Goal: Information Seeking & Learning: Find specific page/section

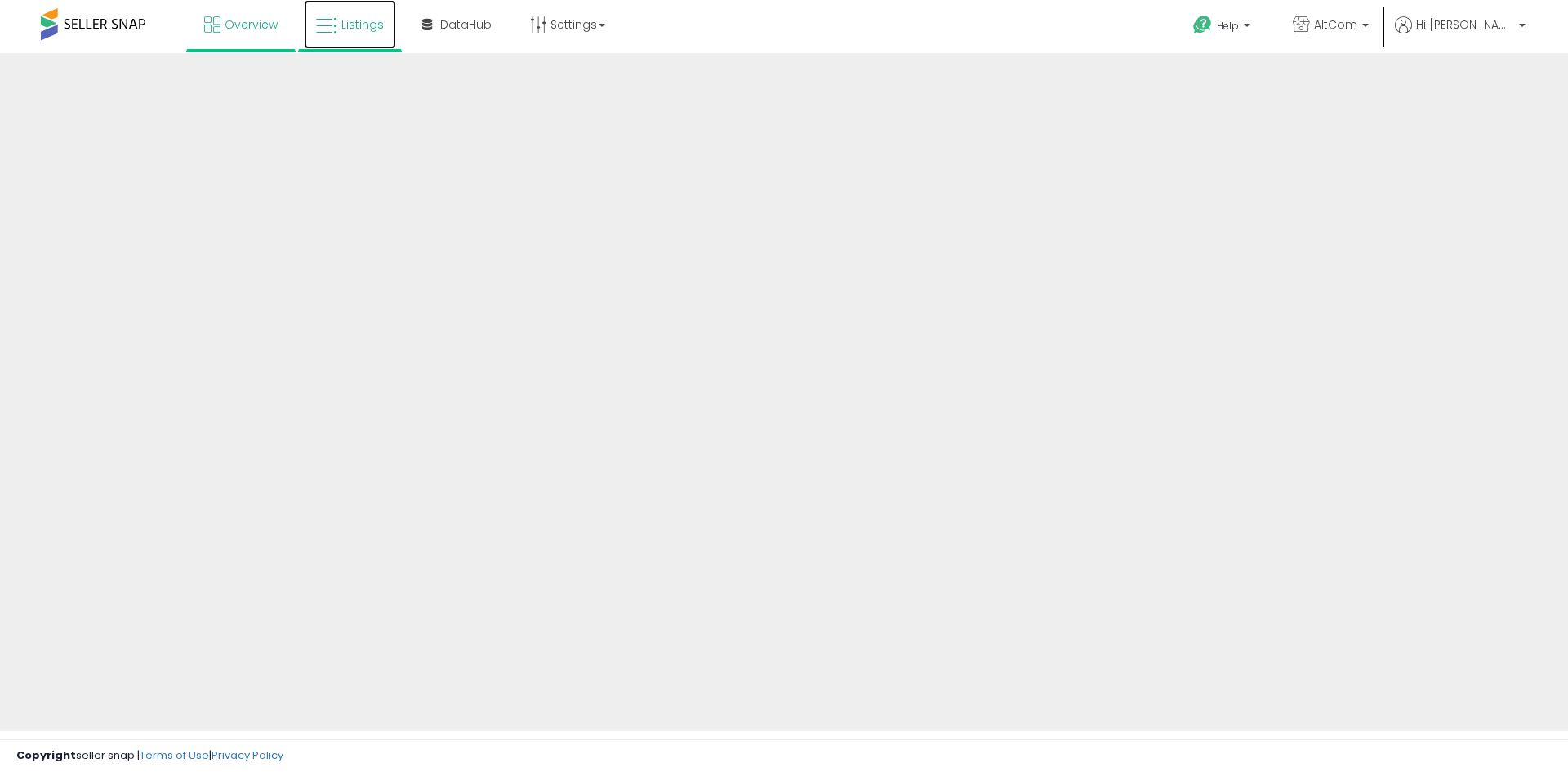
click at [352, 23] on span "Listings" at bounding box center [363, 24] width 43 height 16
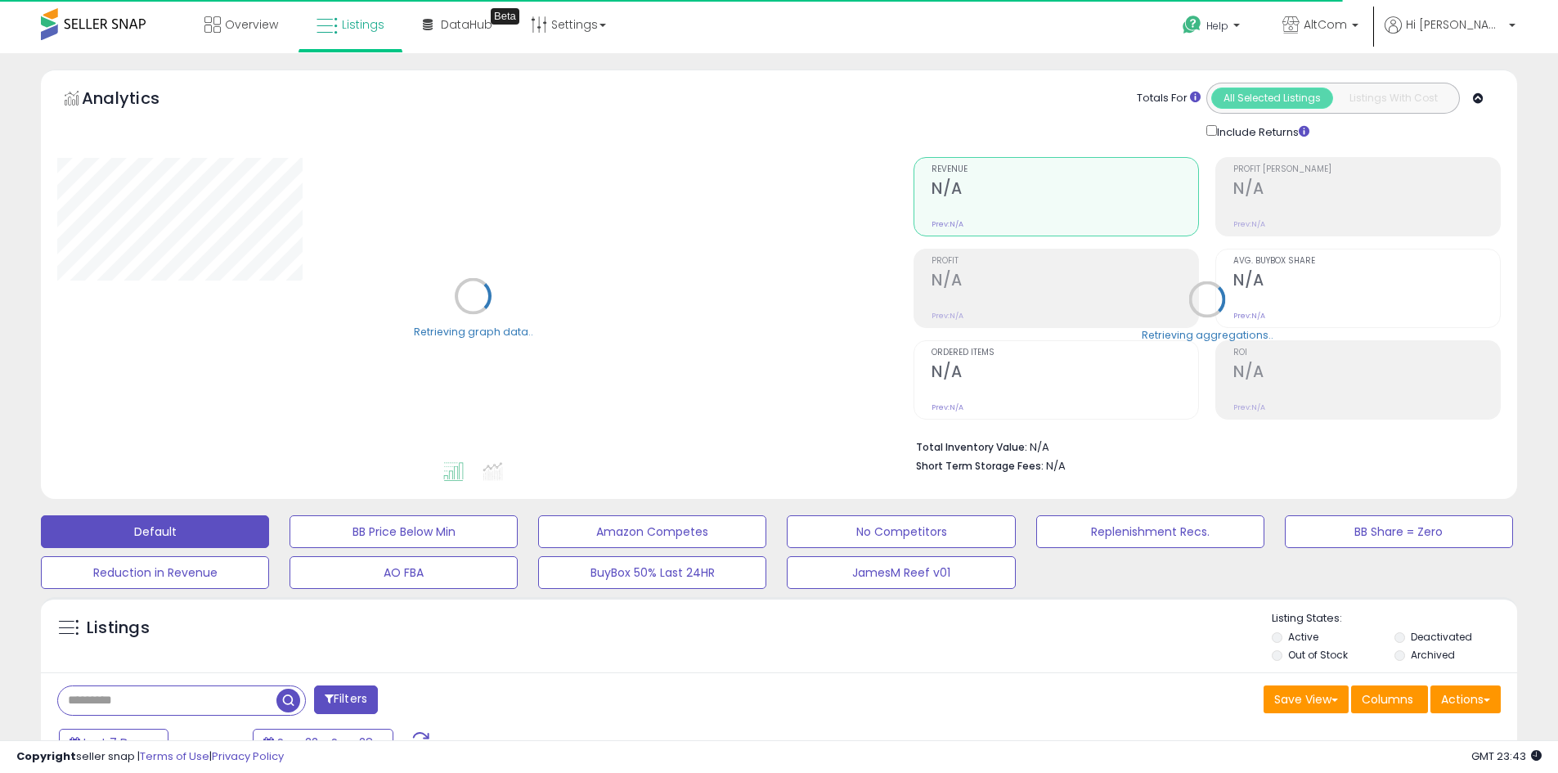
click at [206, 697] on input "text" at bounding box center [167, 700] width 218 height 29
paste input "**********"
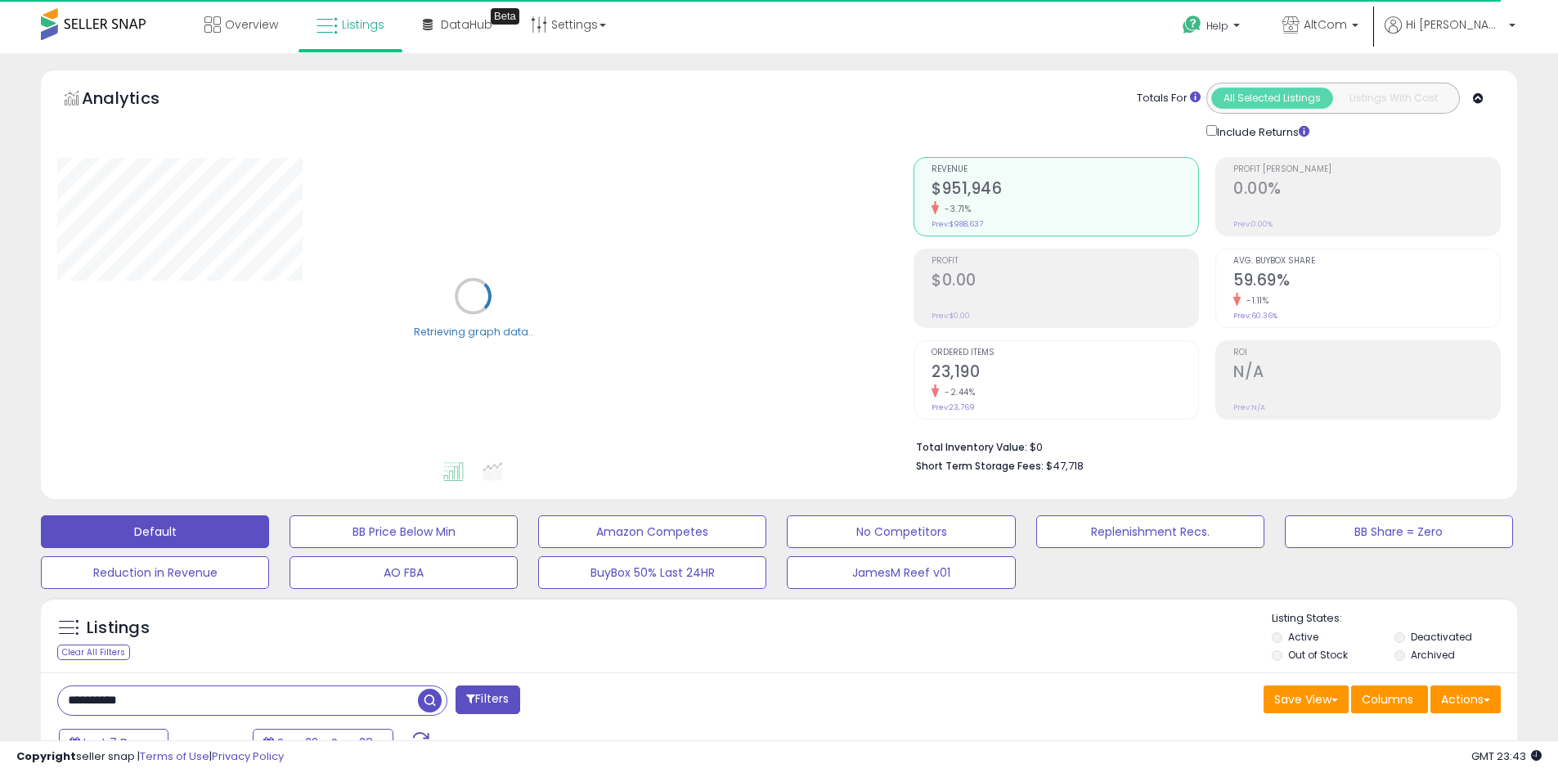
type input "**********"
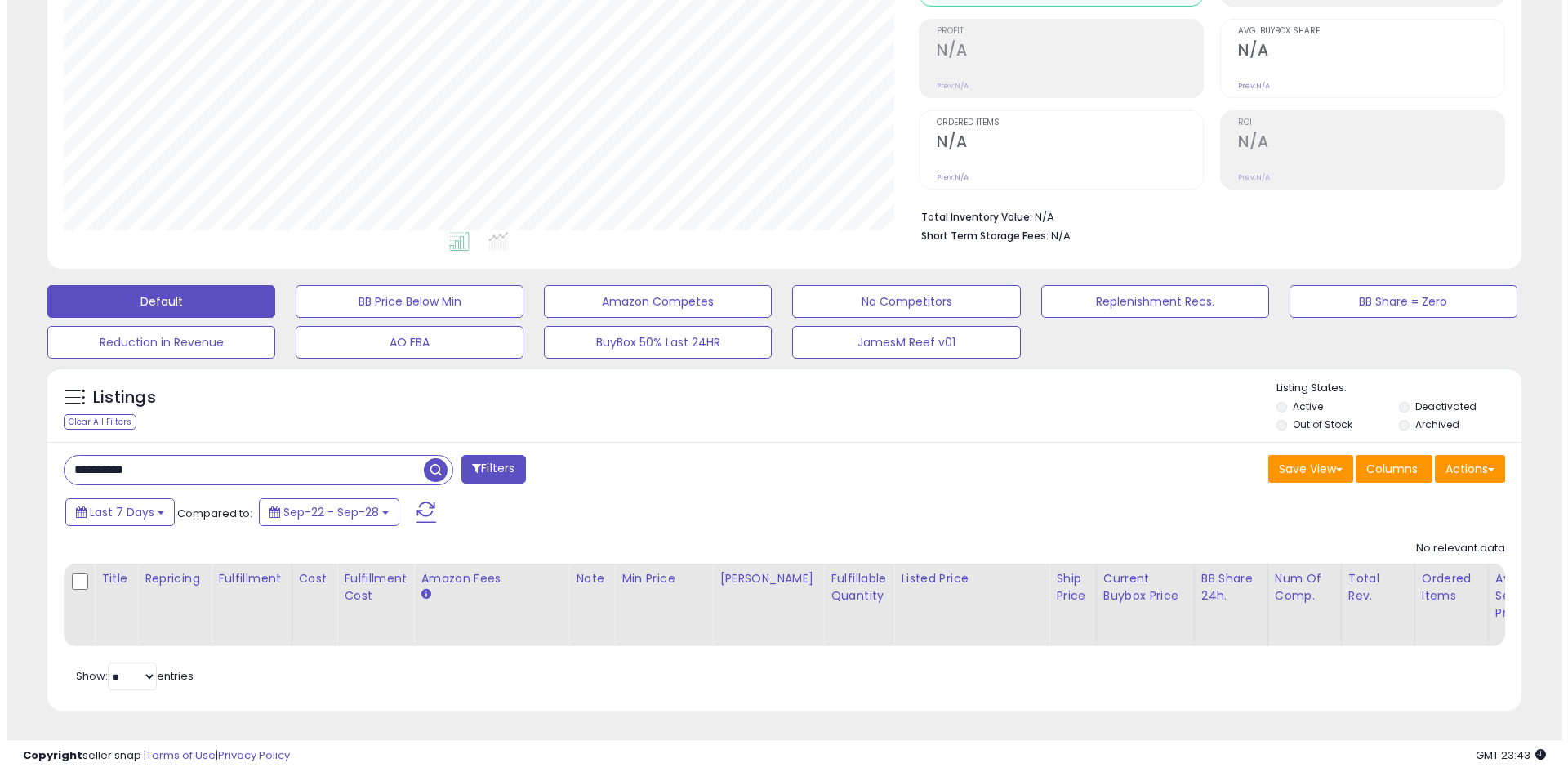
scroll to position [335, 855]
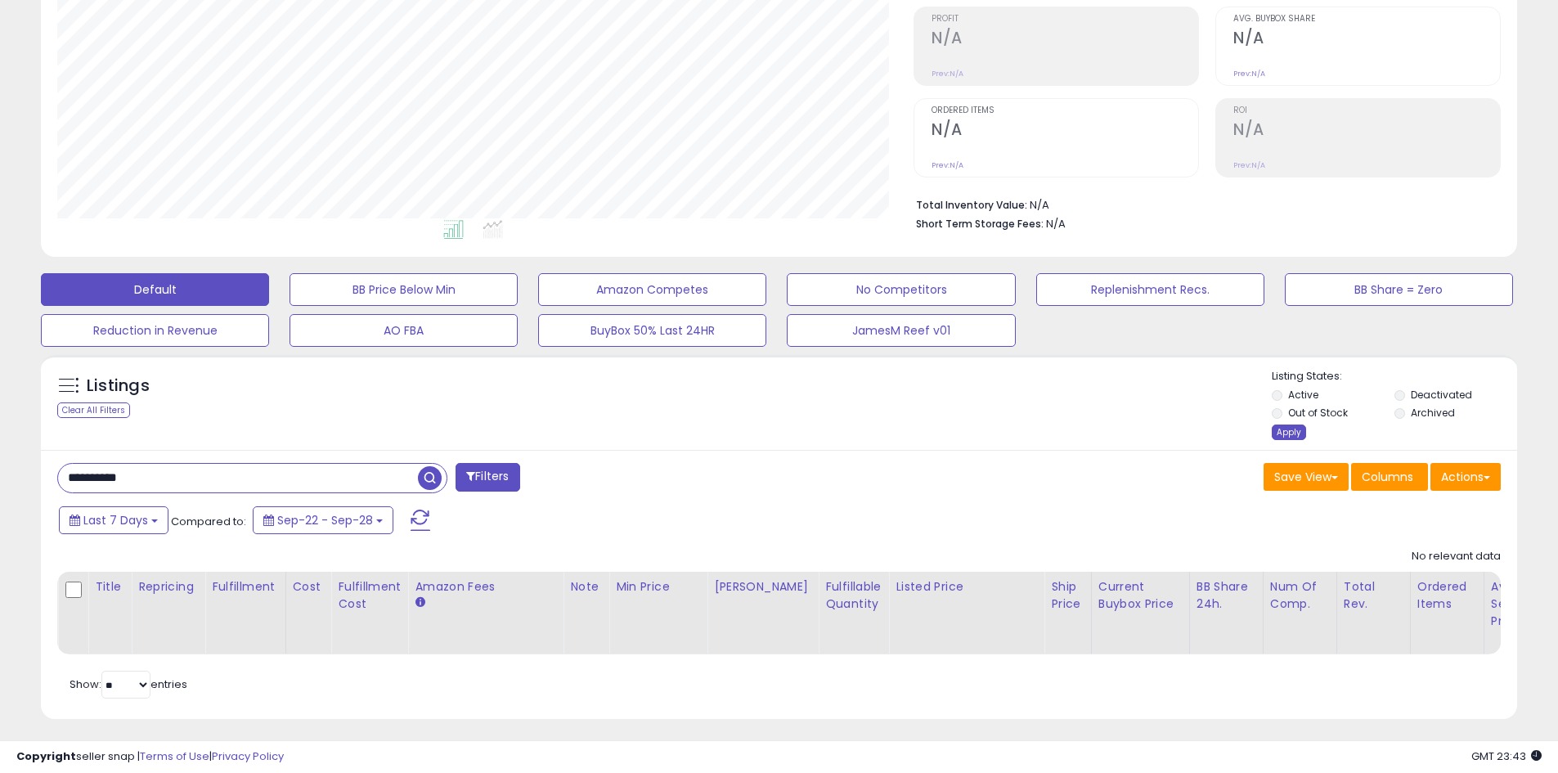
click at [1280, 433] on div "Apply" at bounding box center [1289, 432] width 34 height 16
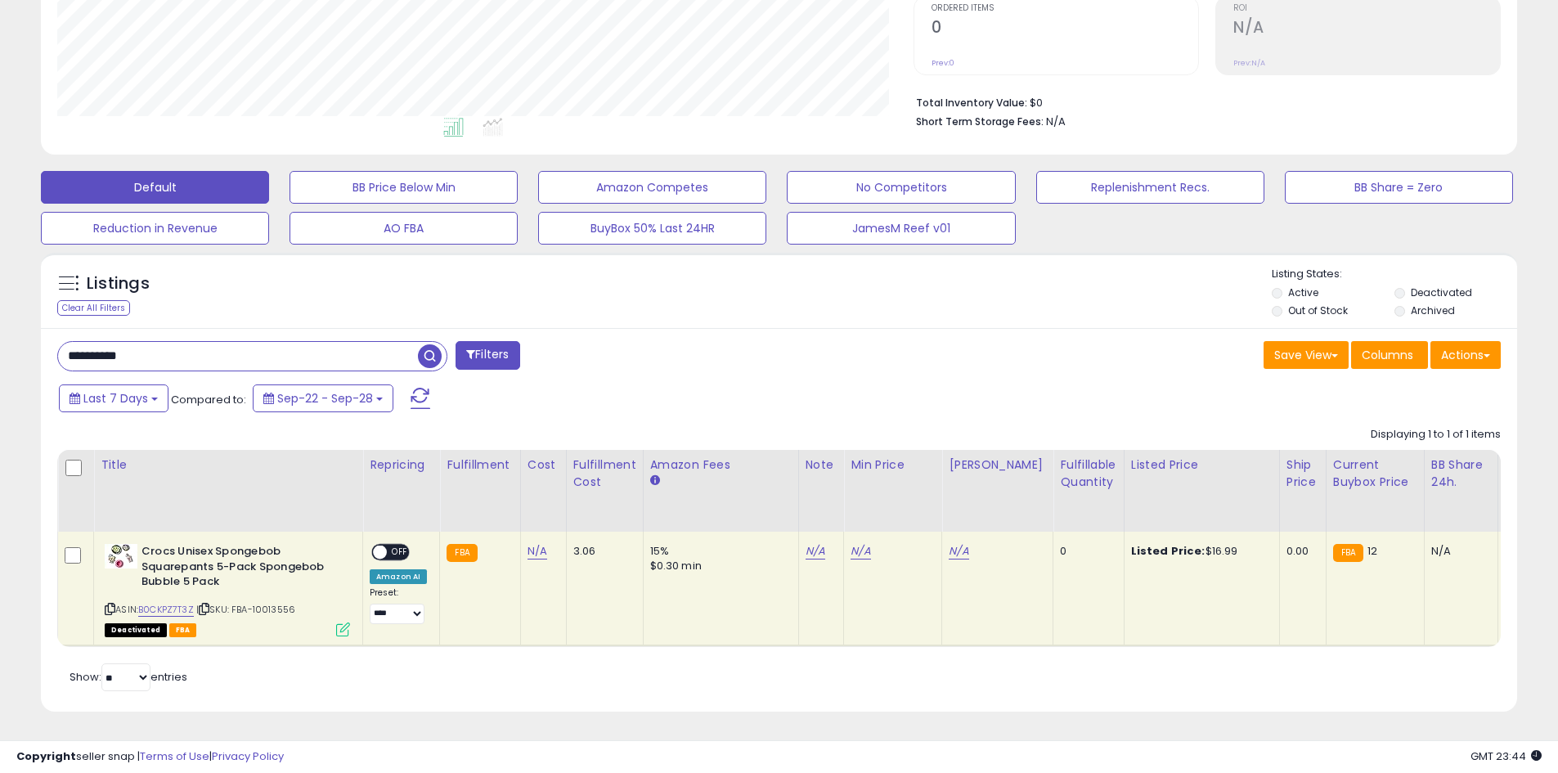
click at [334, 623] on div "Deactivated FBA" at bounding box center [227, 628] width 245 height 11
click at [343, 622] on icon at bounding box center [343, 629] width 14 height 14
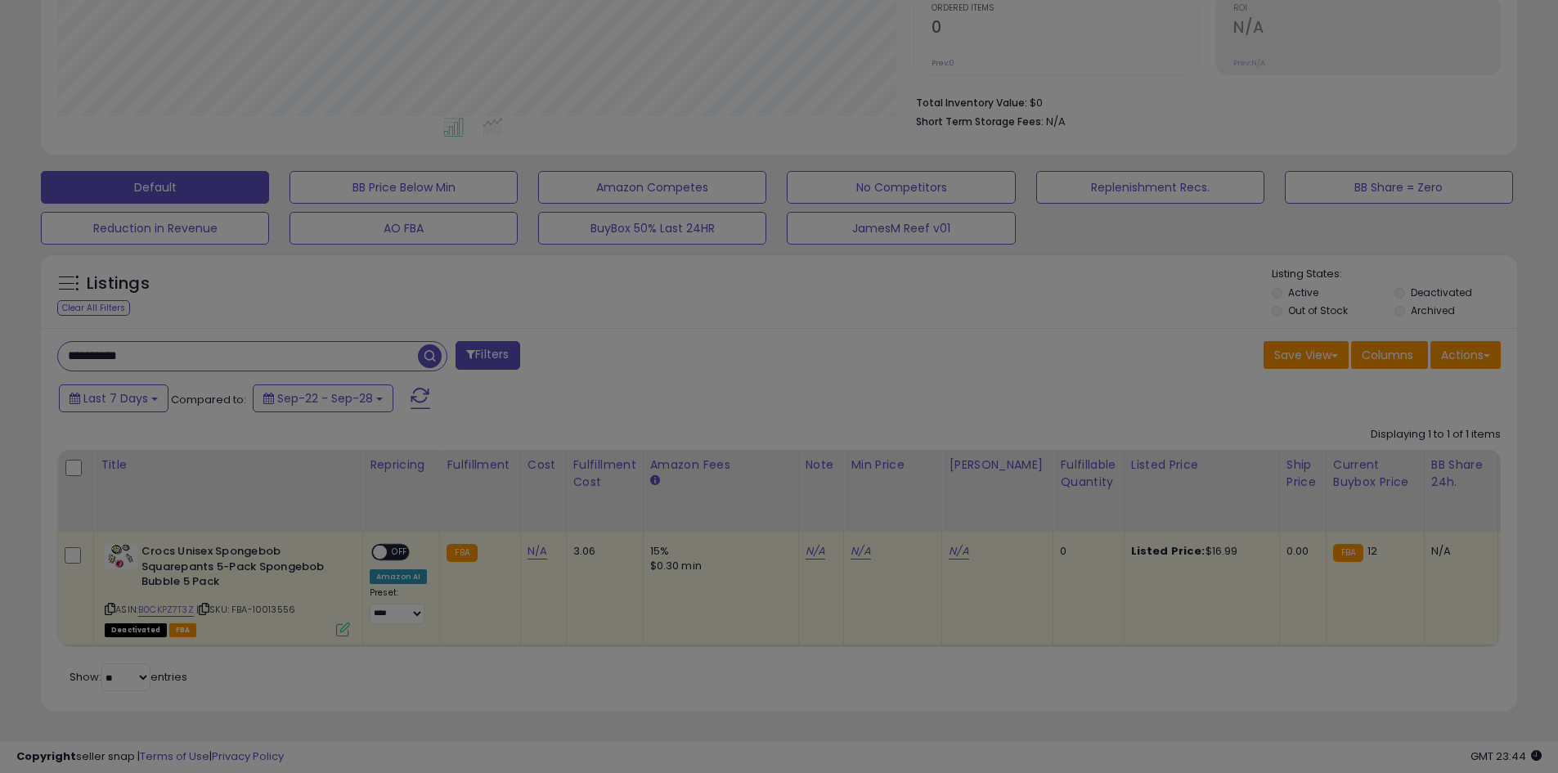
scroll to position [335, 864]
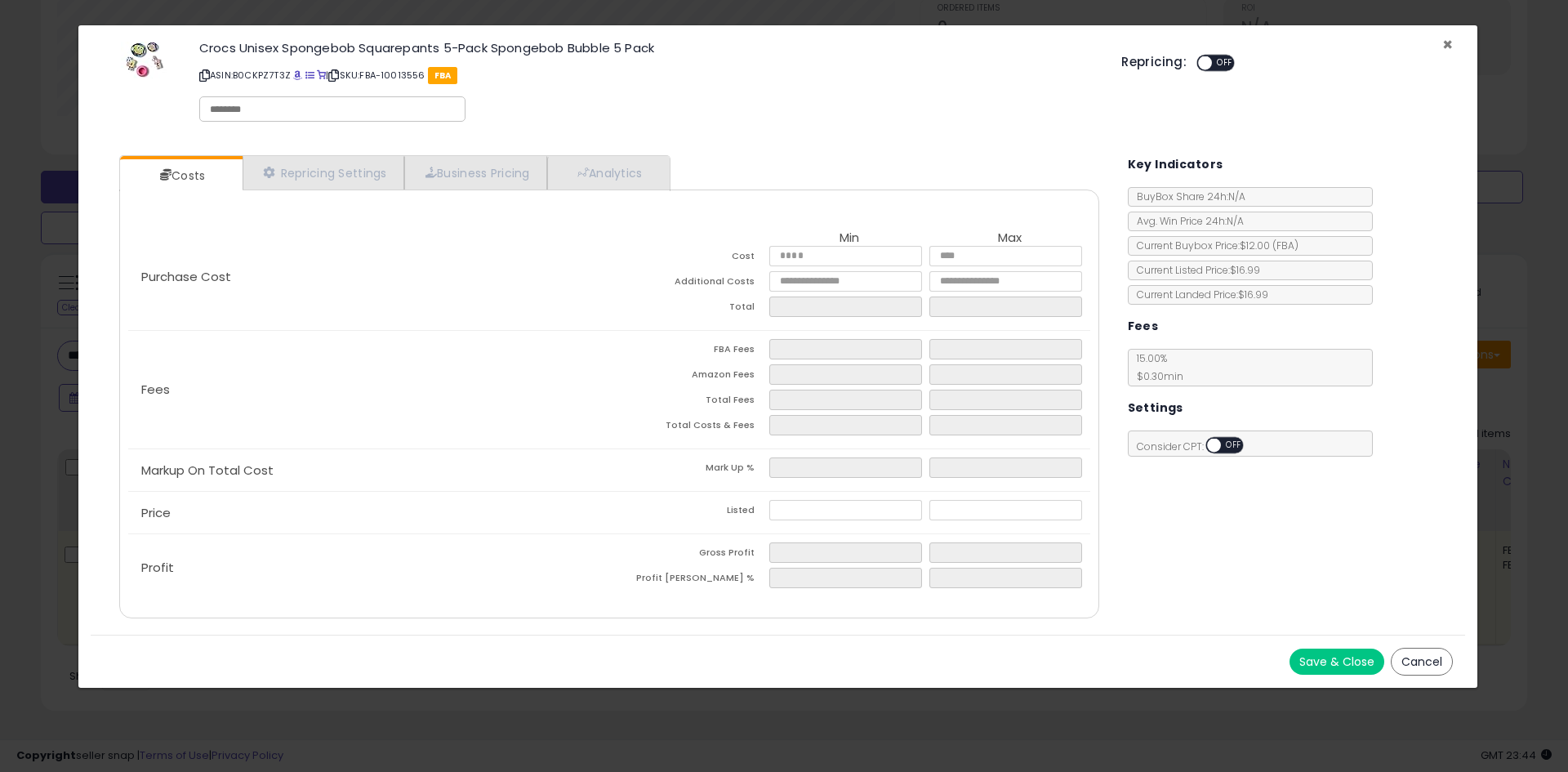
click at [1450, 44] on span "×" at bounding box center [1447, 45] width 11 height 24
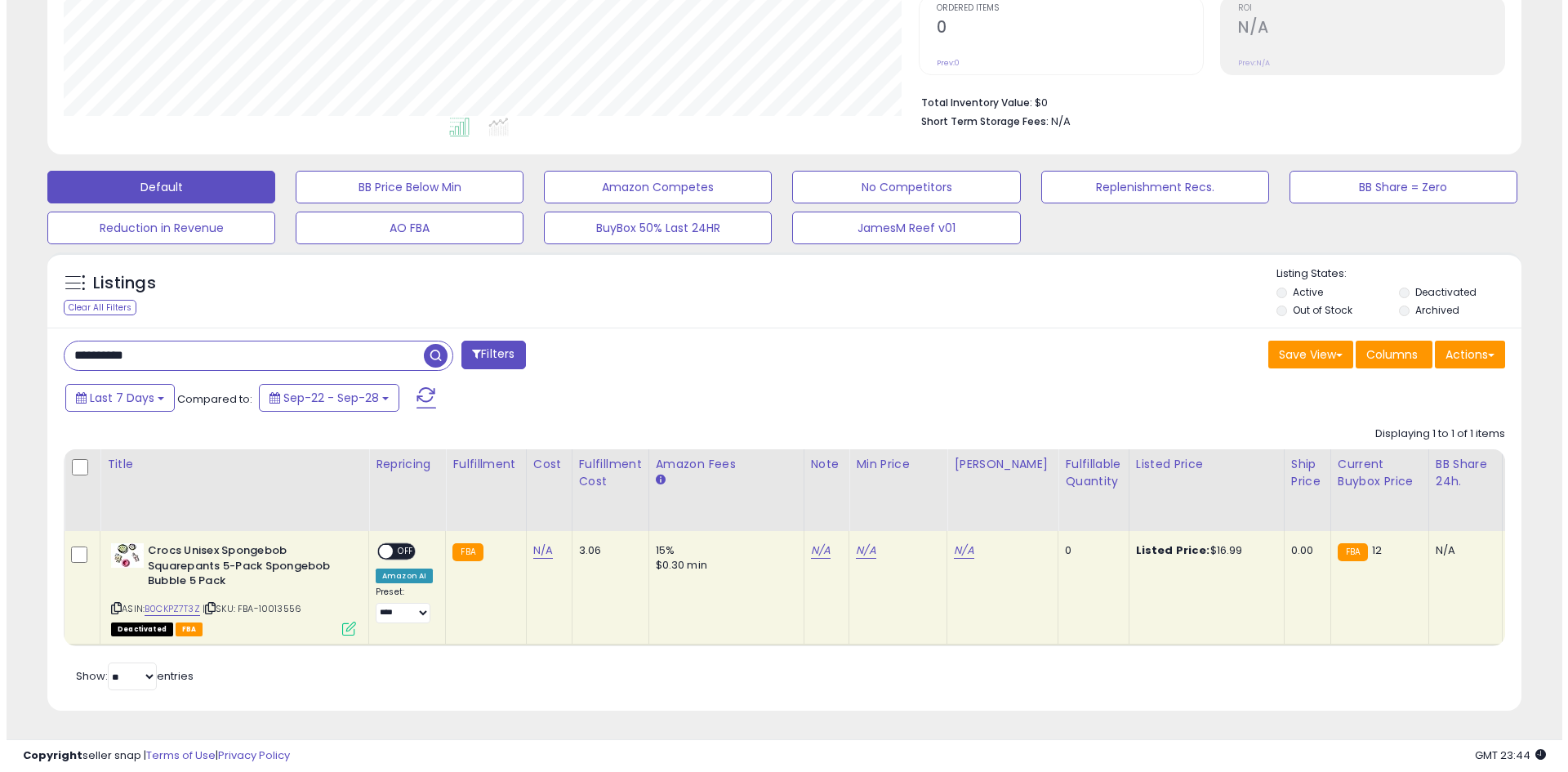
scroll to position [816392, 815888]
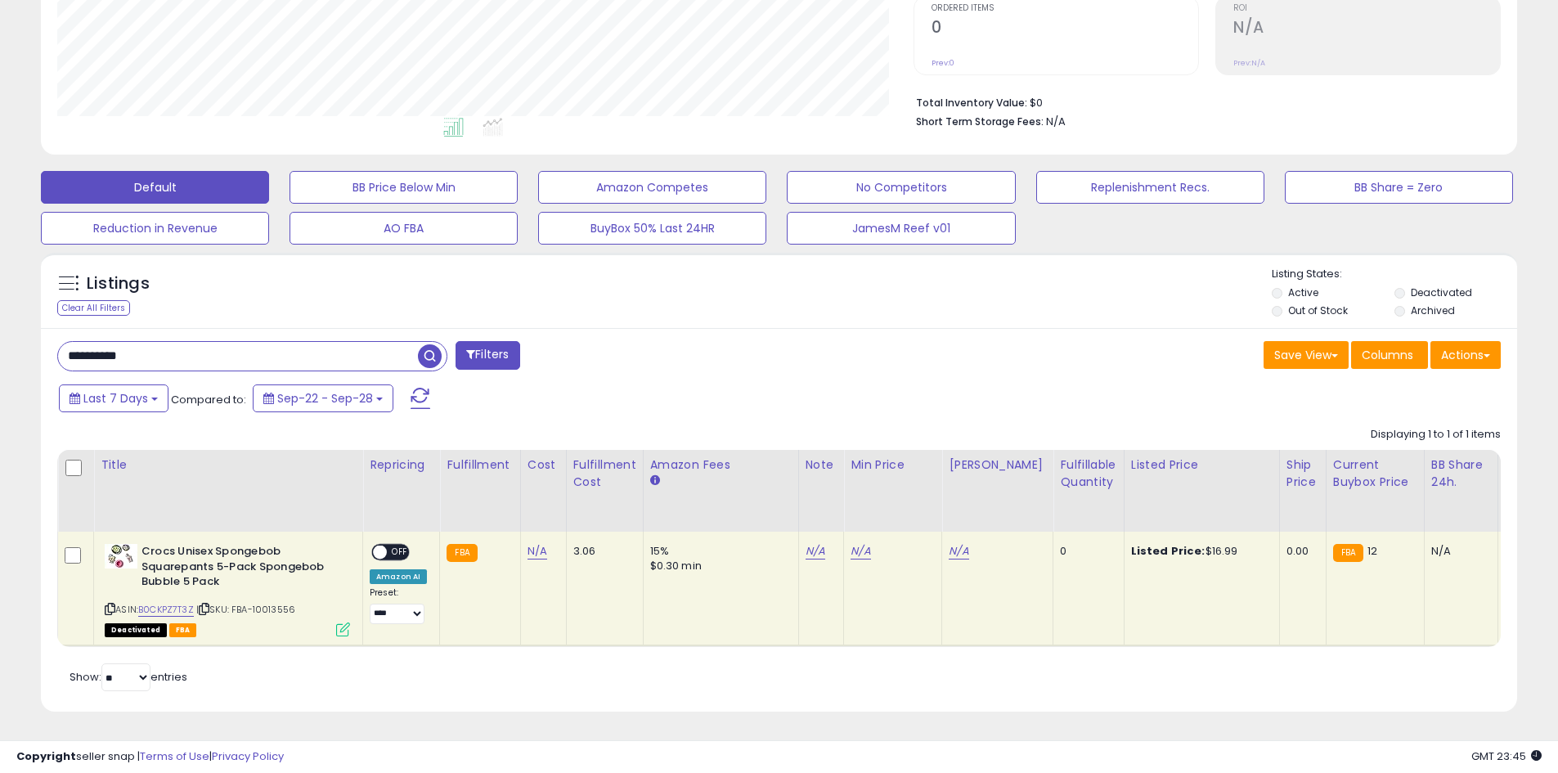
click at [339, 622] on icon at bounding box center [343, 629] width 14 height 14
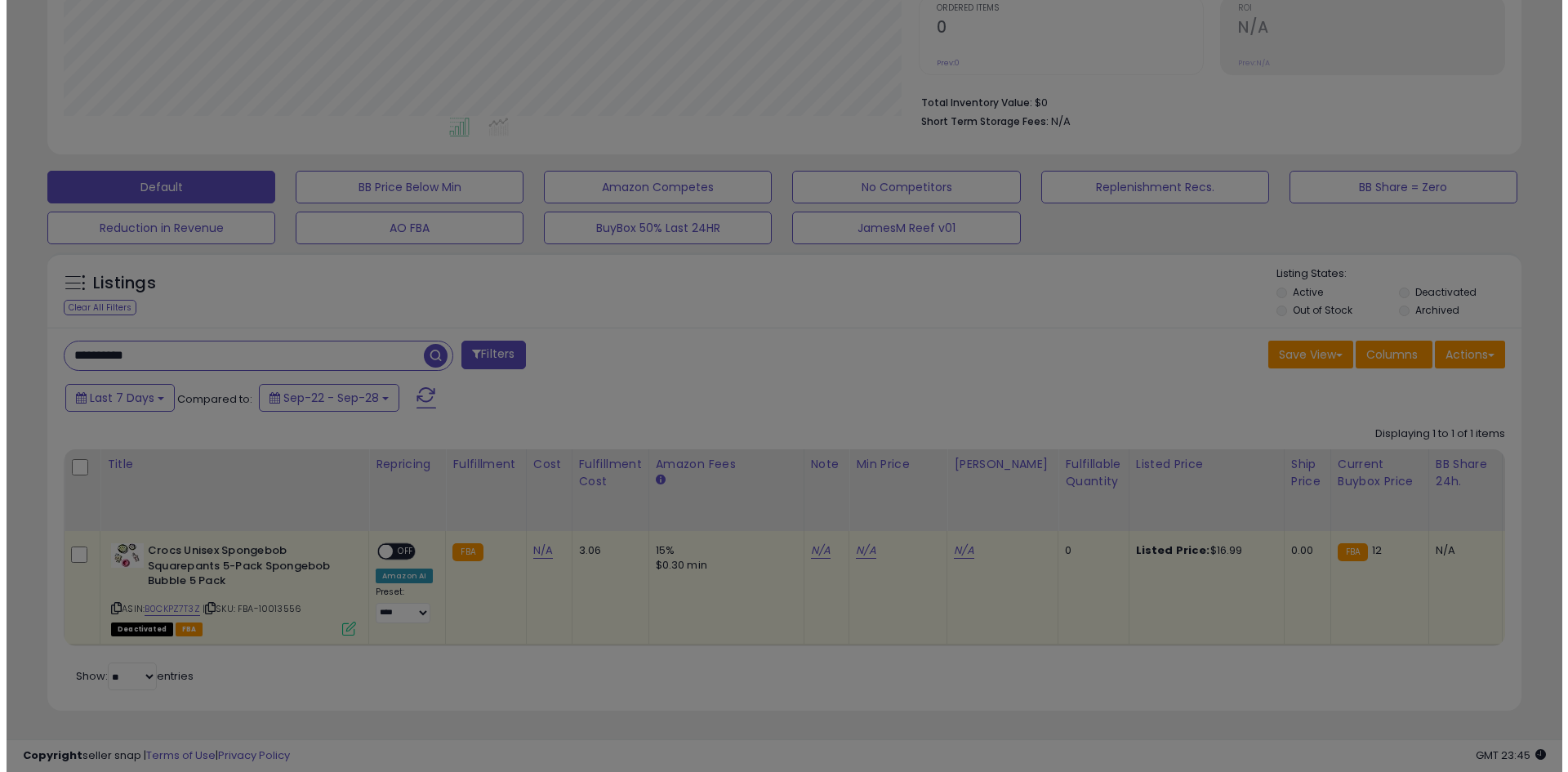
scroll to position [335, 863]
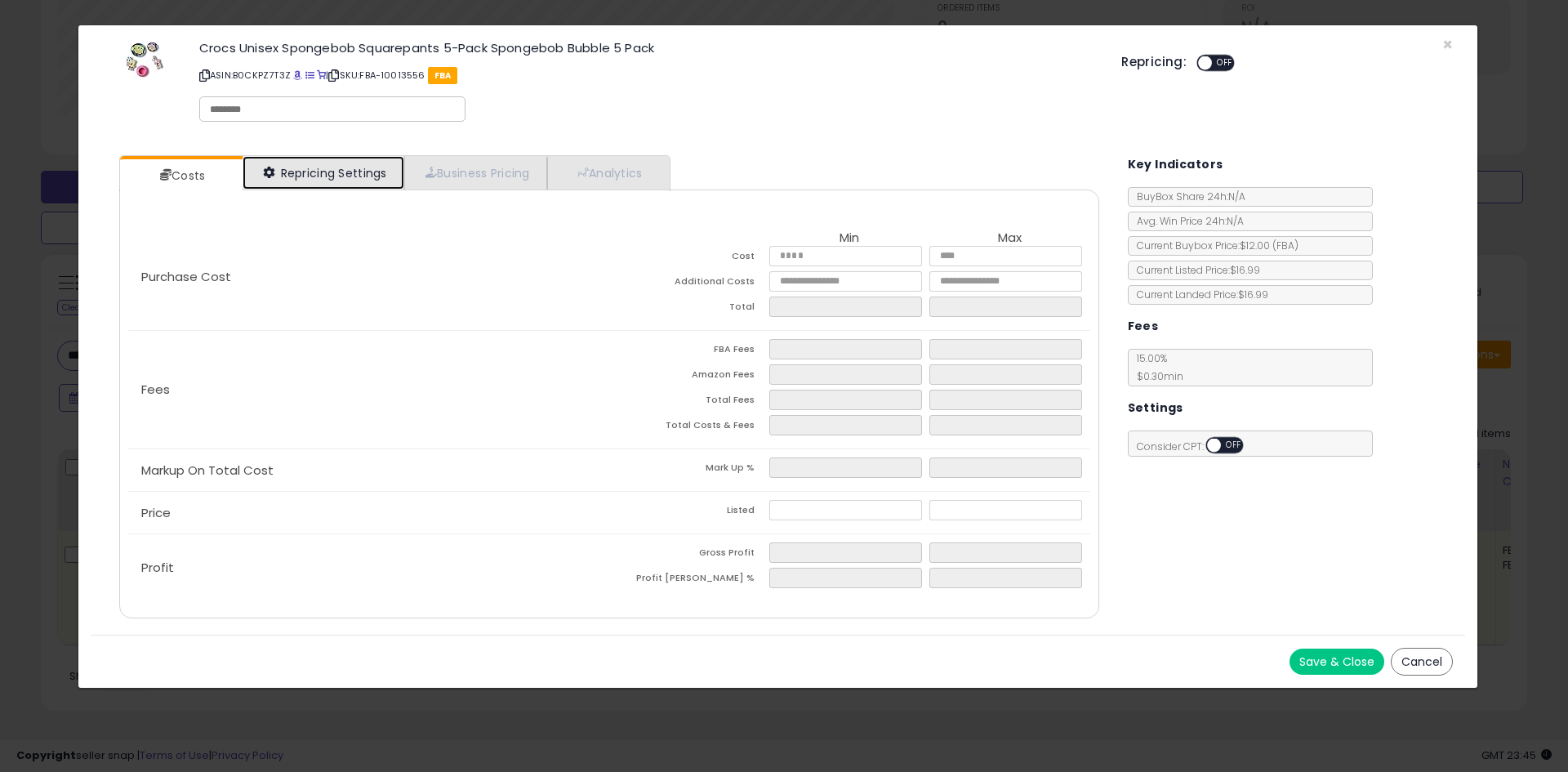
click at [348, 168] on link "Repricing Settings" at bounding box center [324, 173] width 162 height 34
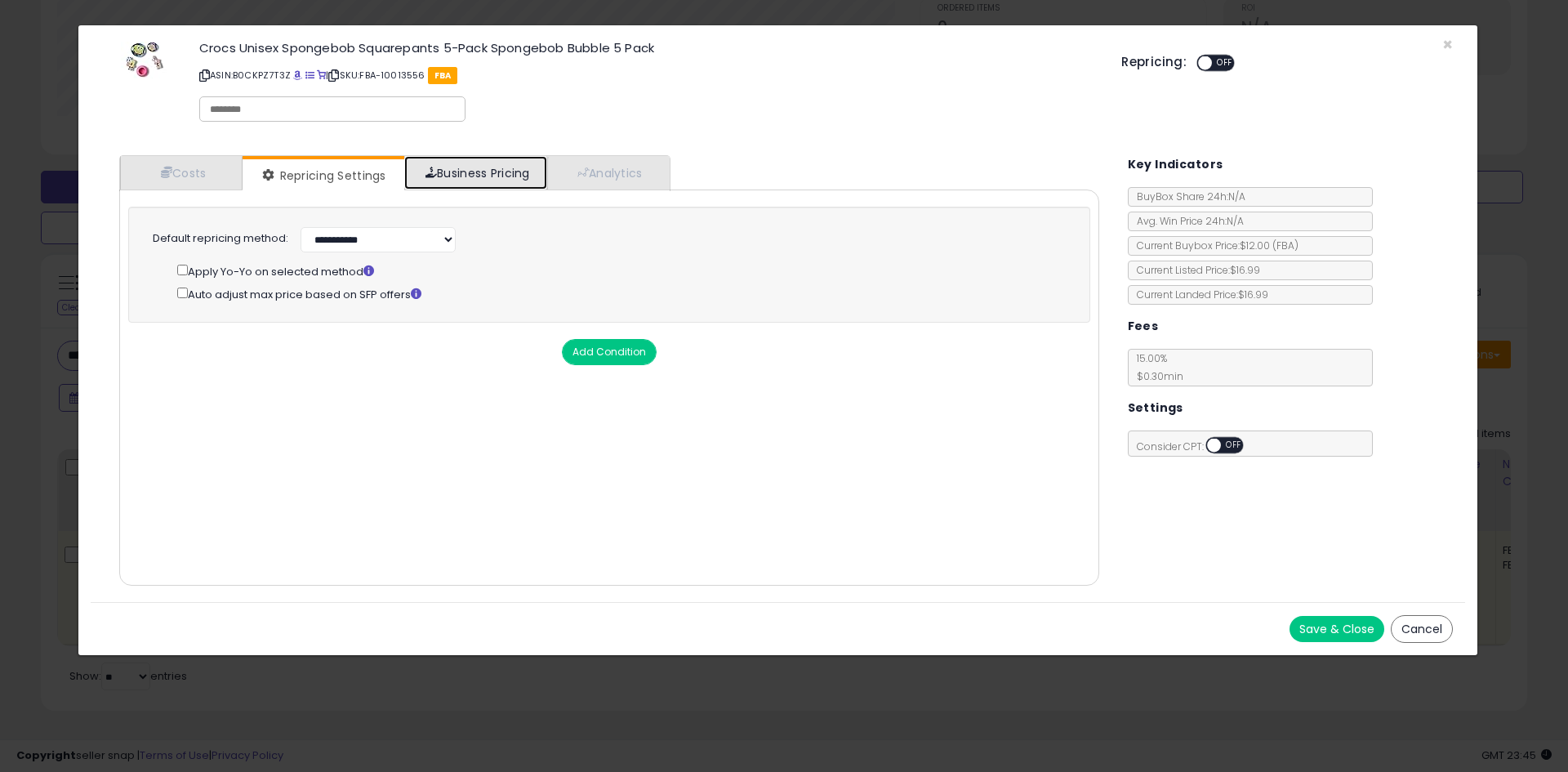
click at [490, 177] on link "Business Pricing" at bounding box center [475, 173] width 143 height 34
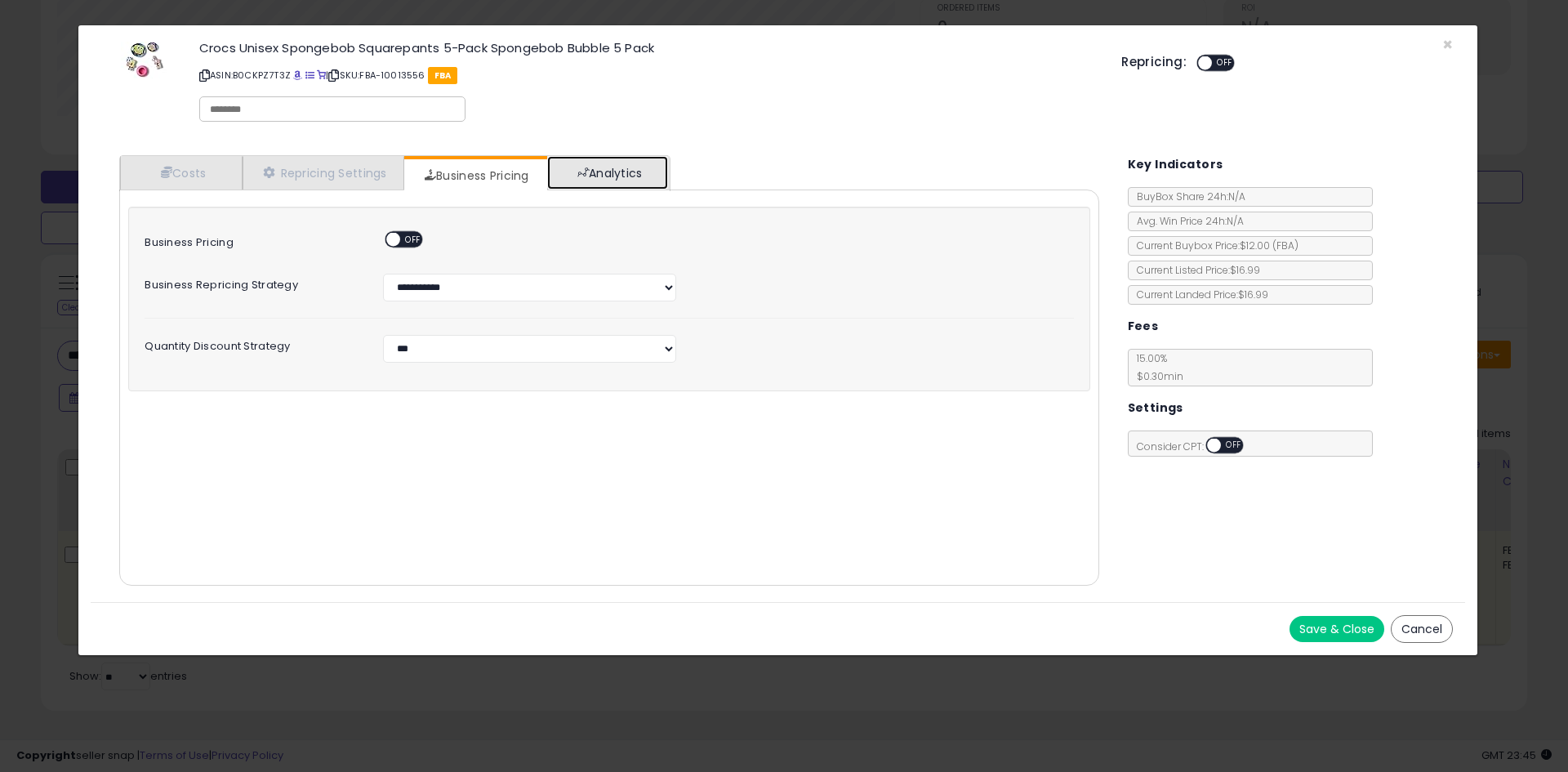
click at [622, 170] on link "Analytics" at bounding box center [607, 173] width 121 height 34
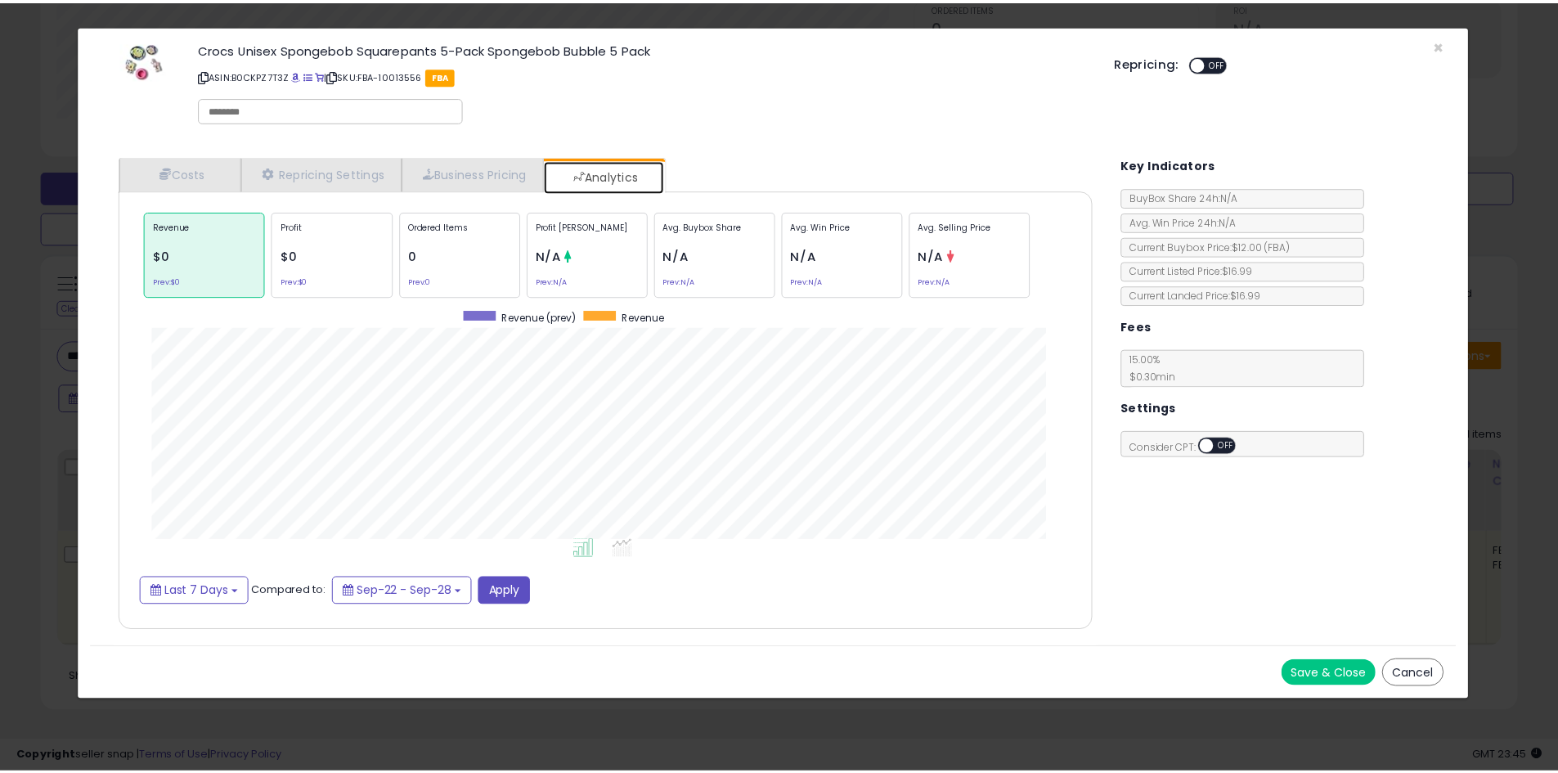
scroll to position [503, 1014]
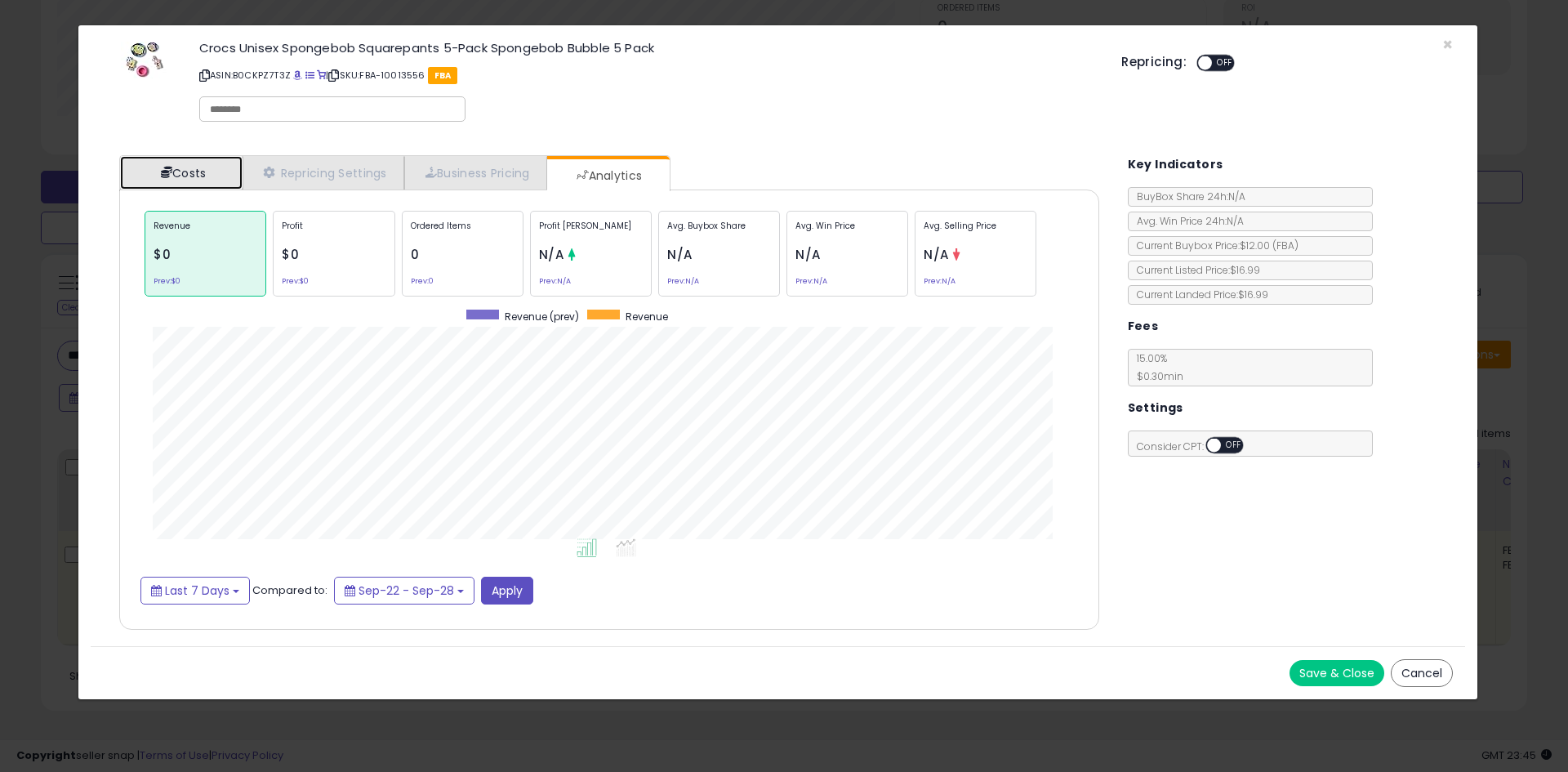
click at [194, 172] on link "Costs" at bounding box center [181, 173] width 123 height 34
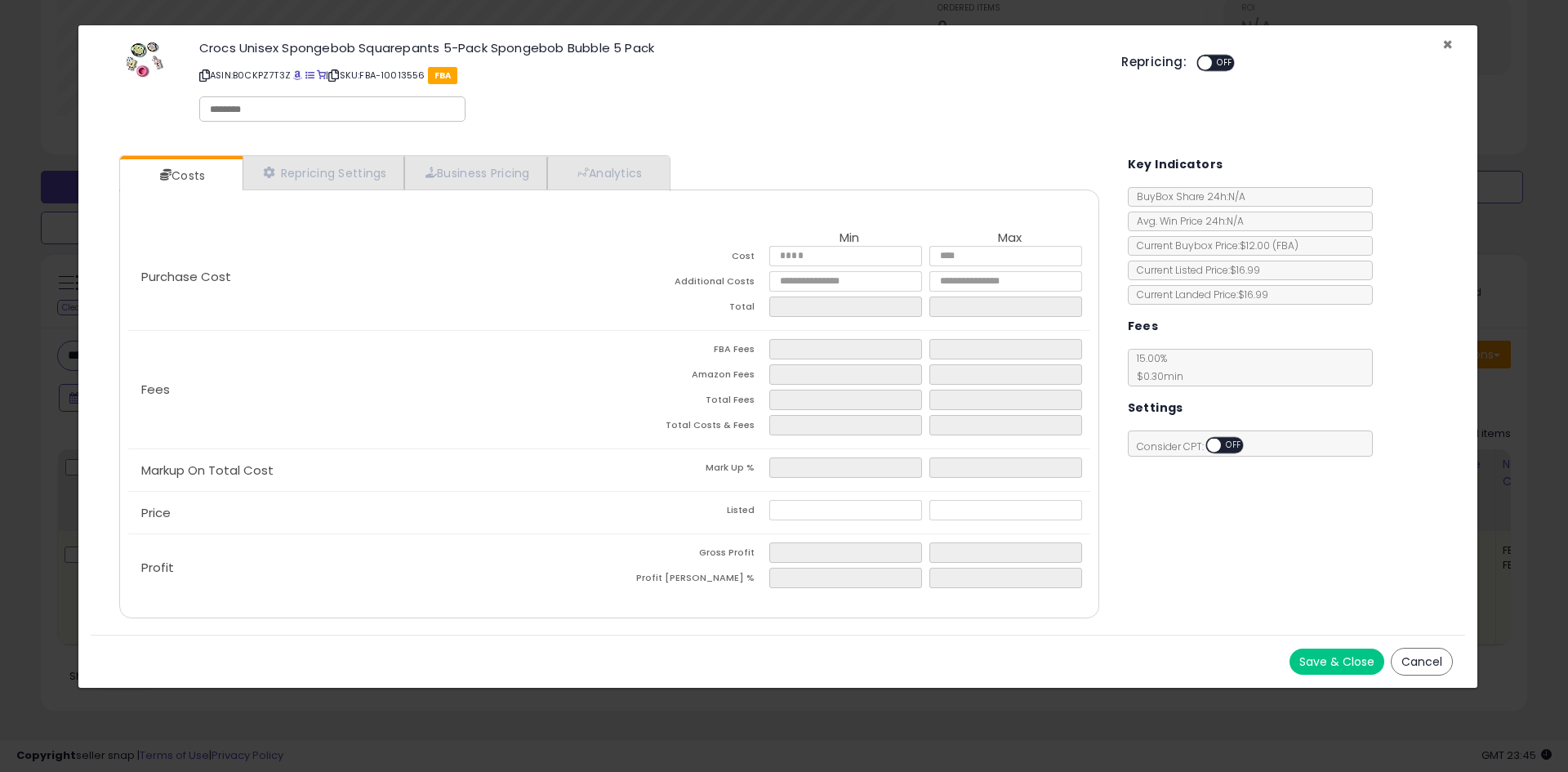
click at [1450, 43] on span "×" at bounding box center [1447, 45] width 11 height 24
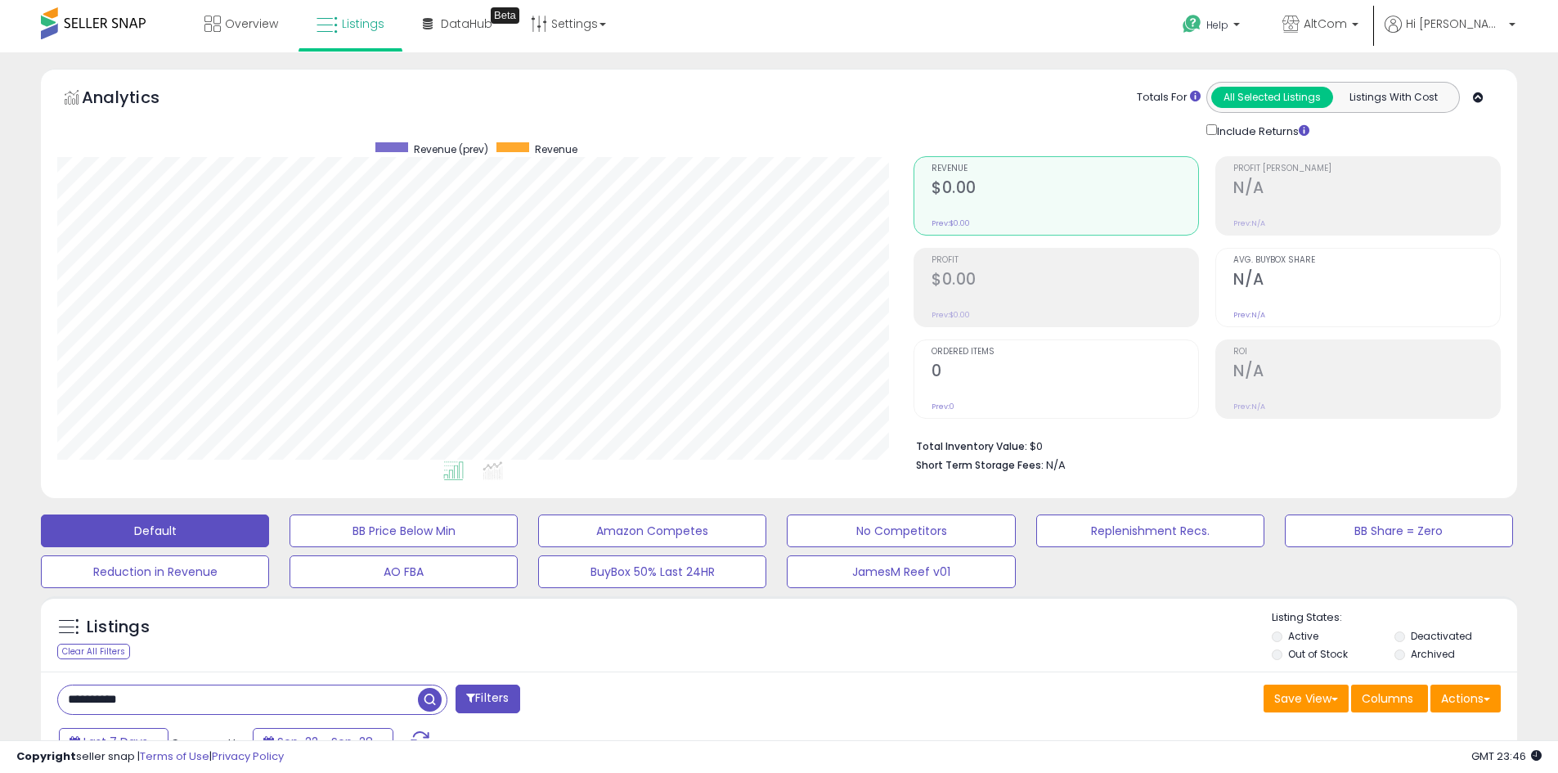
scroll to position [0, 0]
click at [1347, 25] on span "AltCom" at bounding box center [1325, 24] width 43 height 16
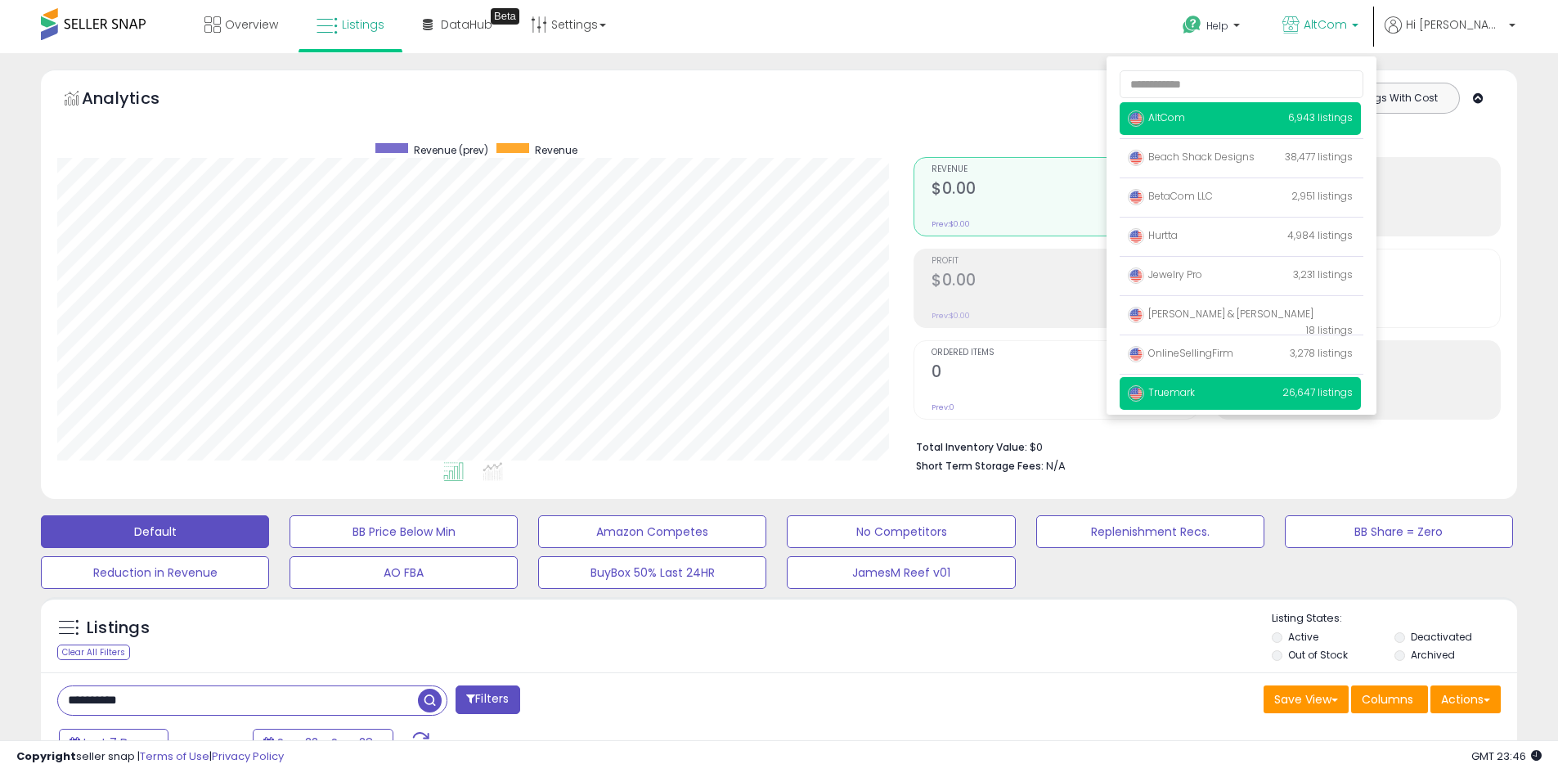
click at [1195, 394] on span "Truemark" at bounding box center [1161, 392] width 67 height 14
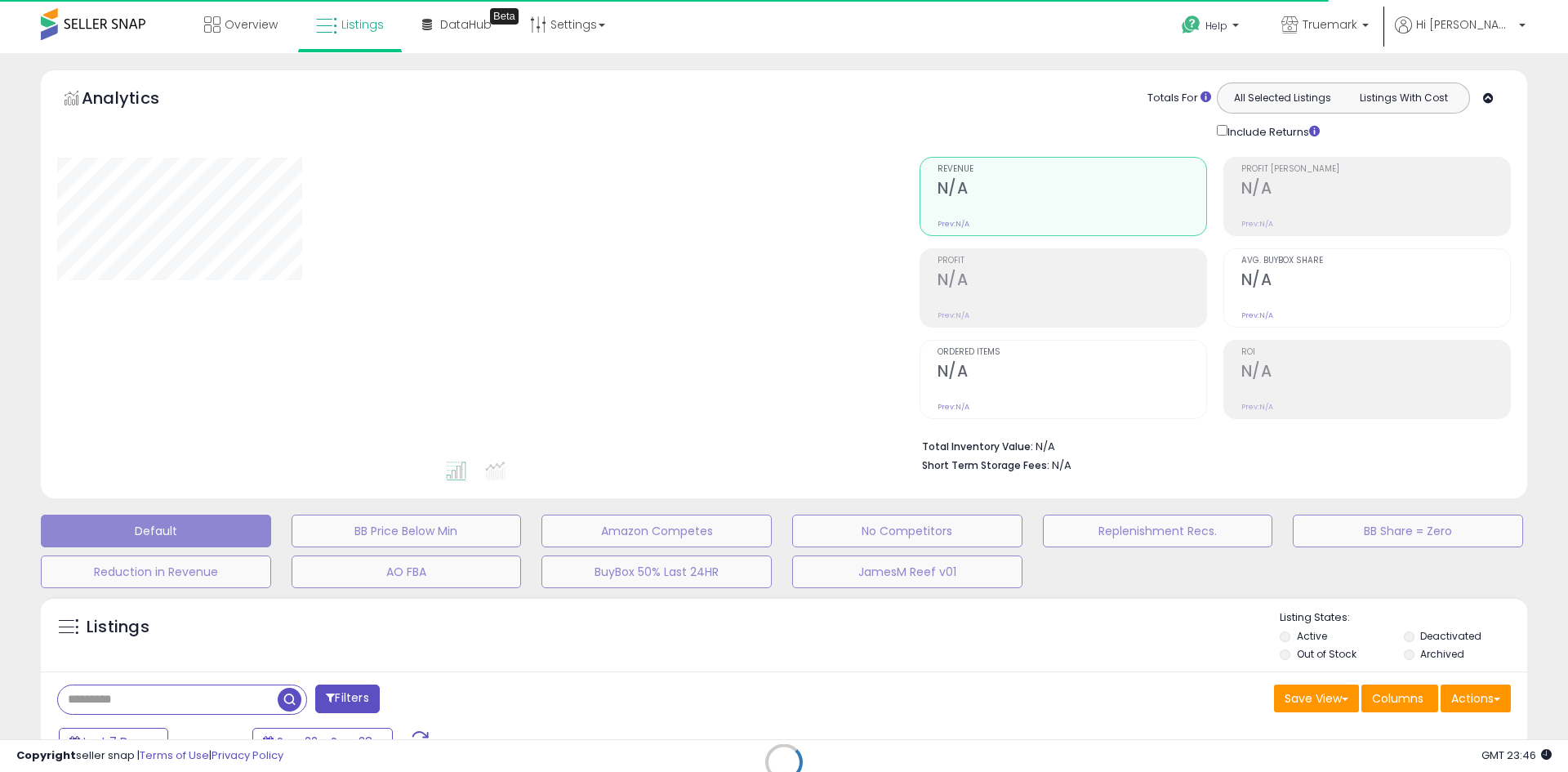
type input "**********"
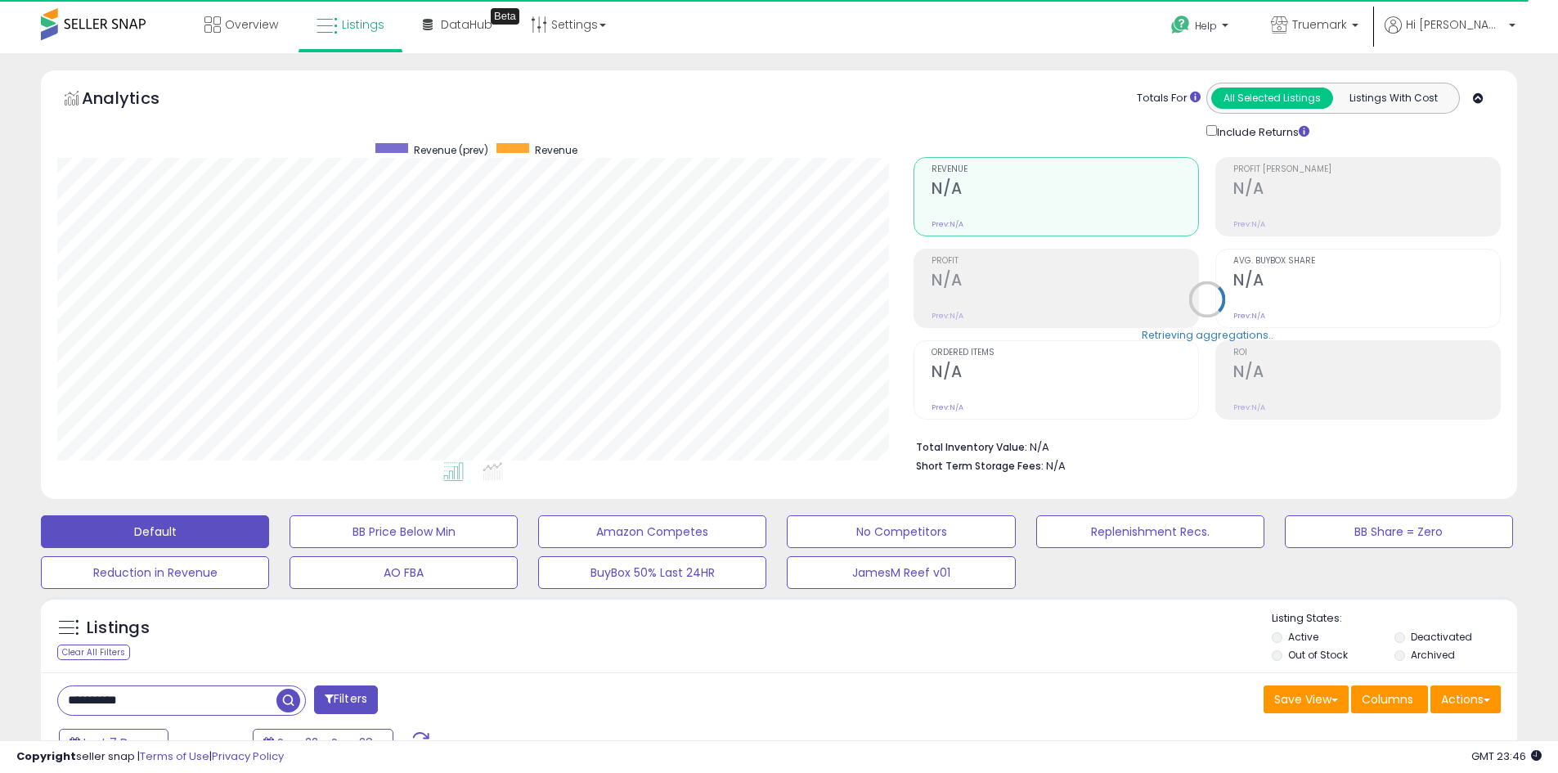
scroll to position [335, 856]
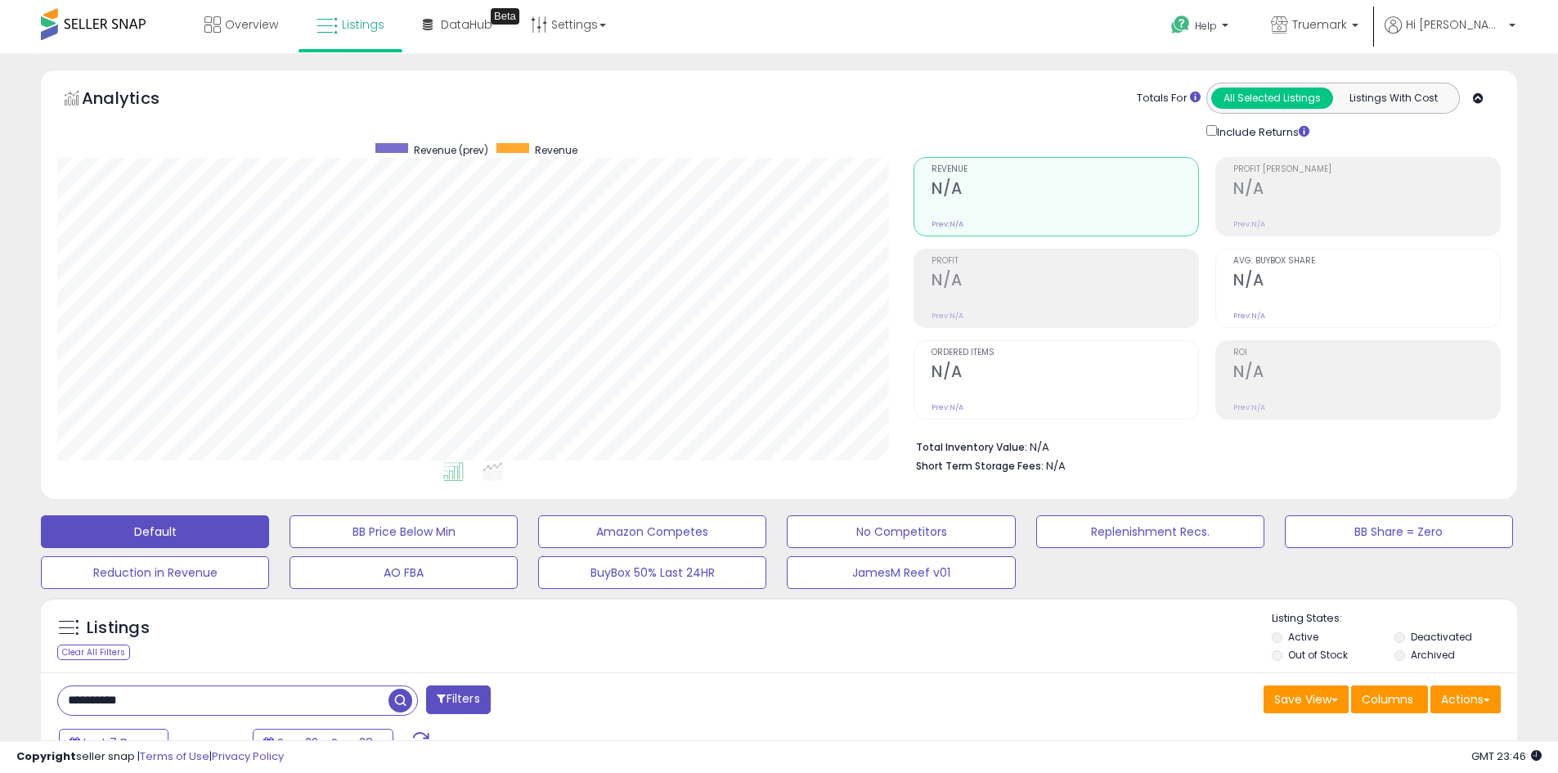
click at [97, 700] on input "**********" at bounding box center [223, 700] width 330 height 29
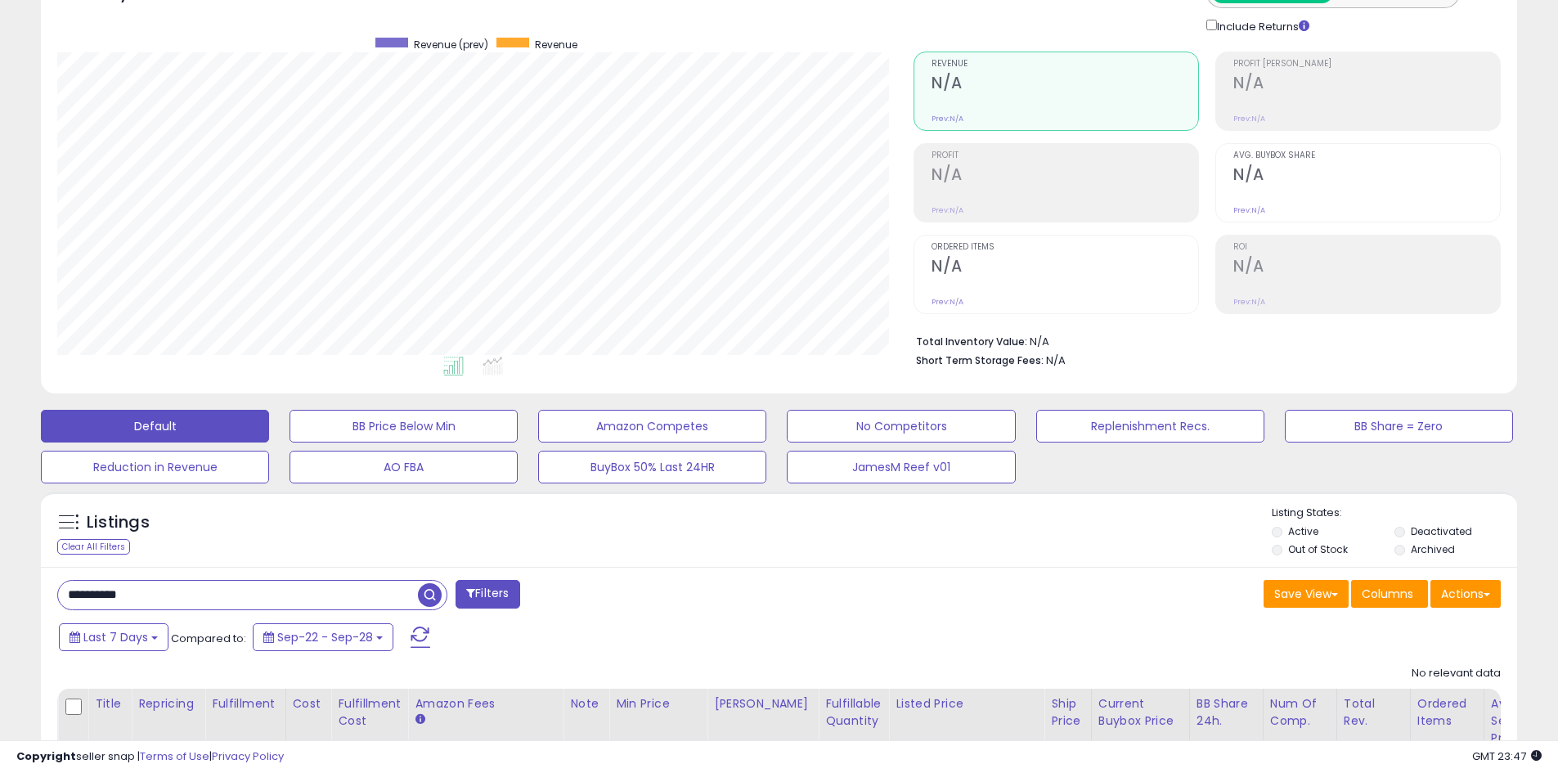
scroll to position [0, 0]
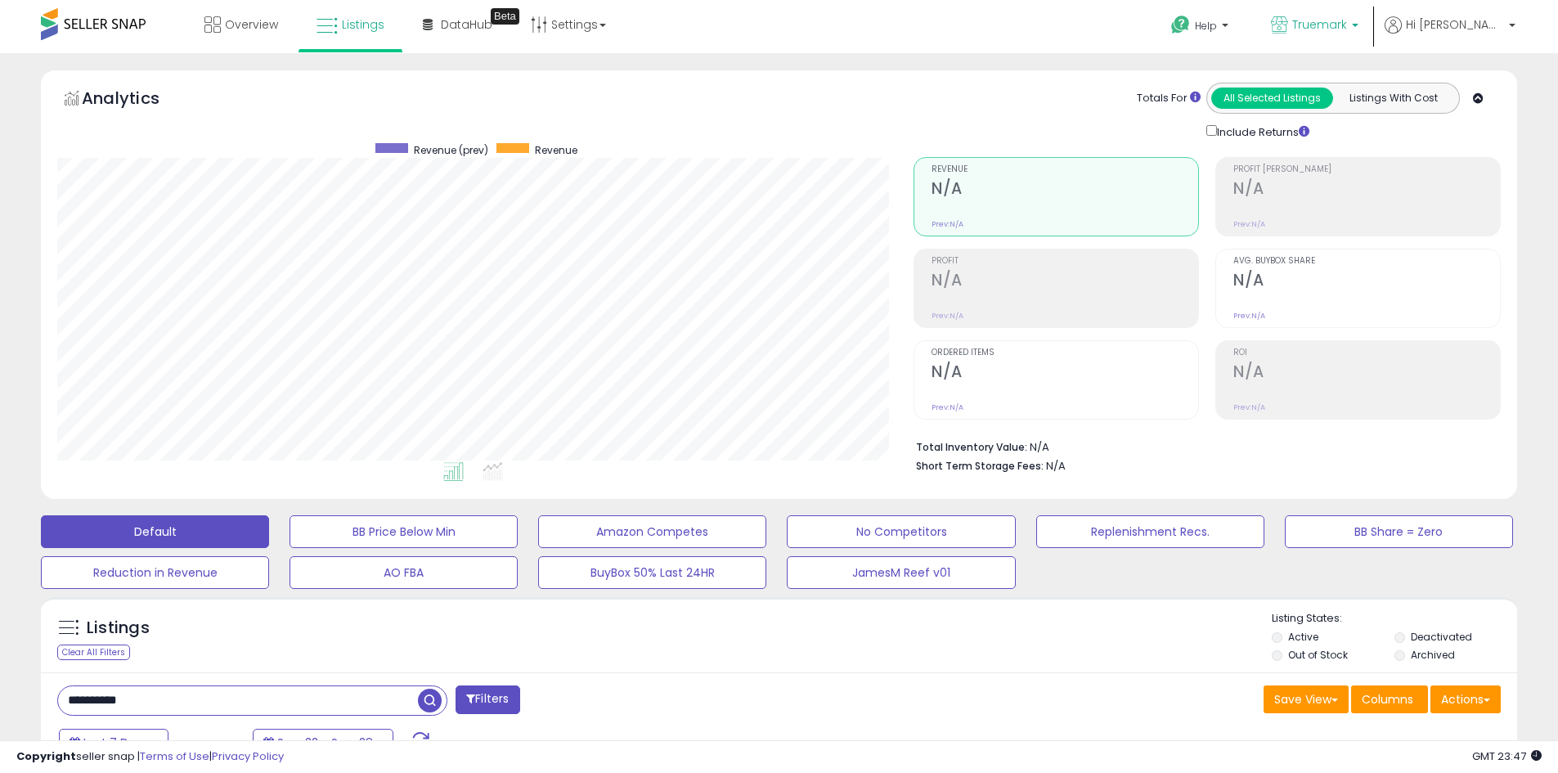
click at [1357, 22] on p "Truemark" at bounding box center [1315, 26] width 88 height 20
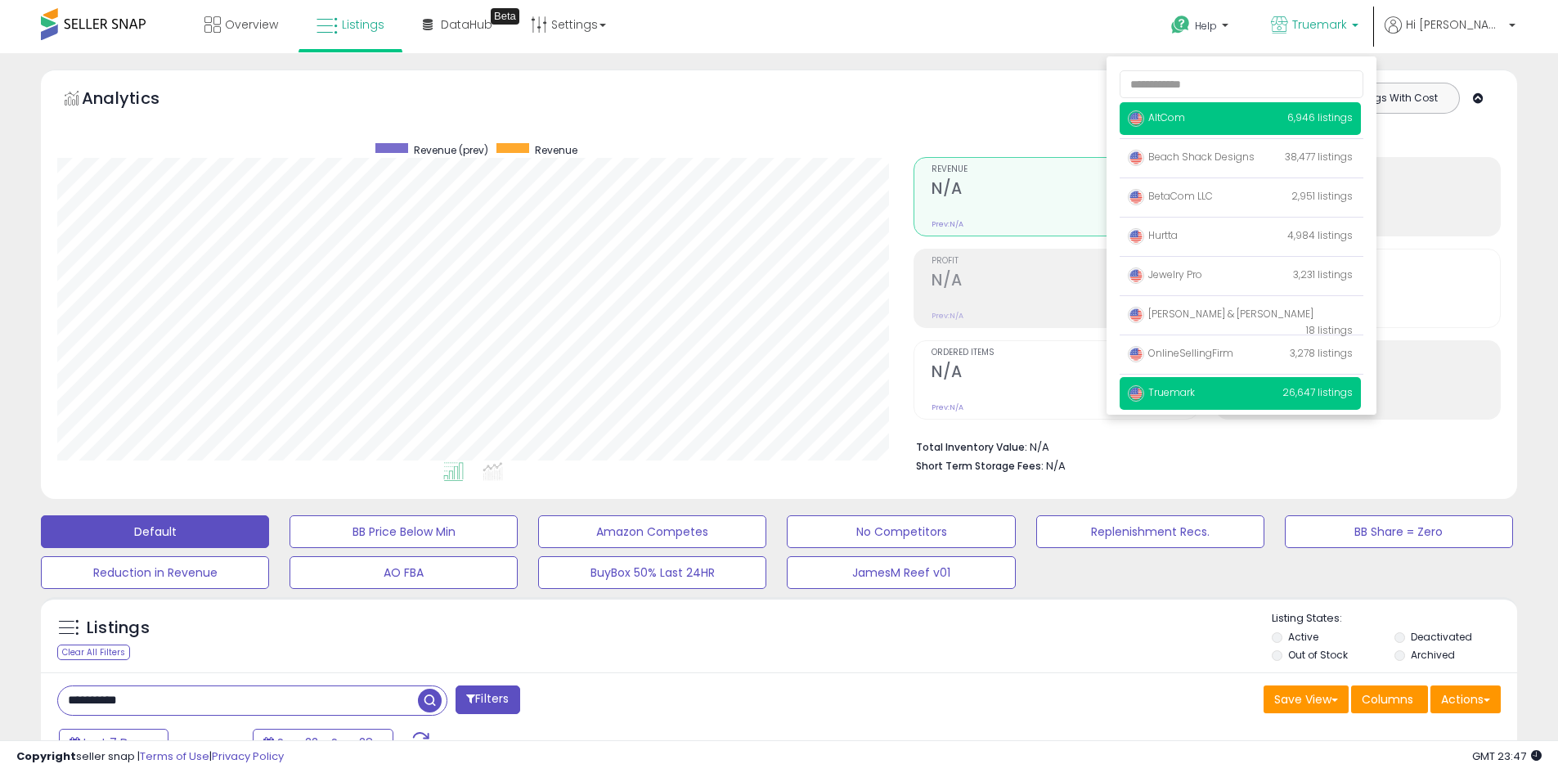
click at [1185, 115] on span "AltCom" at bounding box center [1156, 117] width 57 height 14
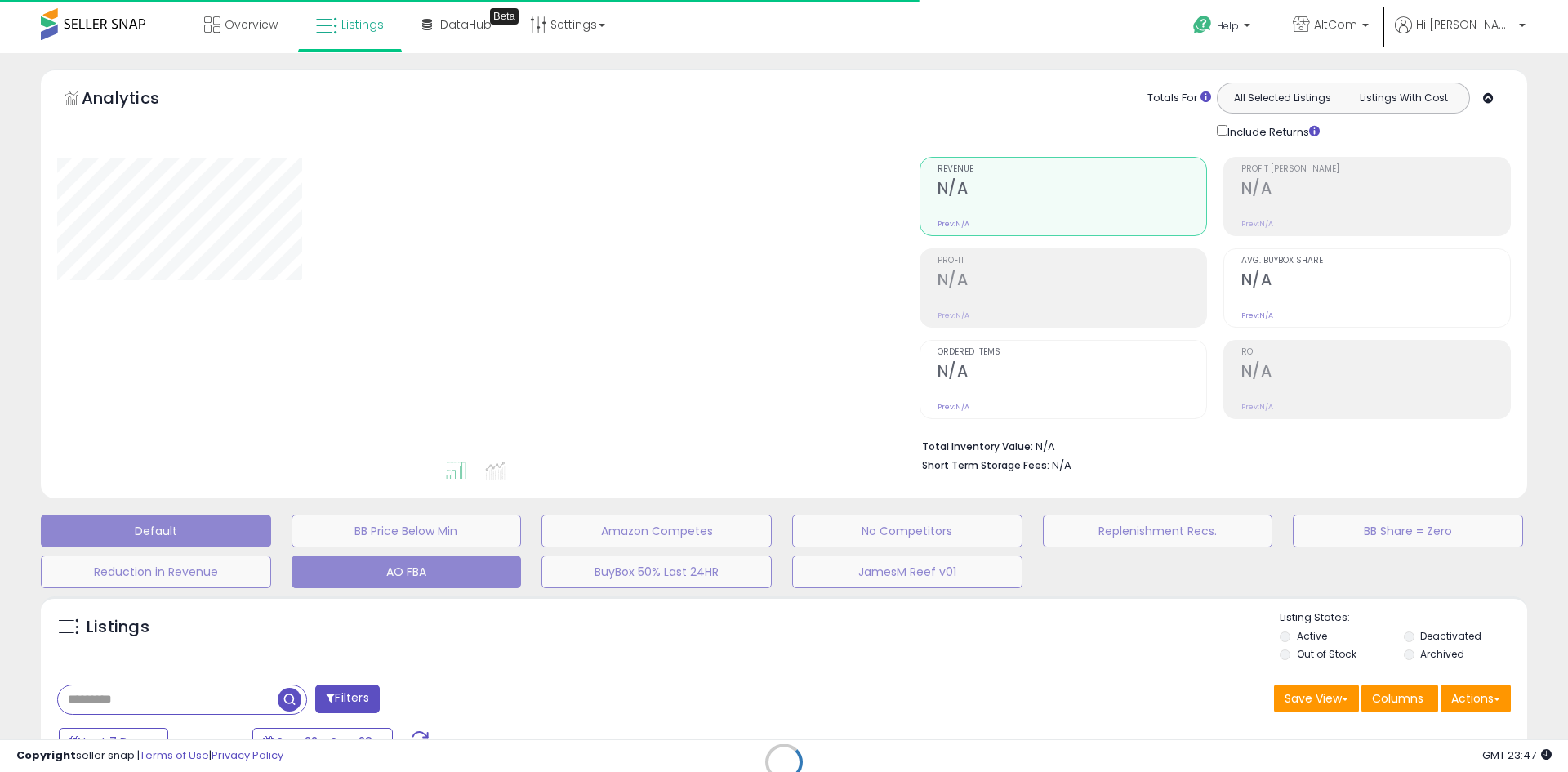
type input "**********"
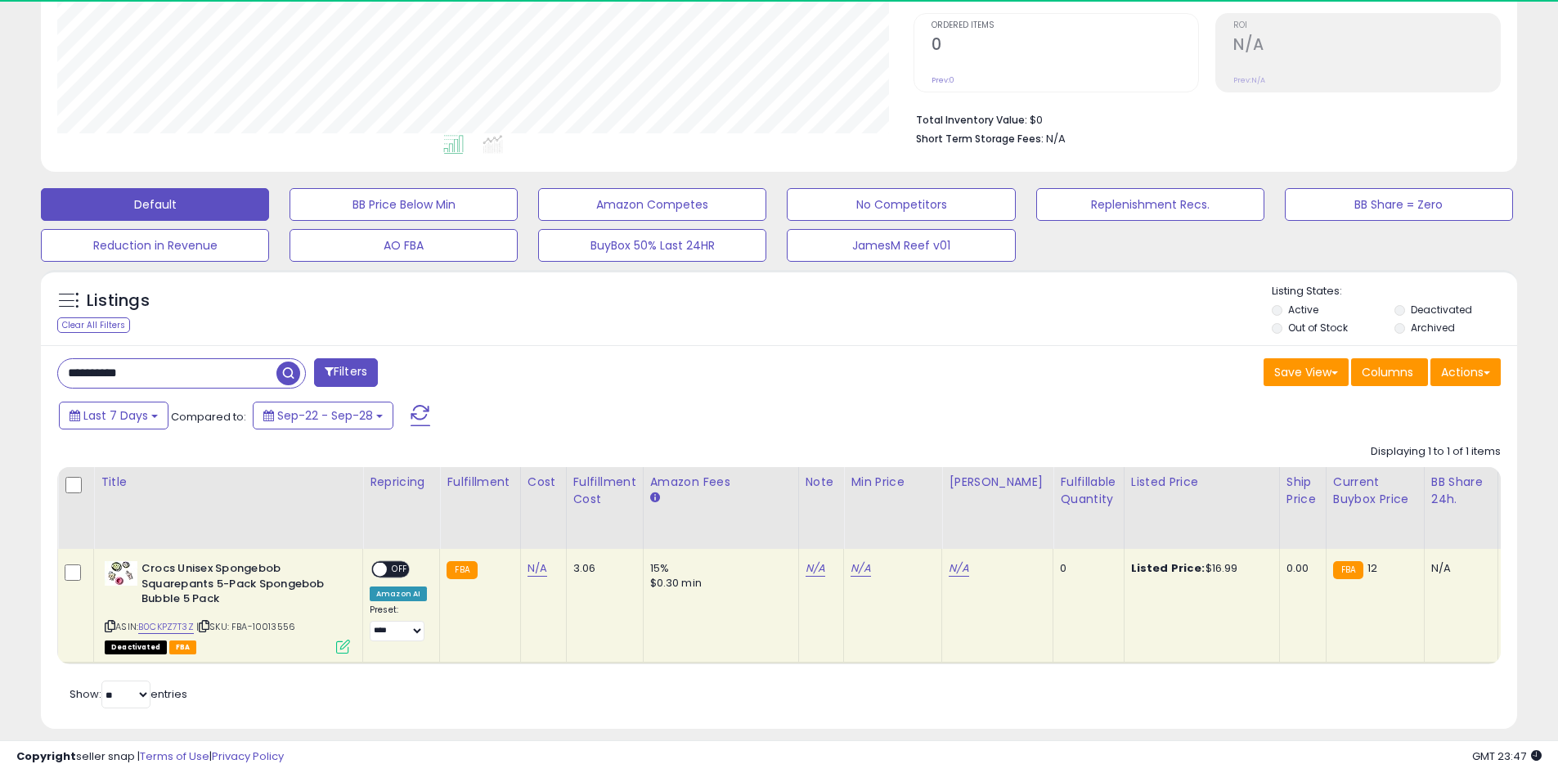
scroll to position [335, 856]
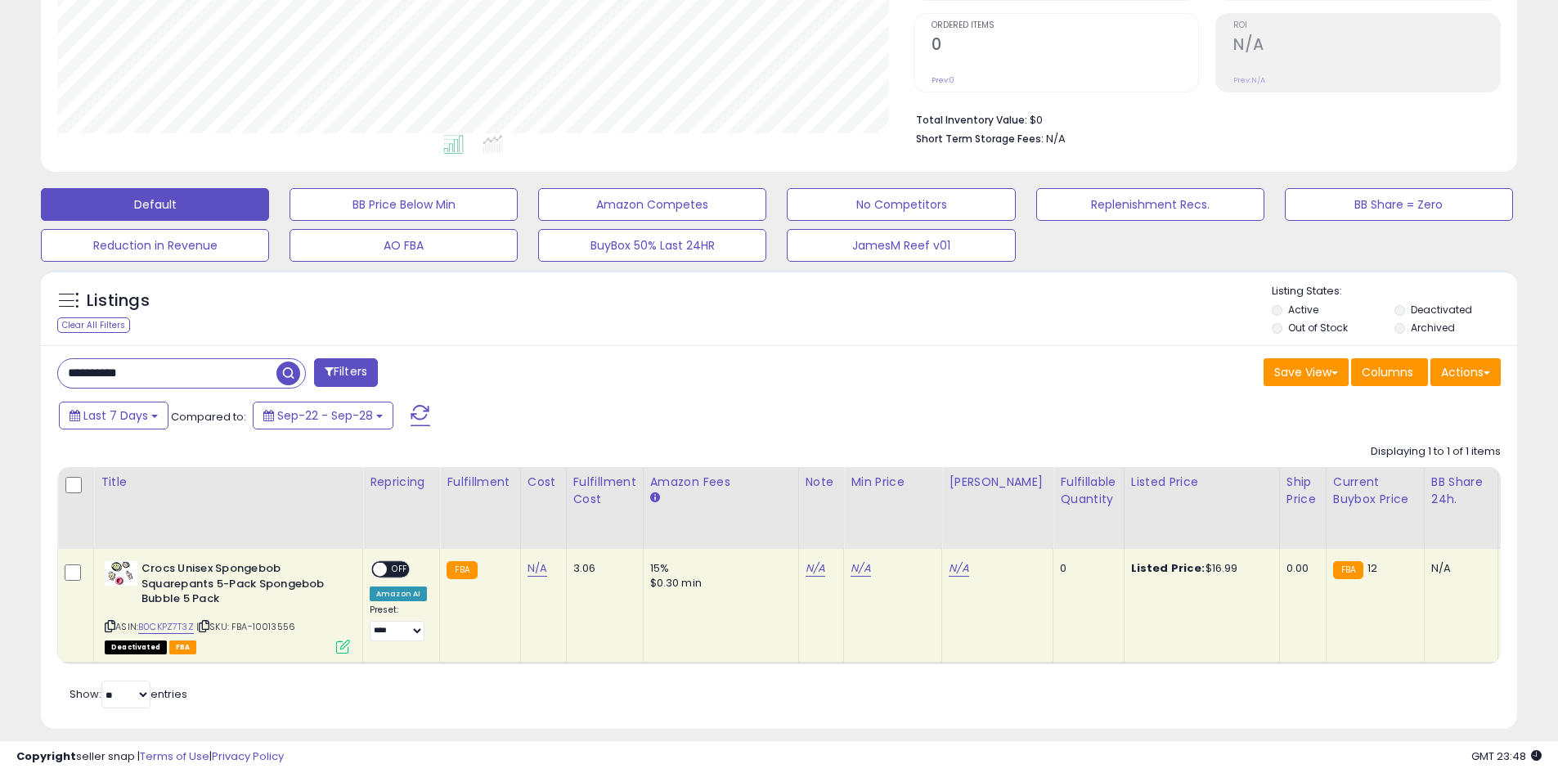
drag, startPoint x: 258, startPoint y: 626, endPoint x: 307, endPoint y: 624, distance: 49.1
click at [307, 624] on div "ASIN: B0CKPZ7T3Z | SKU: FBA-10013556 Deactivated FBA" at bounding box center [227, 606] width 245 height 91
copy span "10013556"
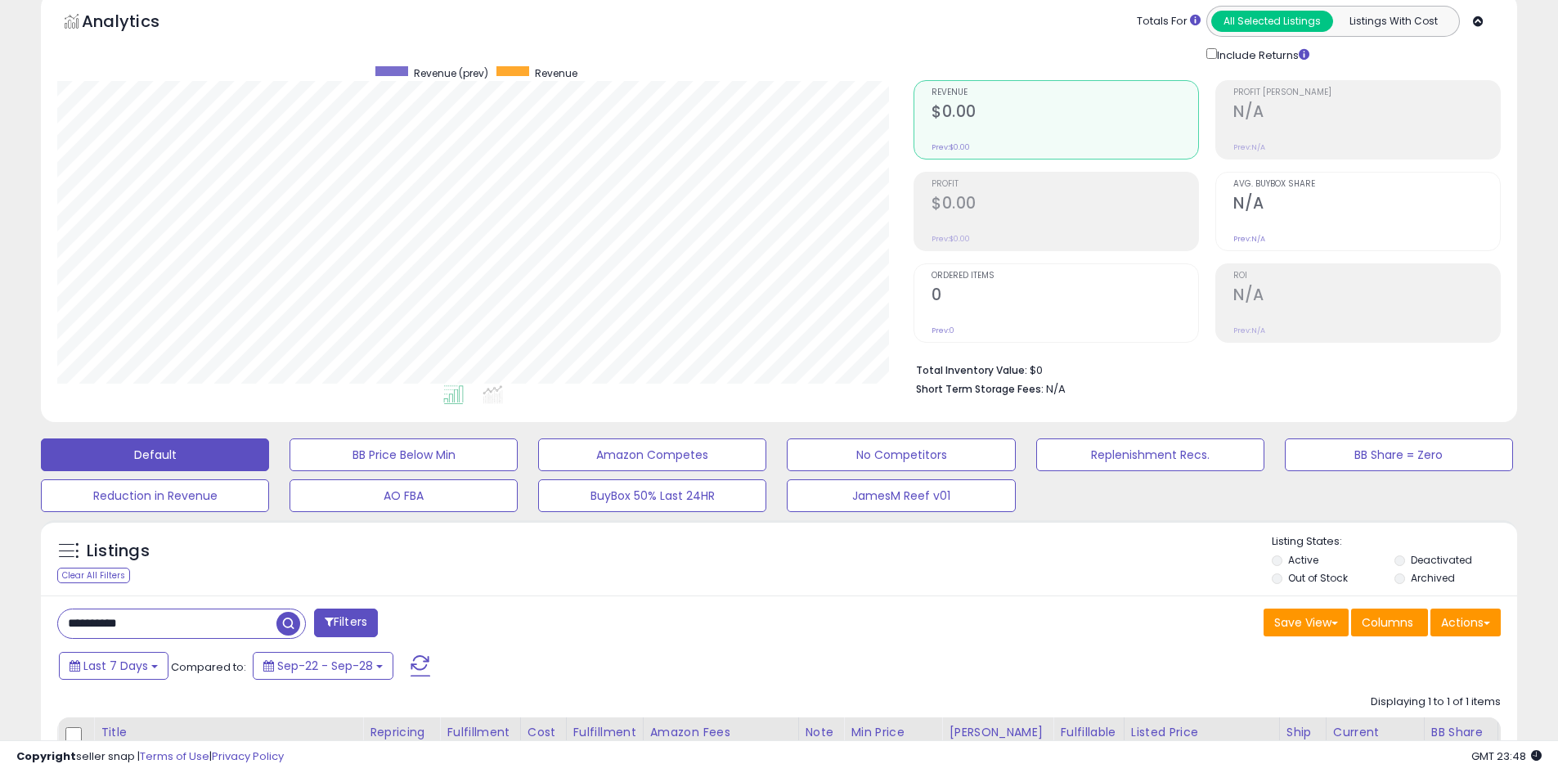
scroll to position [0, 0]
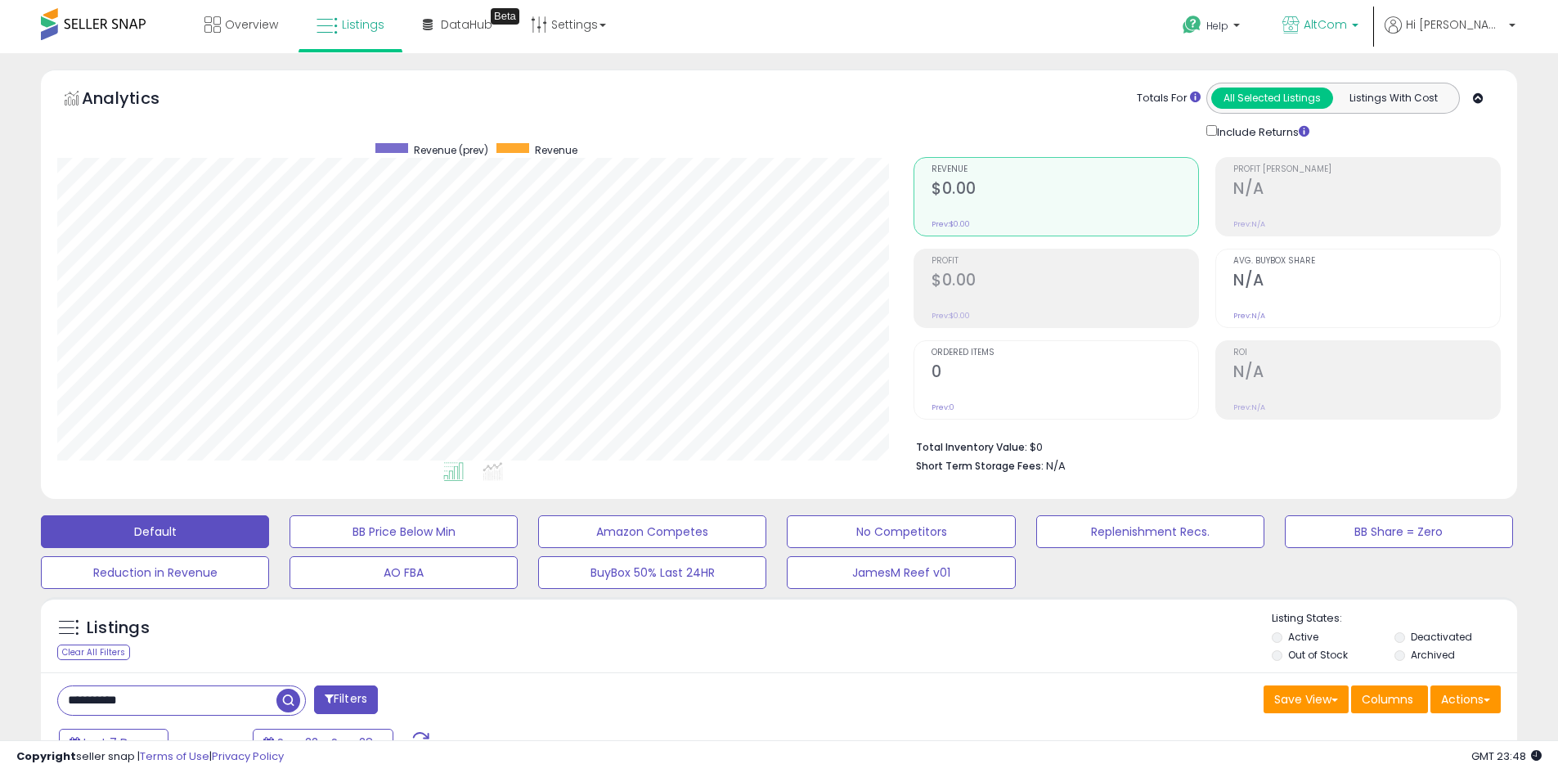
click at [1347, 21] on span "AltCom" at bounding box center [1325, 24] width 43 height 16
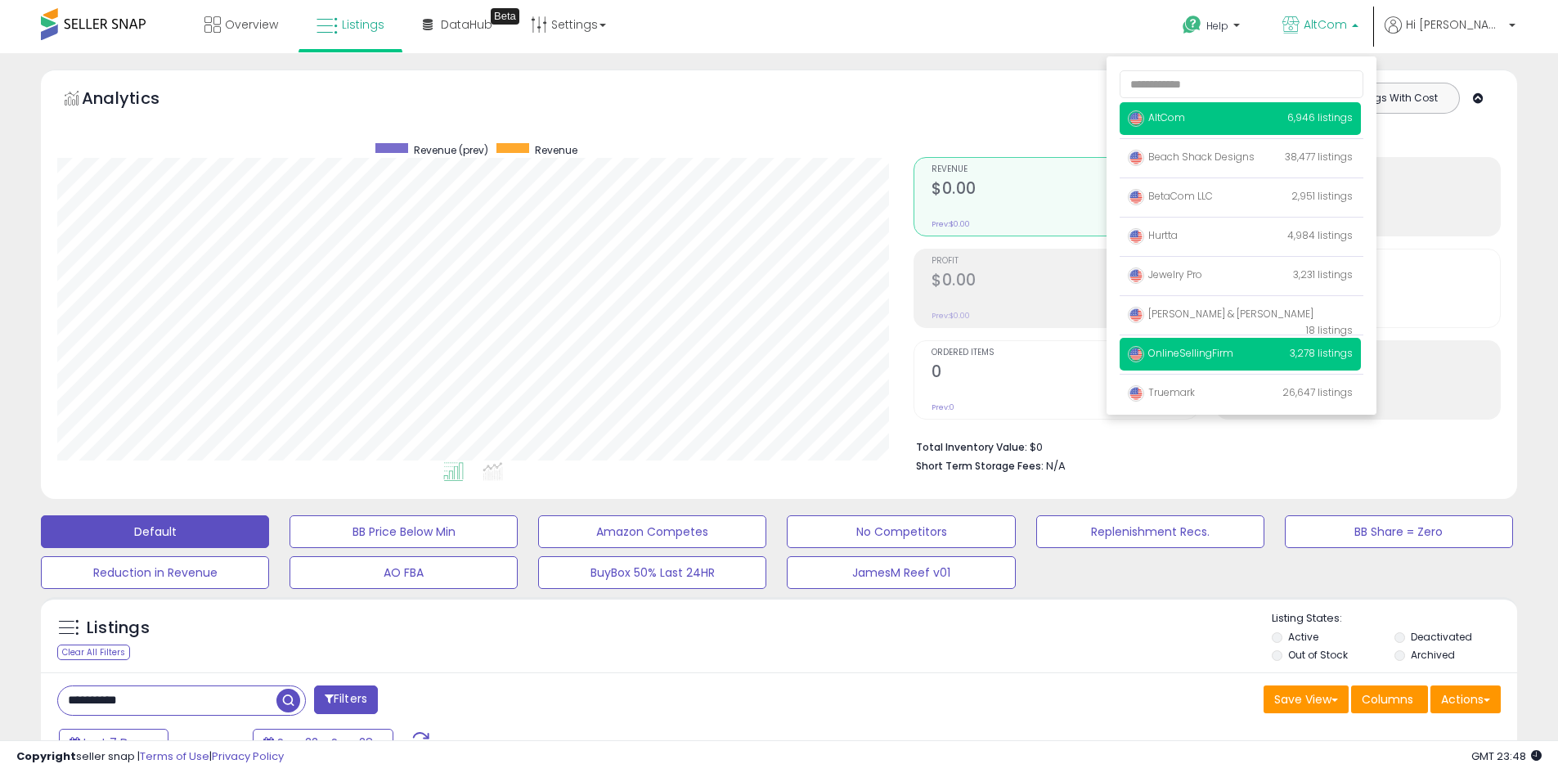
click at [1233, 347] on span "OnlineSellingFirm" at bounding box center [1180, 353] width 105 height 14
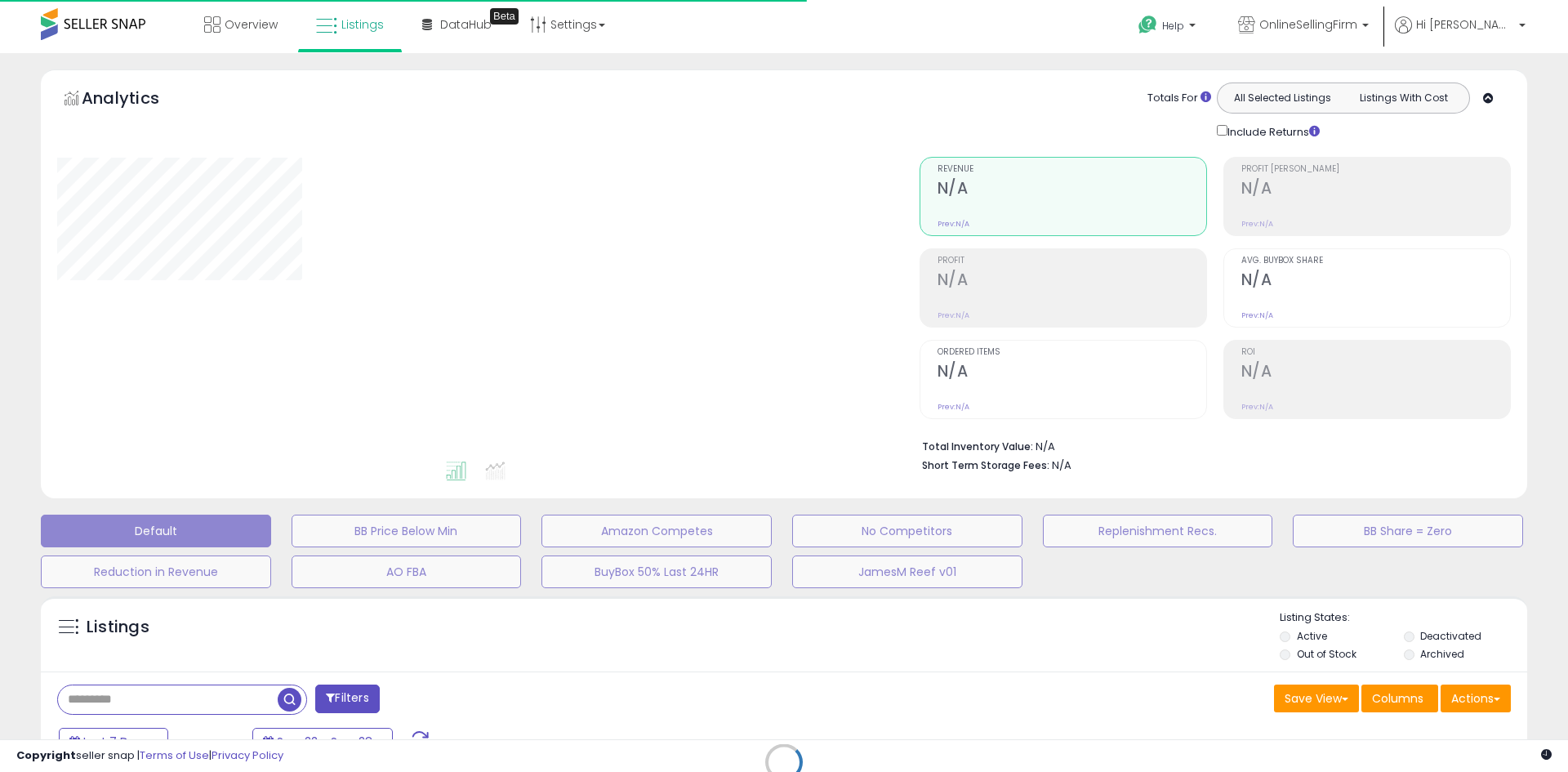
type input "**********"
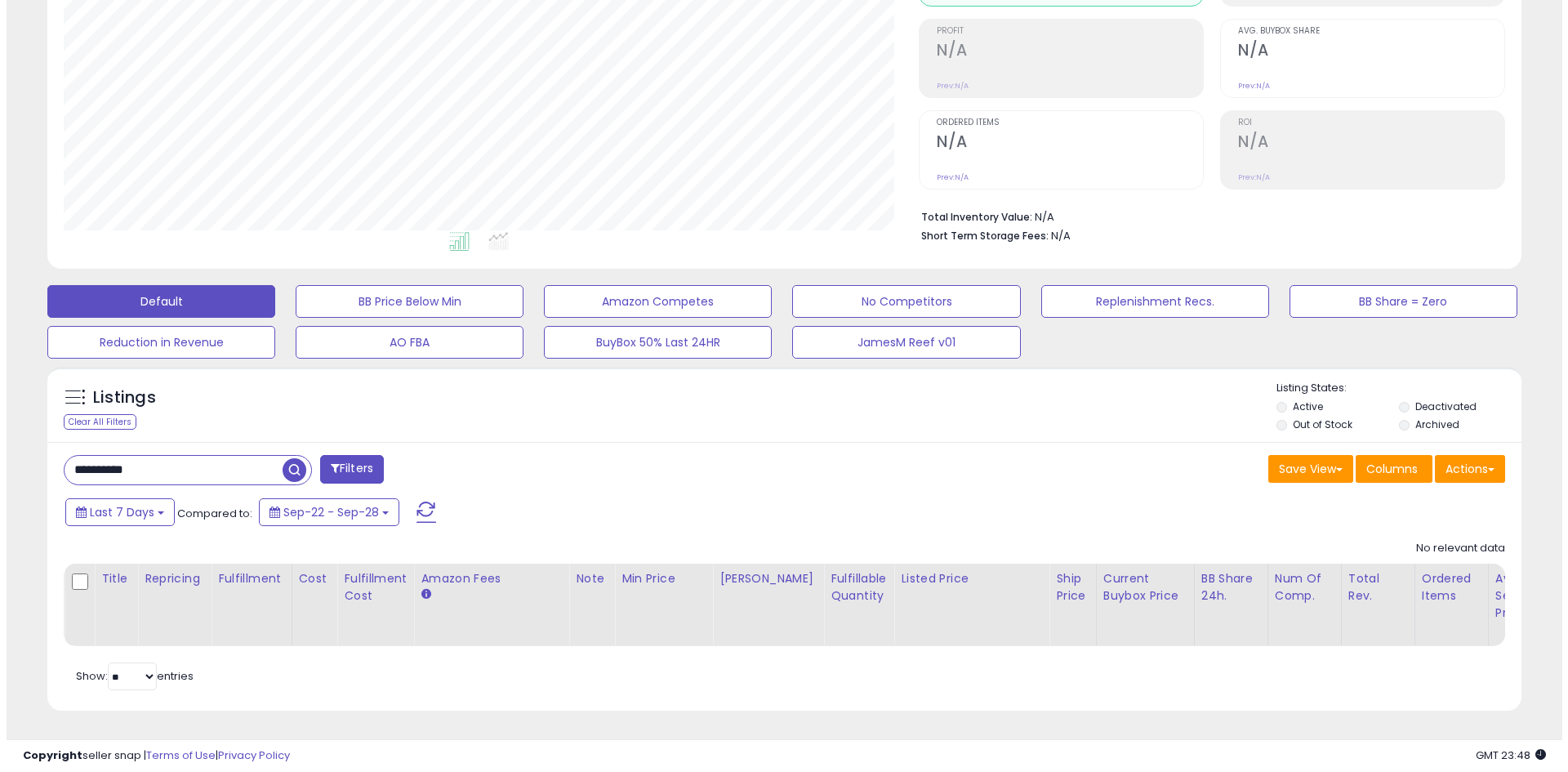
scroll to position [335, 855]
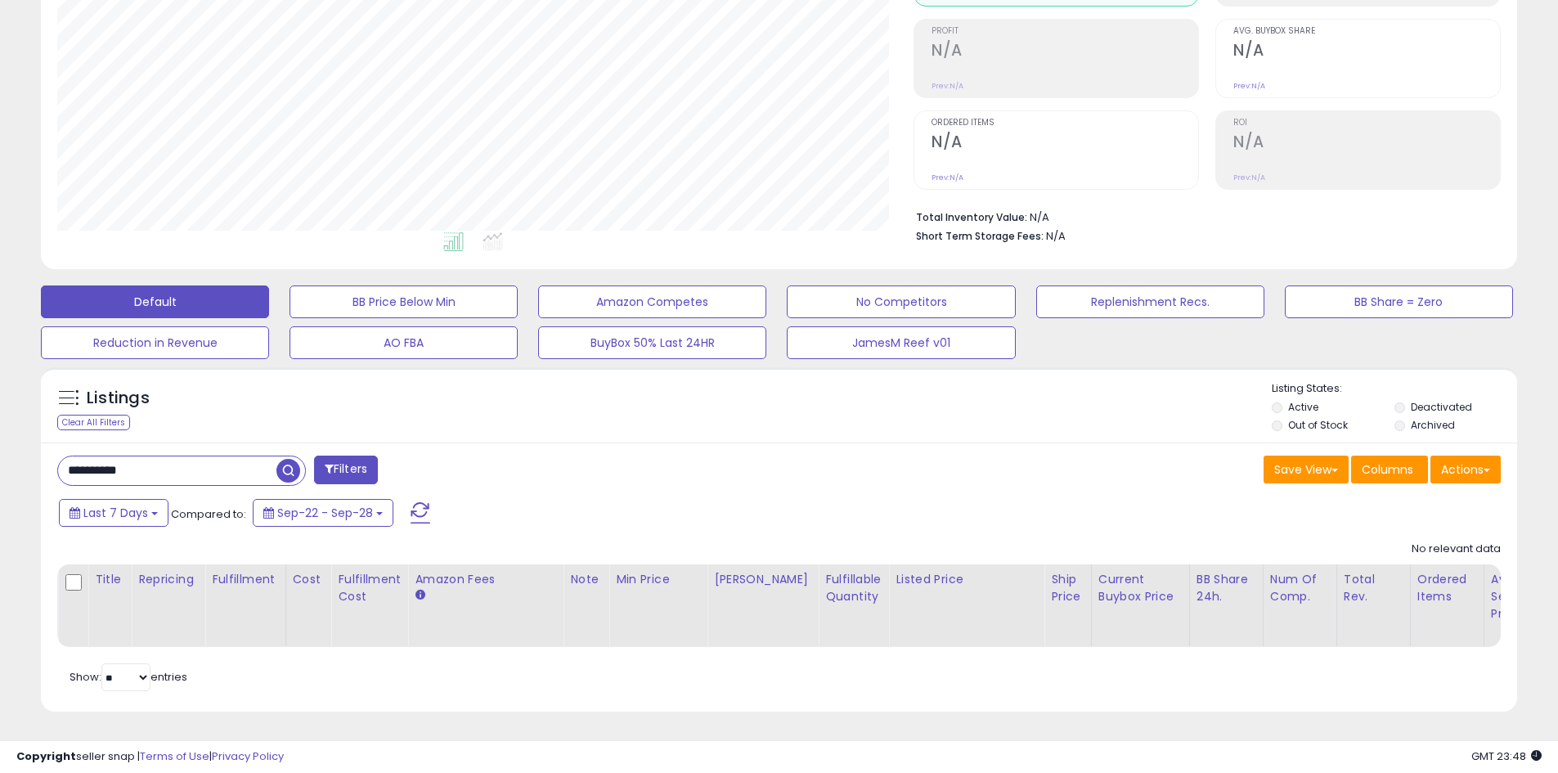
click at [285, 459] on span "button" at bounding box center [288, 471] width 24 height 24
click at [126, 461] on input "**********" at bounding box center [167, 470] width 218 height 29
click at [126, 461] on input "**********" at bounding box center [238, 470] width 360 height 29
click at [427, 459] on span "button" at bounding box center [430, 471] width 24 height 24
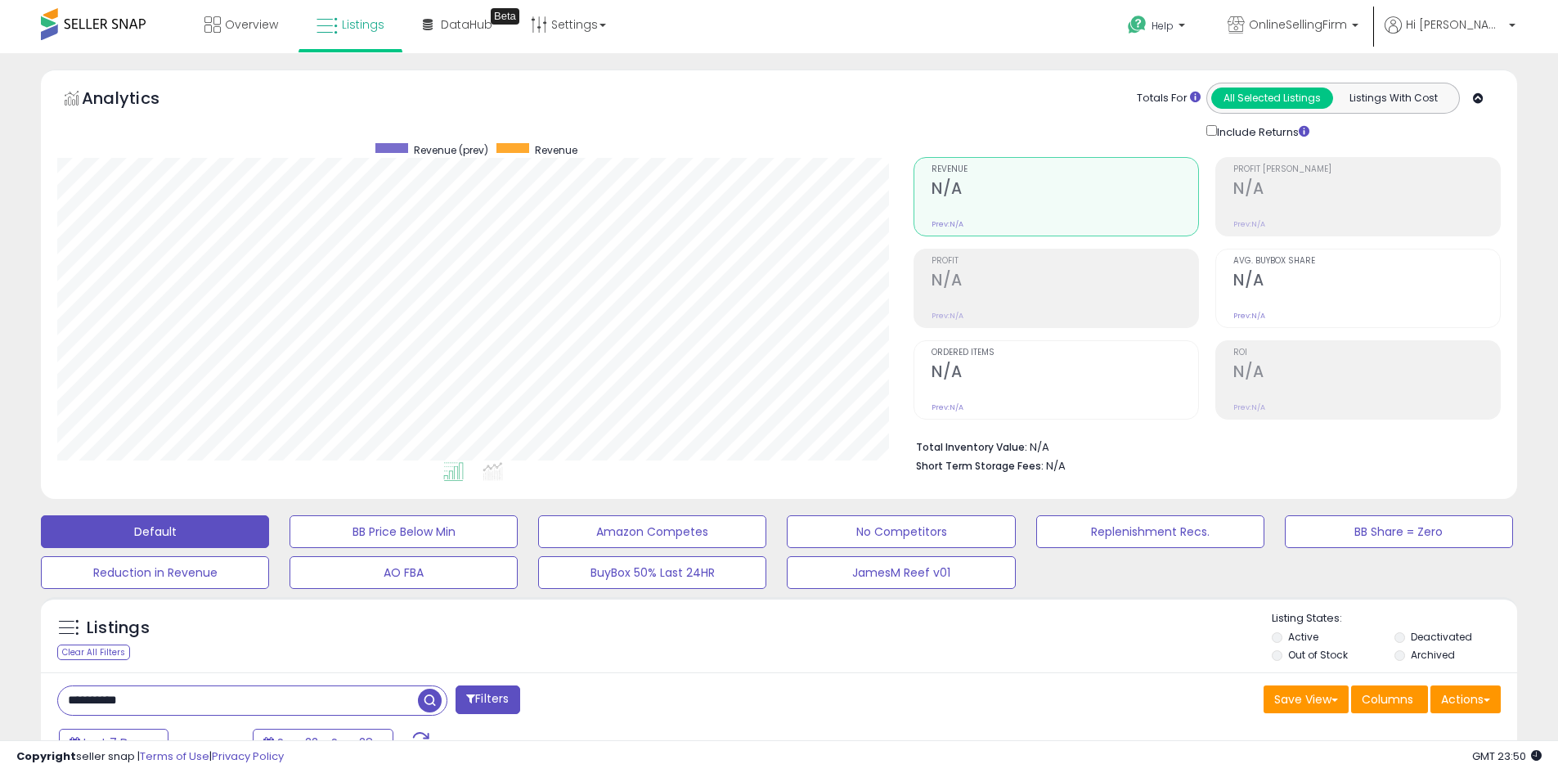
click at [116, 696] on input "**********" at bounding box center [238, 700] width 360 height 29
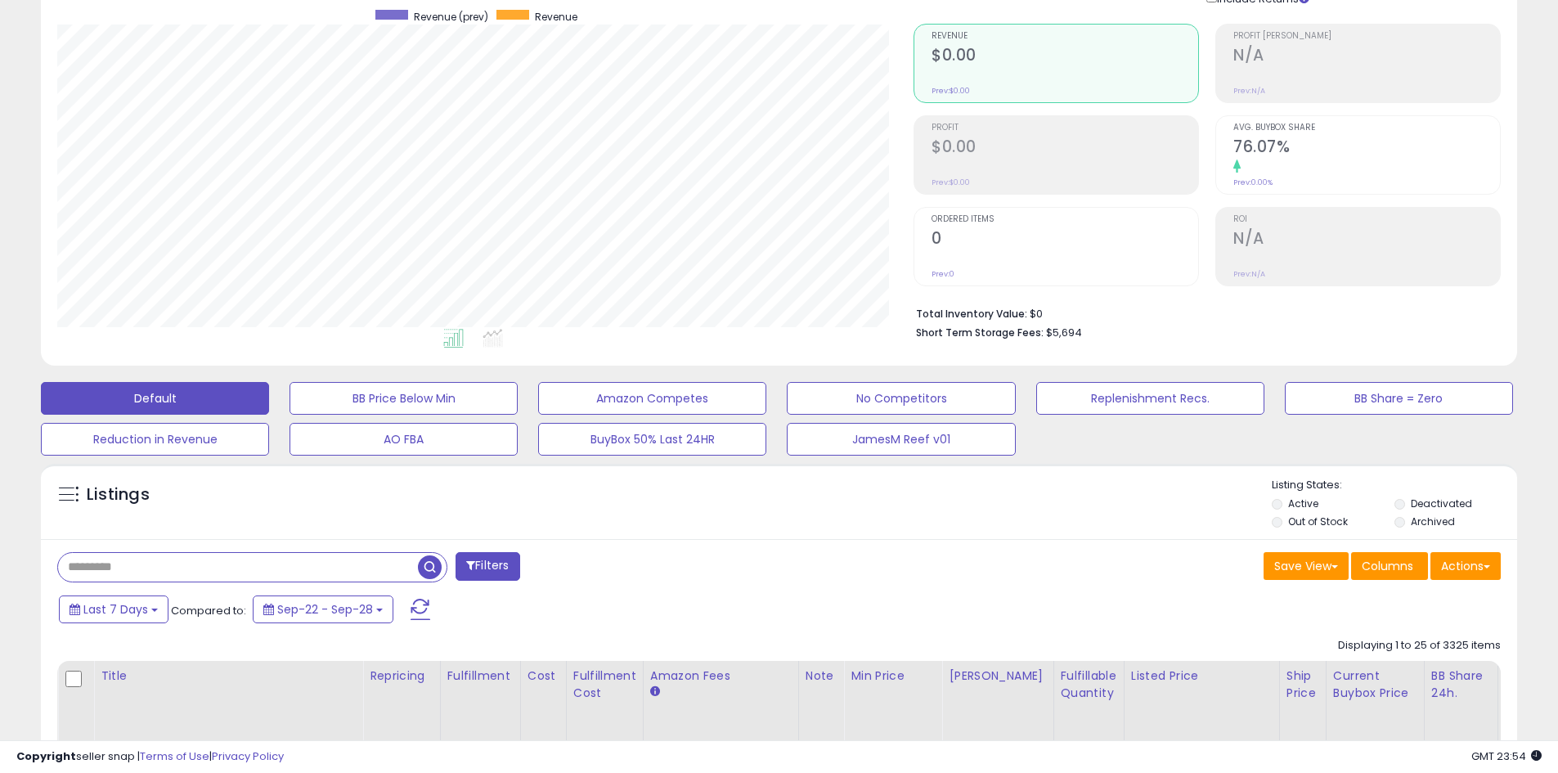
scroll to position [0, 0]
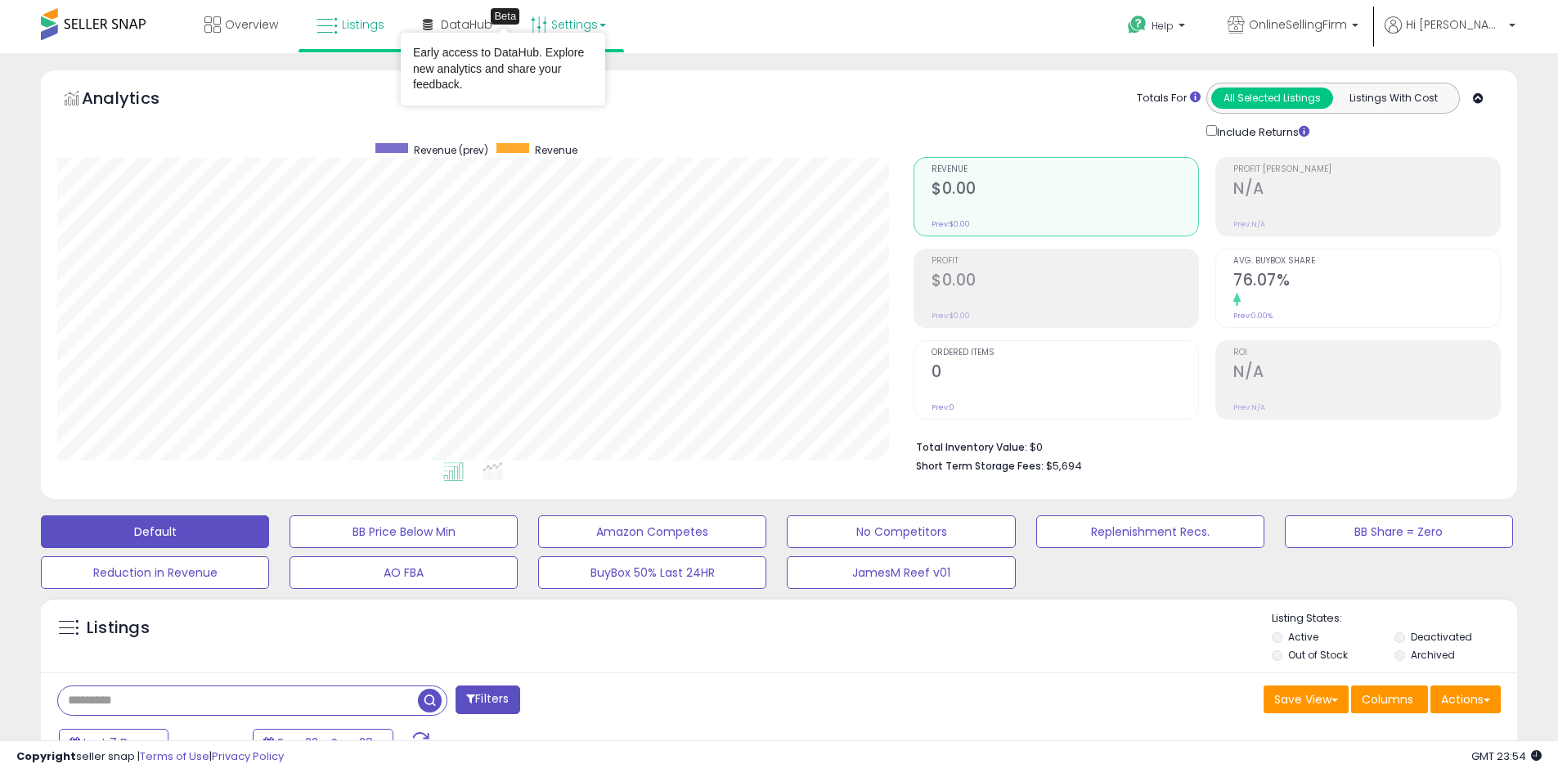
click at [560, 20] on link "Settings" at bounding box center [568, 24] width 100 height 49
click at [561, 82] on link "Store settings" at bounding box center [571, 83] width 74 height 16
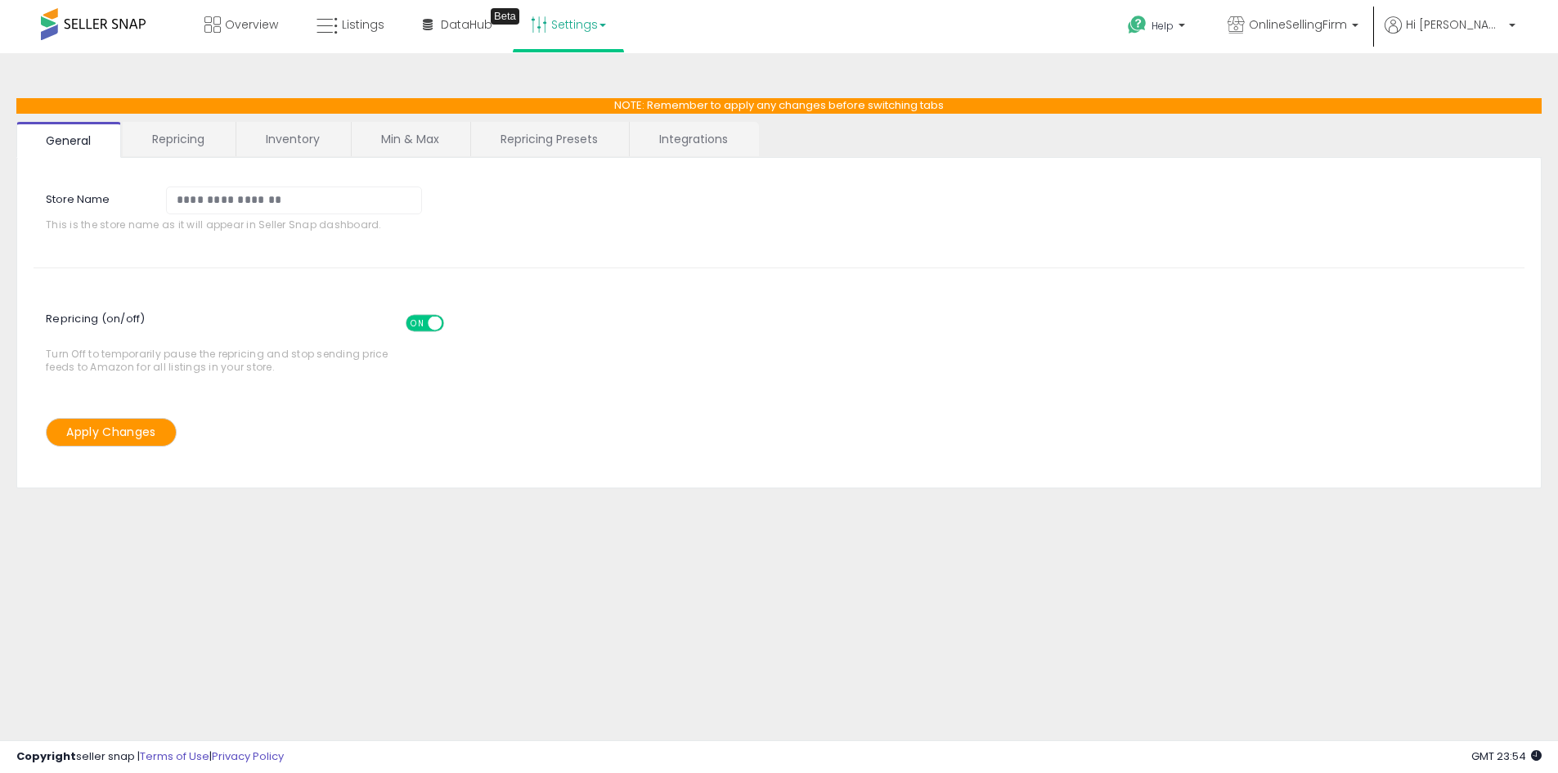
click at [200, 146] on link "Repricing" at bounding box center [178, 139] width 111 height 34
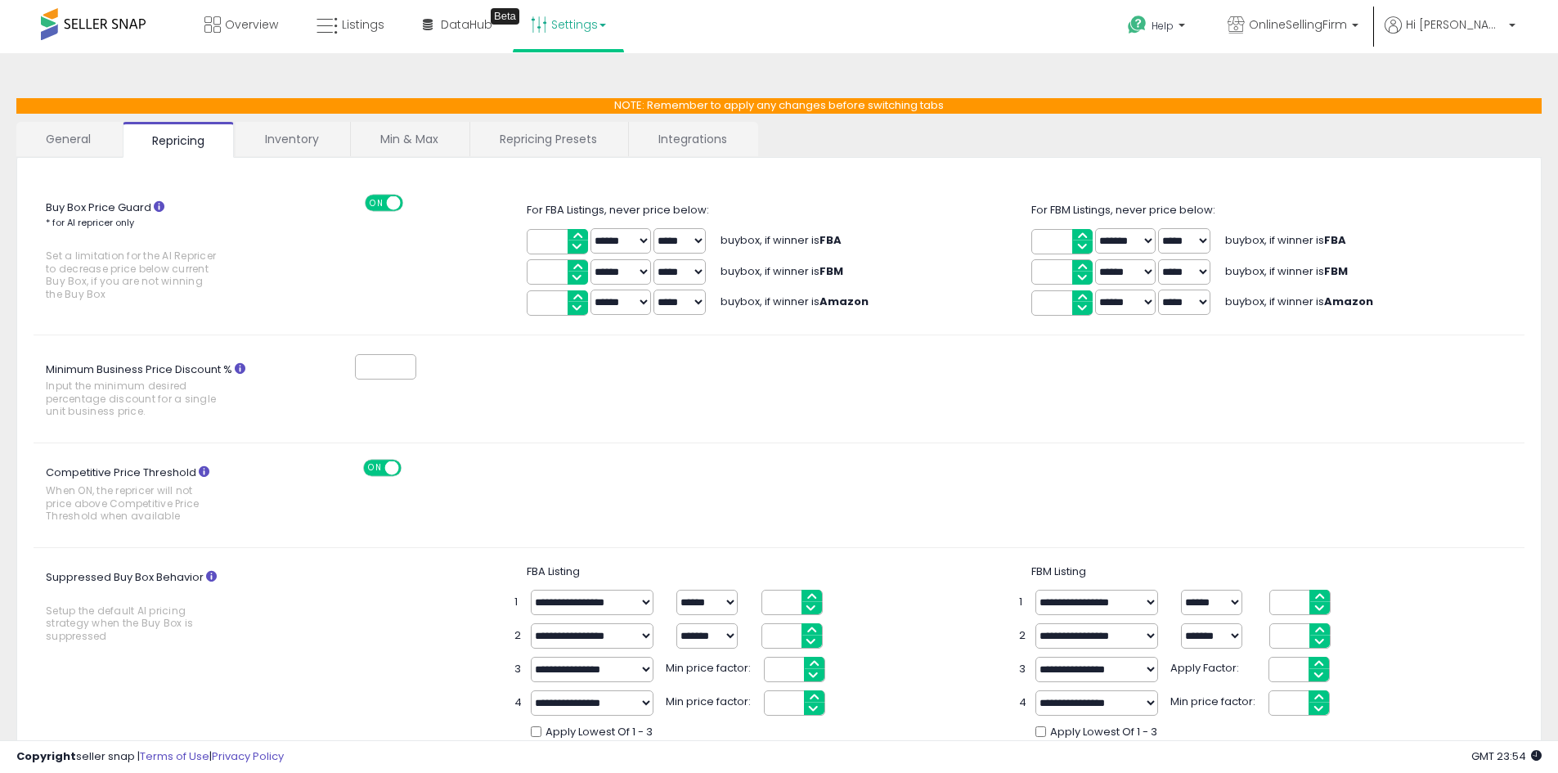
click at [675, 136] on link "Integrations" at bounding box center [693, 139] width 128 height 34
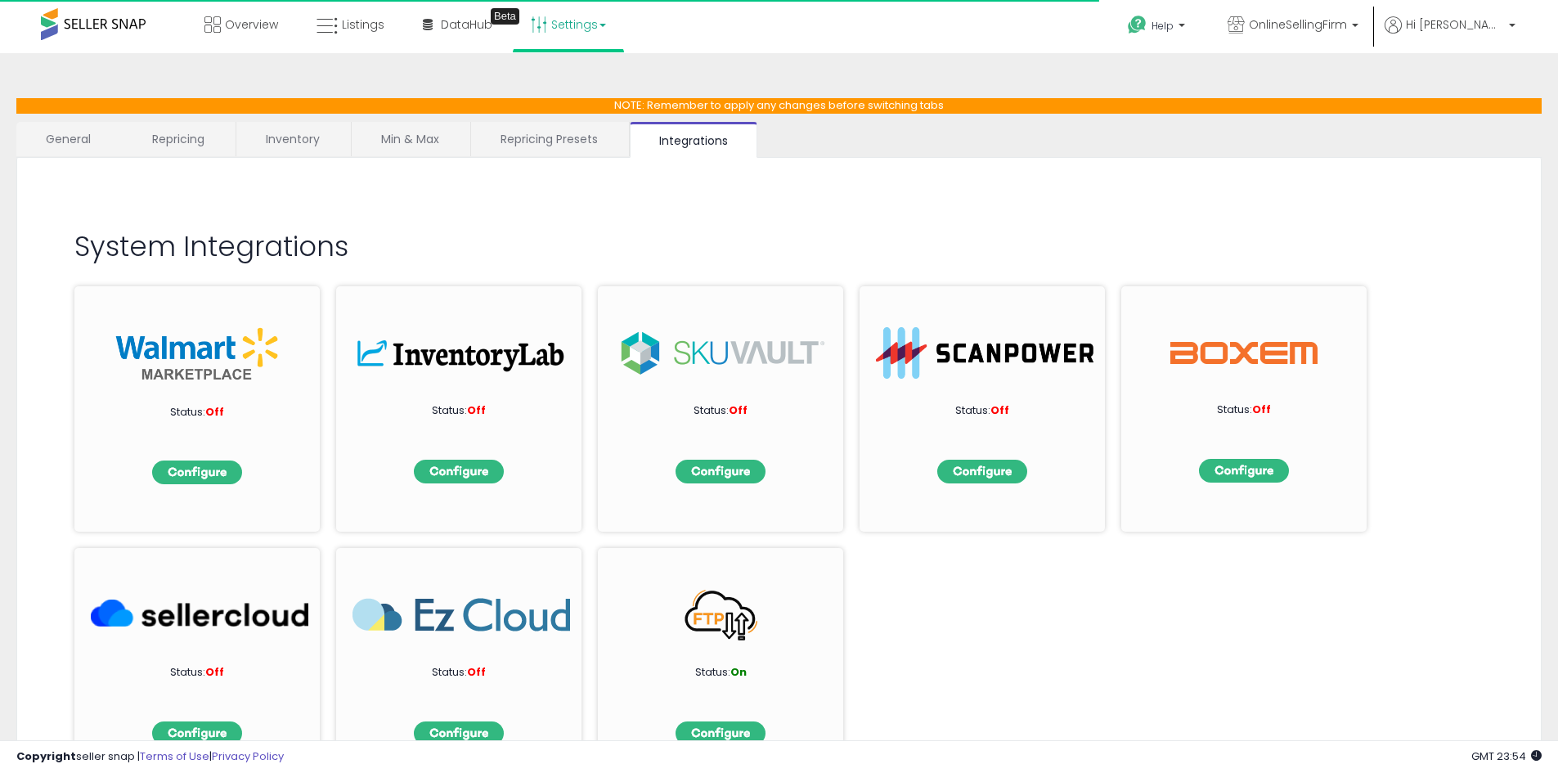
click at [529, 139] on link "Repricing Presets" at bounding box center [549, 139] width 156 height 34
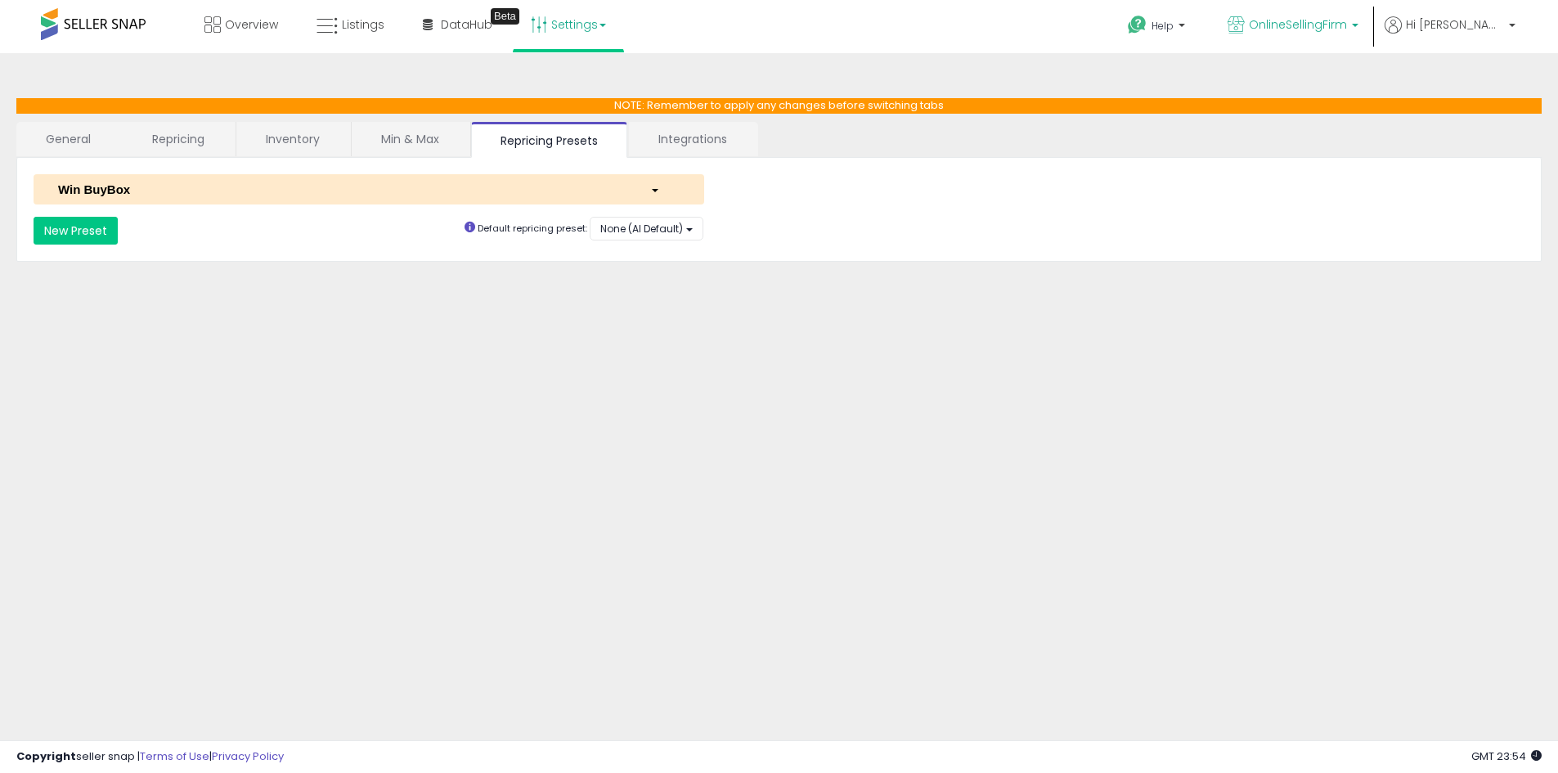
click at [1347, 26] on span "OnlineSellingFirm" at bounding box center [1298, 24] width 98 height 16
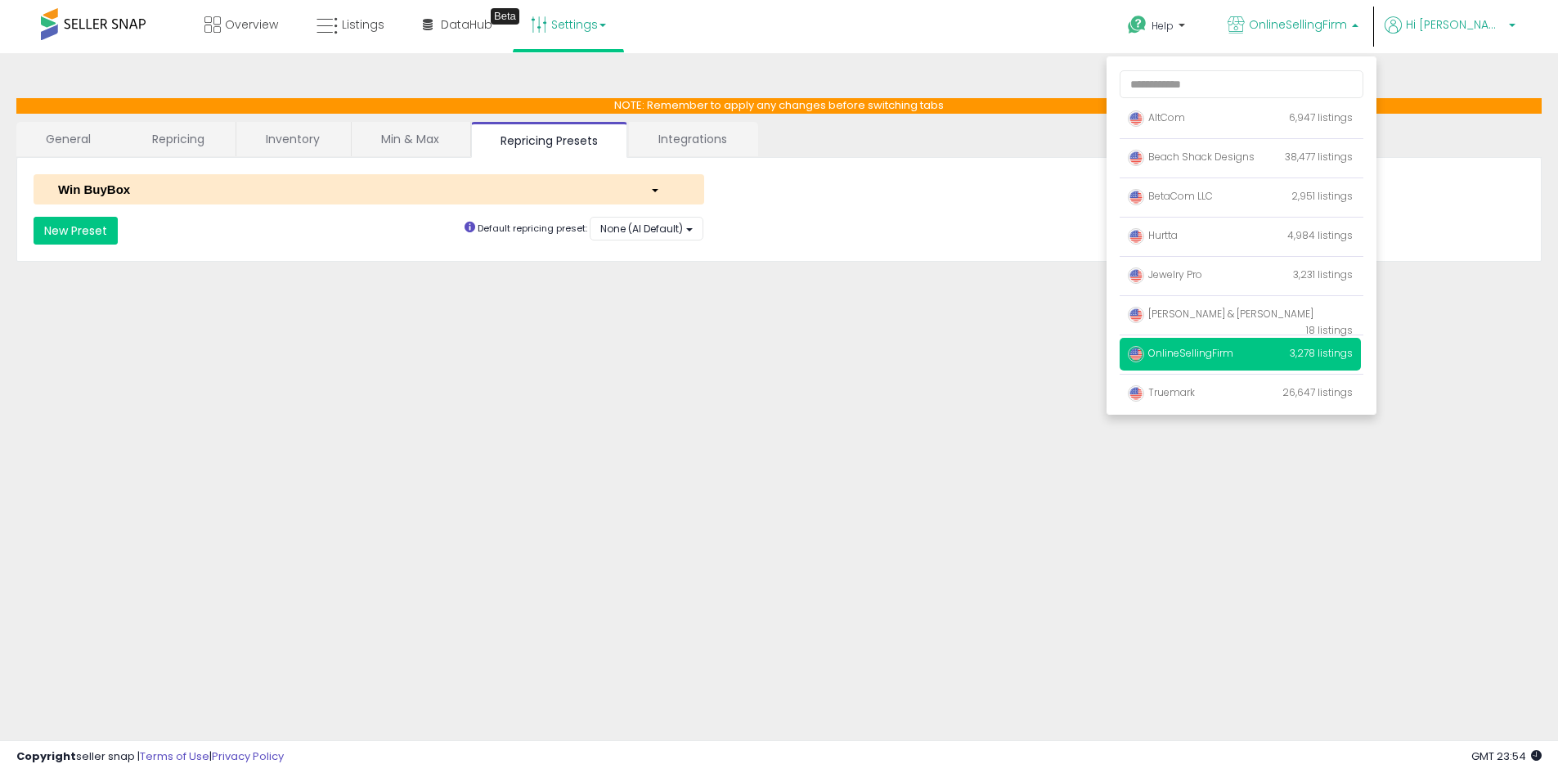
click at [1492, 23] on span "Hi [PERSON_NAME]" at bounding box center [1455, 24] width 98 height 16
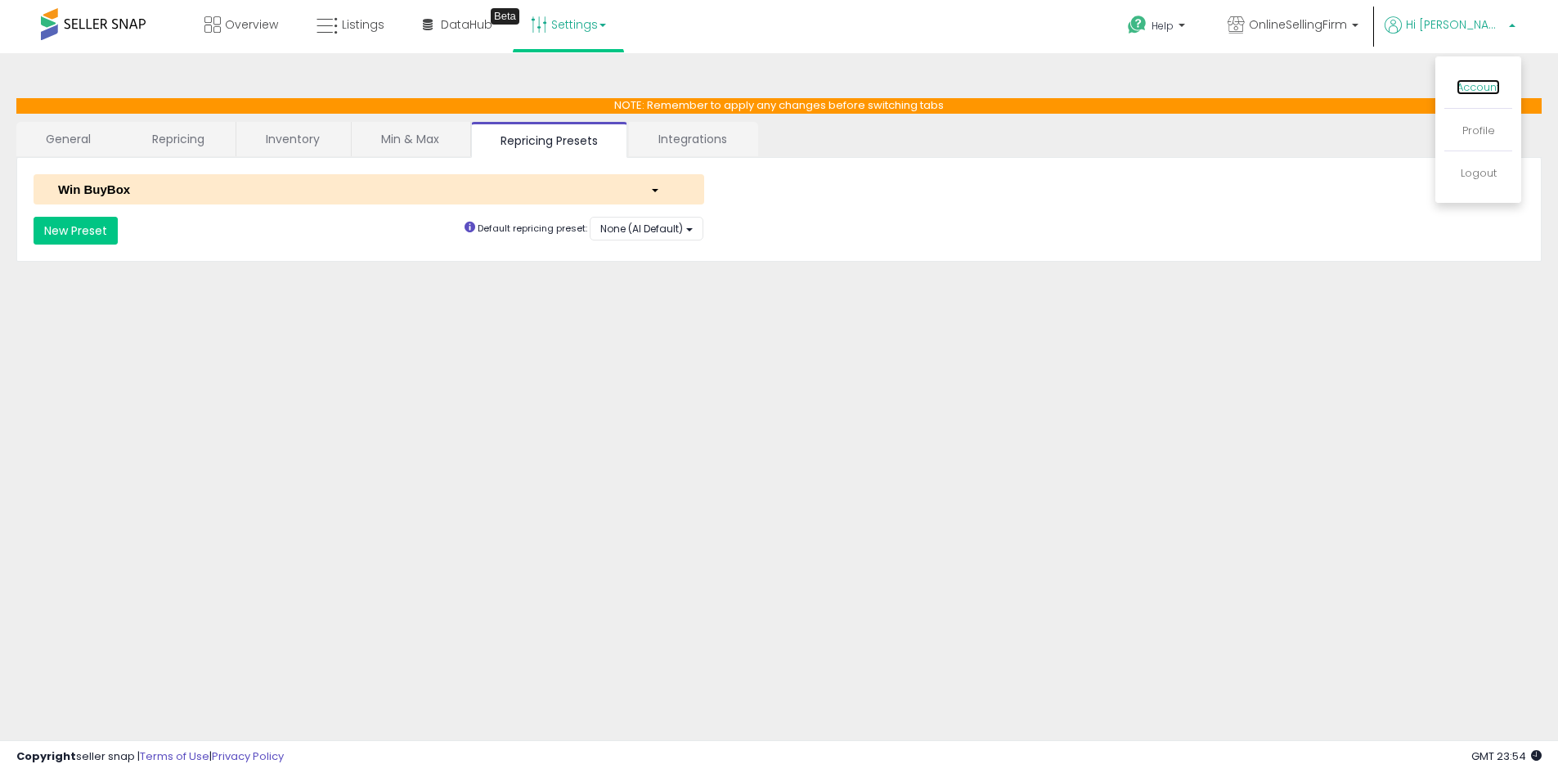
click at [1475, 89] on link "Account" at bounding box center [1477, 87] width 43 height 16
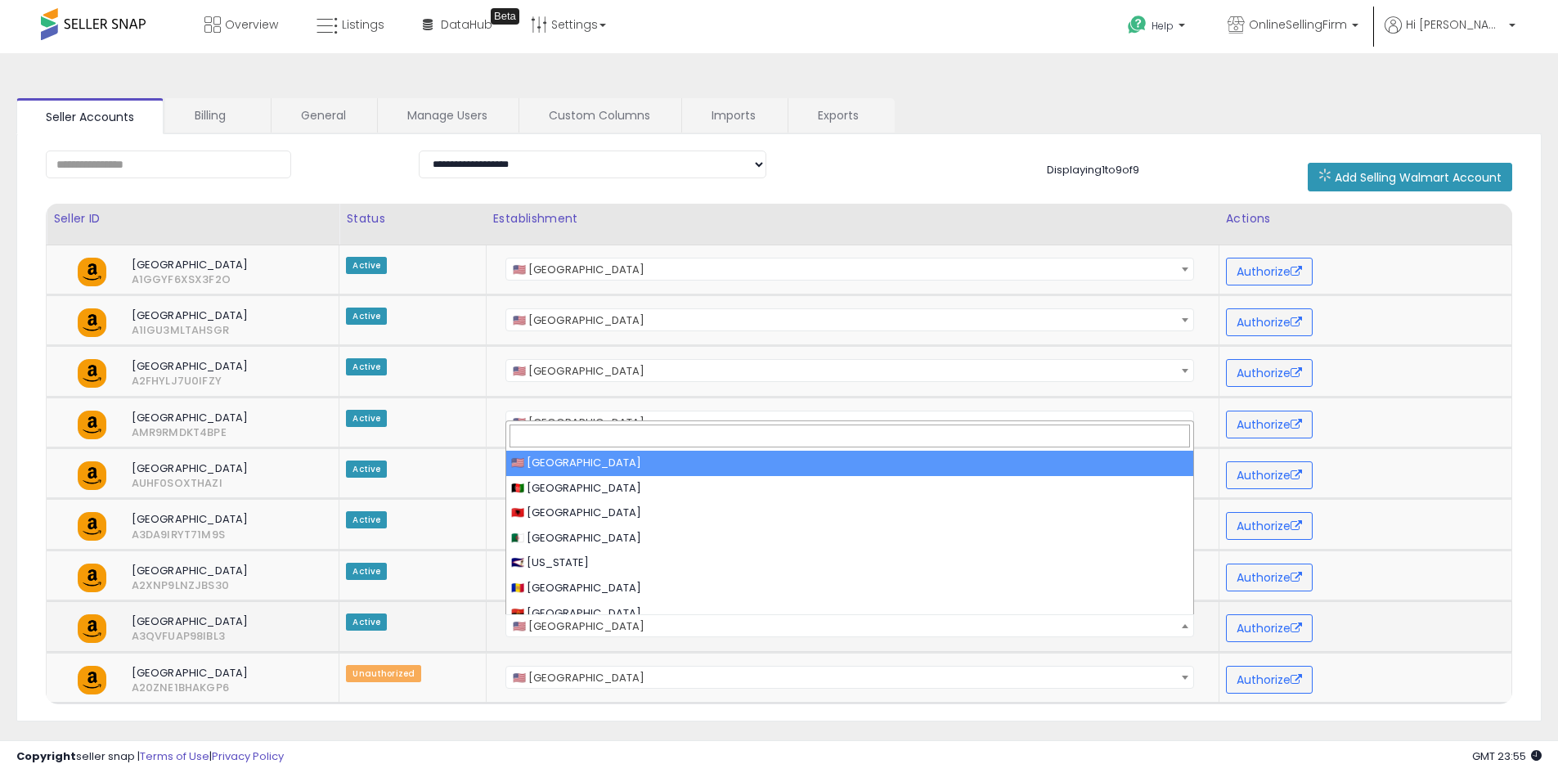
click at [1187, 625] on b at bounding box center [1185, 626] width 7 height 4
click at [1203, 633] on div "**********" at bounding box center [849, 625] width 713 height 23
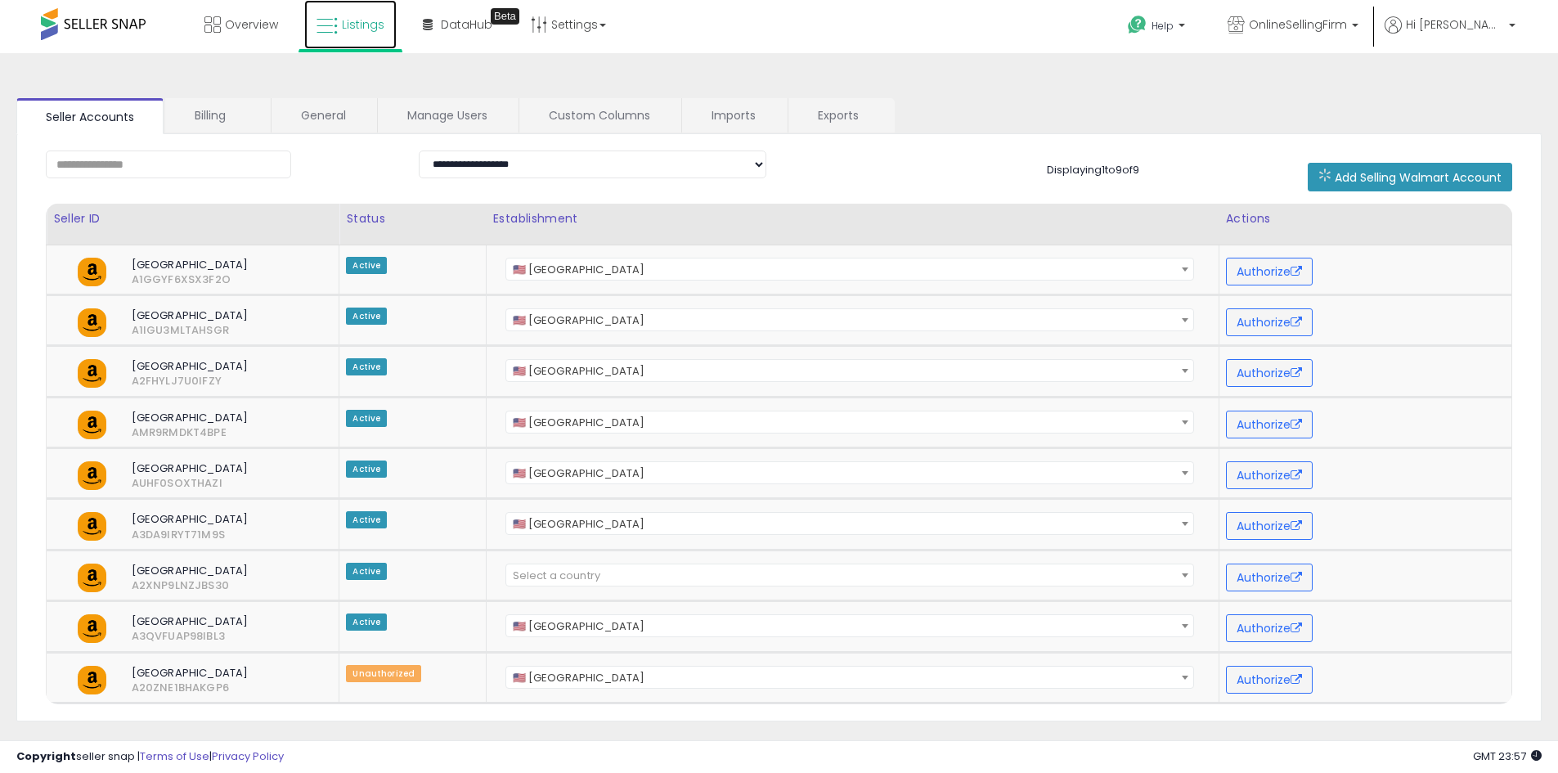
click at [371, 32] on span "Listings" at bounding box center [363, 24] width 43 height 16
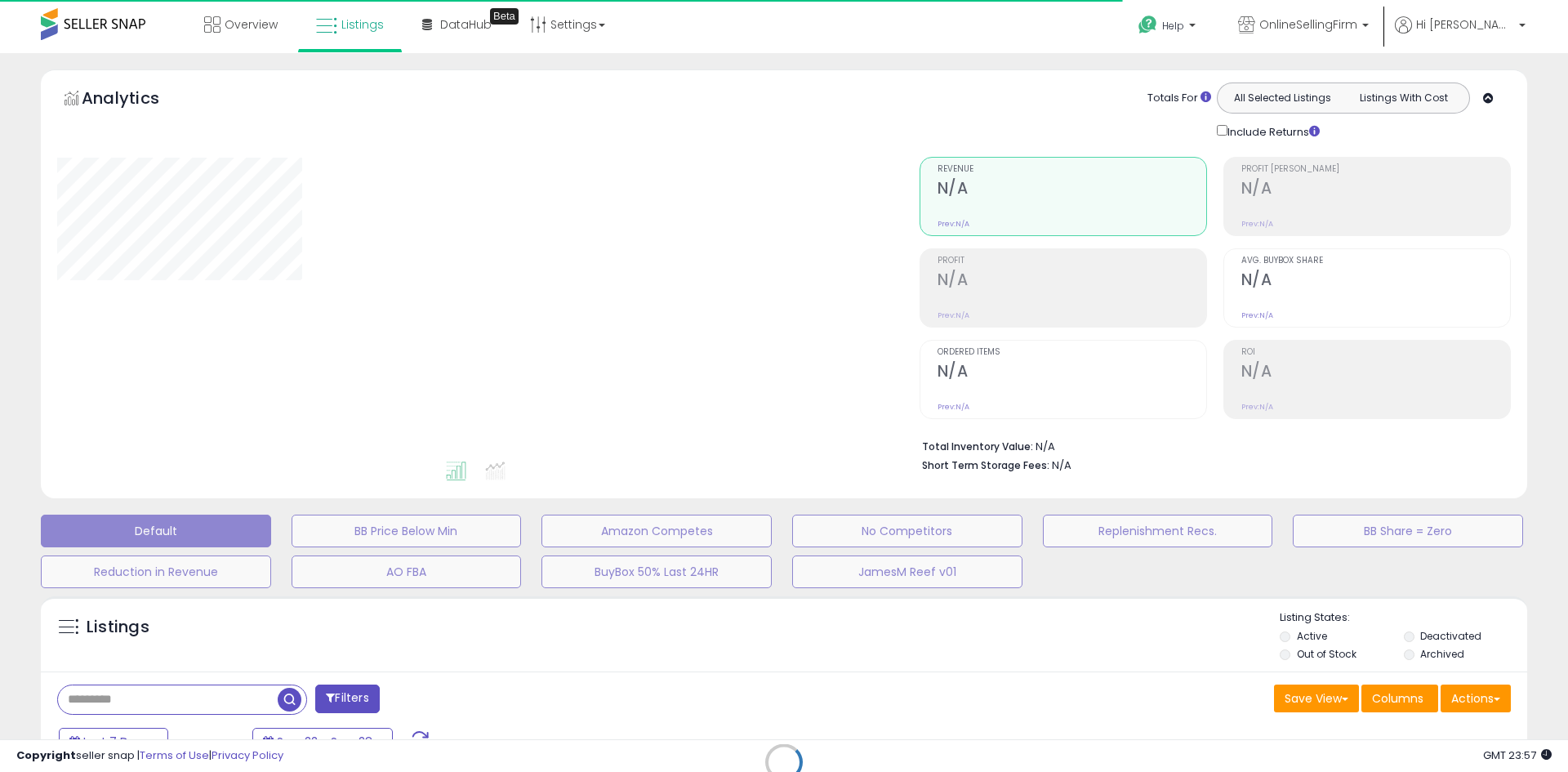
click at [152, 700] on div "Retrieving listings data.." at bounding box center [784, 774] width 1511 height 373
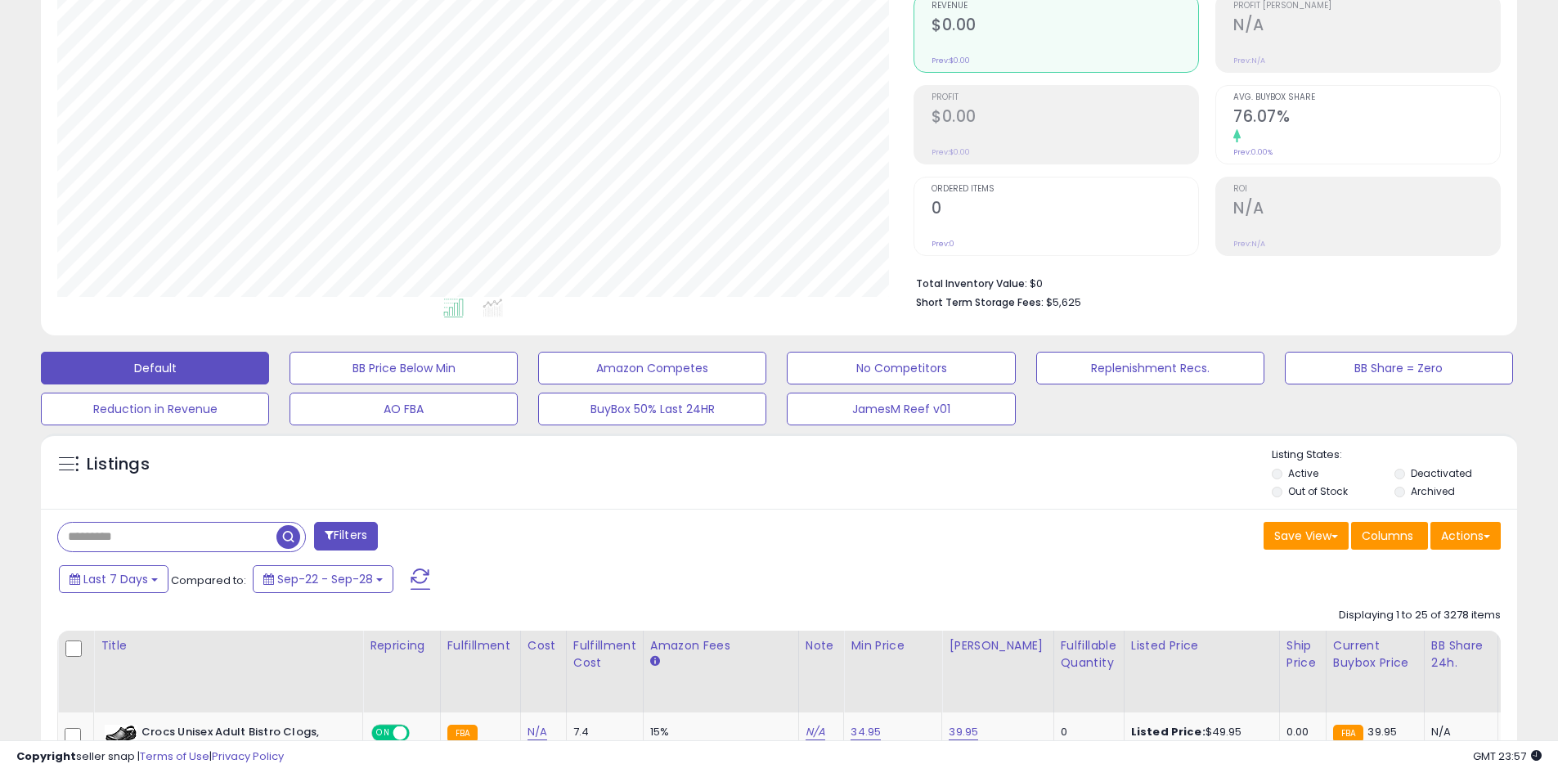
scroll to position [335, 856]
click at [200, 532] on input "text" at bounding box center [167, 537] width 218 height 29
paste input "**********"
click at [434, 535] on span "button" at bounding box center [430, 537] width 24 height 24
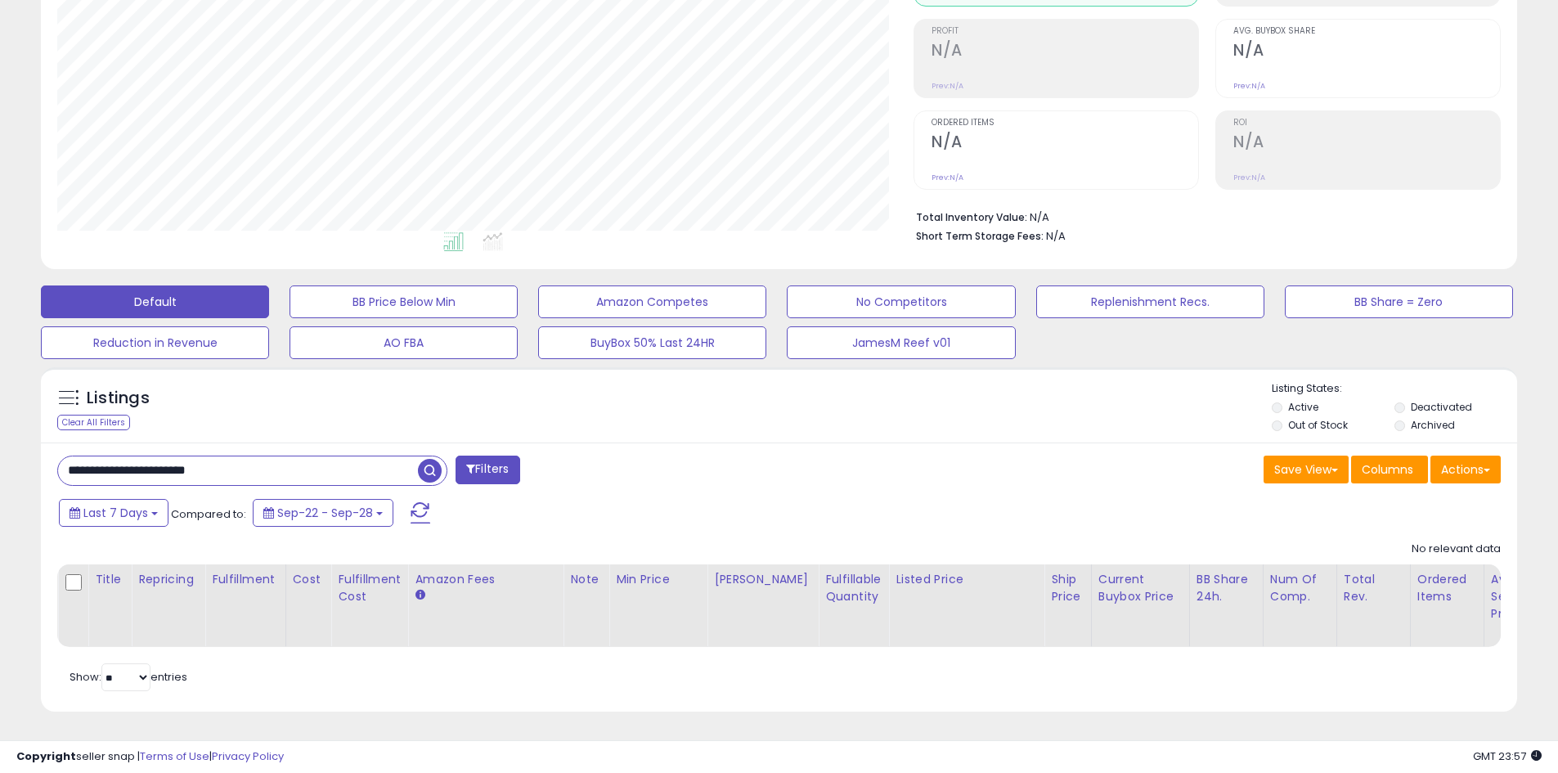
click at [1407, 400] on li "Deactivated" at bounding box center [1454, 409] width 120 height 18
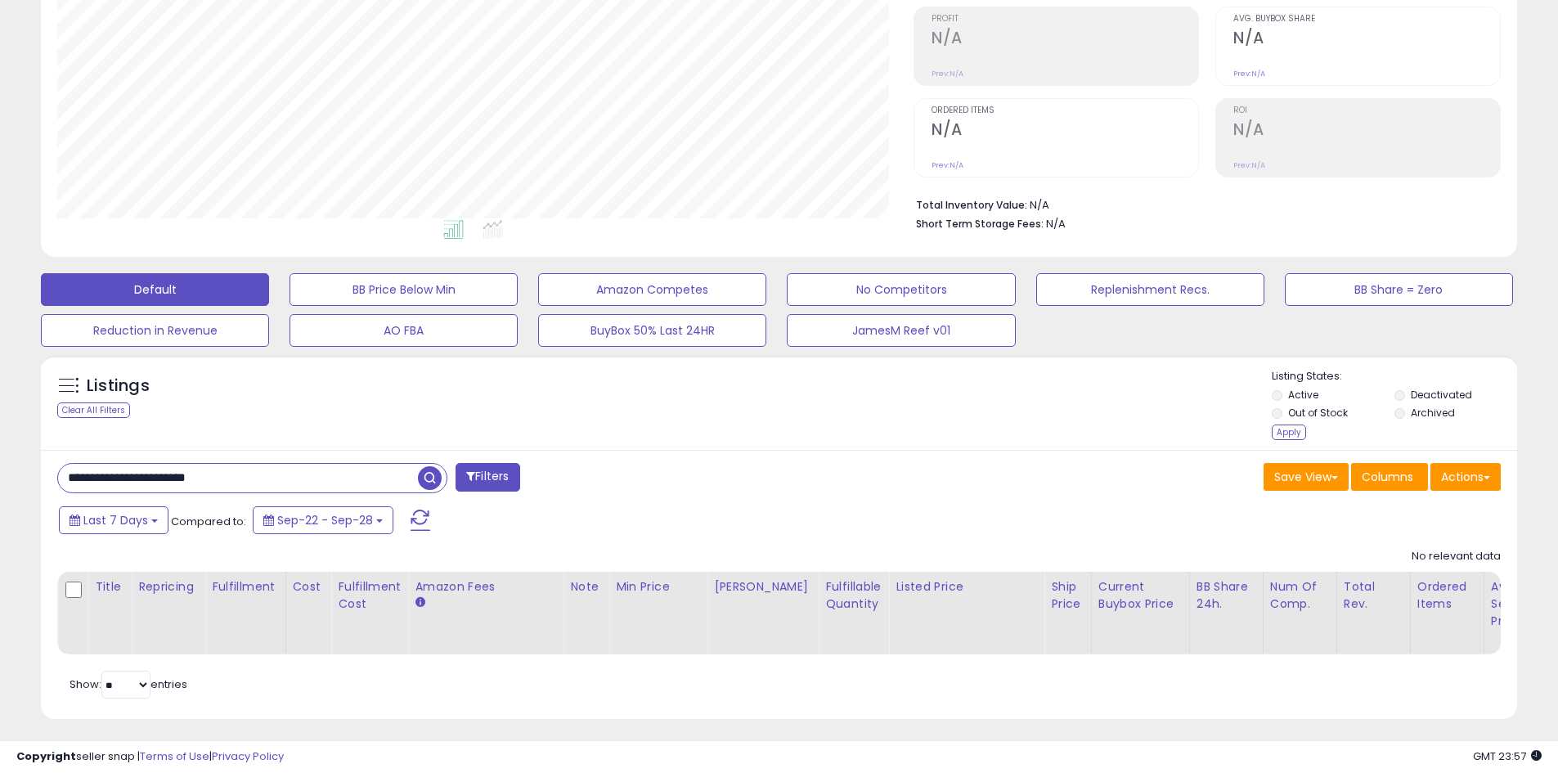
click at [1259, 435] on div "Listings Clear All Filters Listing States:" at bounding box center [779, 406] width 1476 height 75
click at [1281, 432] on div "Apply" at bounding box center [1289, 432] width 34 height 16
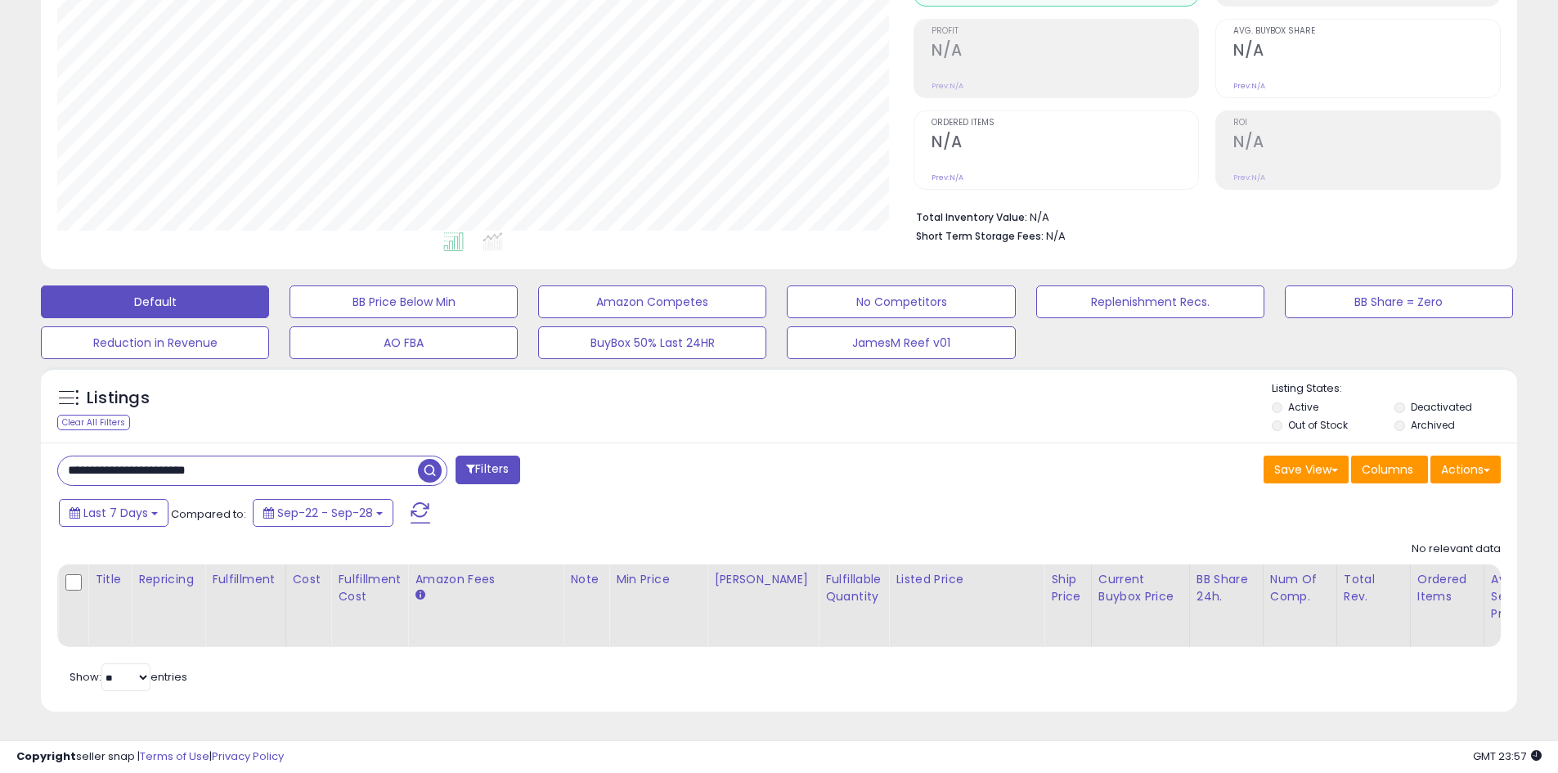
drag, startPoint x: 266, startPoint y: 461, endPoint x: 35, endPoint y: 442, distance: 231.4
click at [0, 447] on div "**********" at bounding box center [779, 297] width 1558 height 949
paste input "text"
type input "**********"
click at [429, 459] on span "button" at bounding box center [430, 471] width 24 height 24
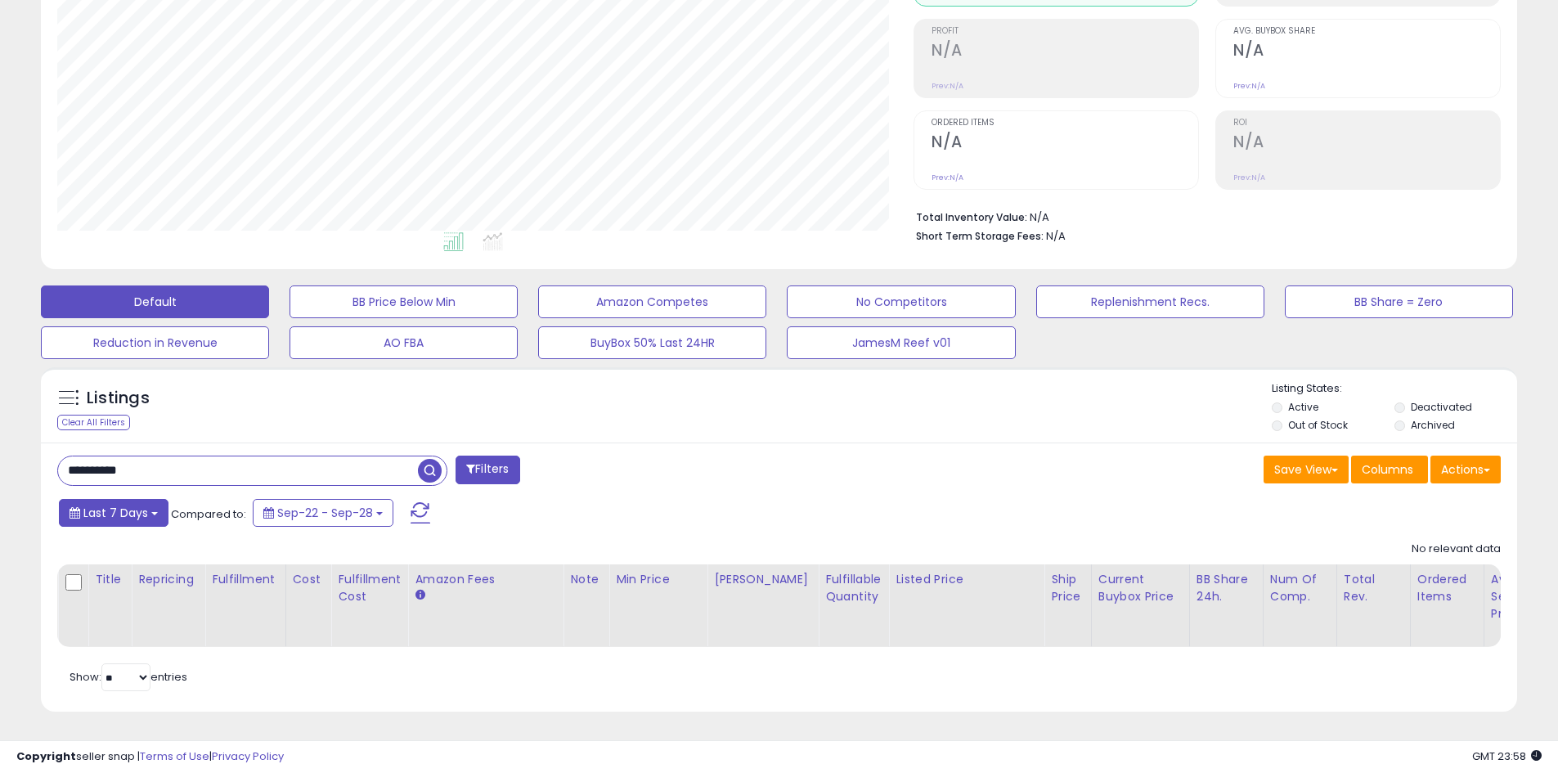
click at [148, 499] on button "Last 7 Days" at bounding box center [114, 513] width 110 height 28
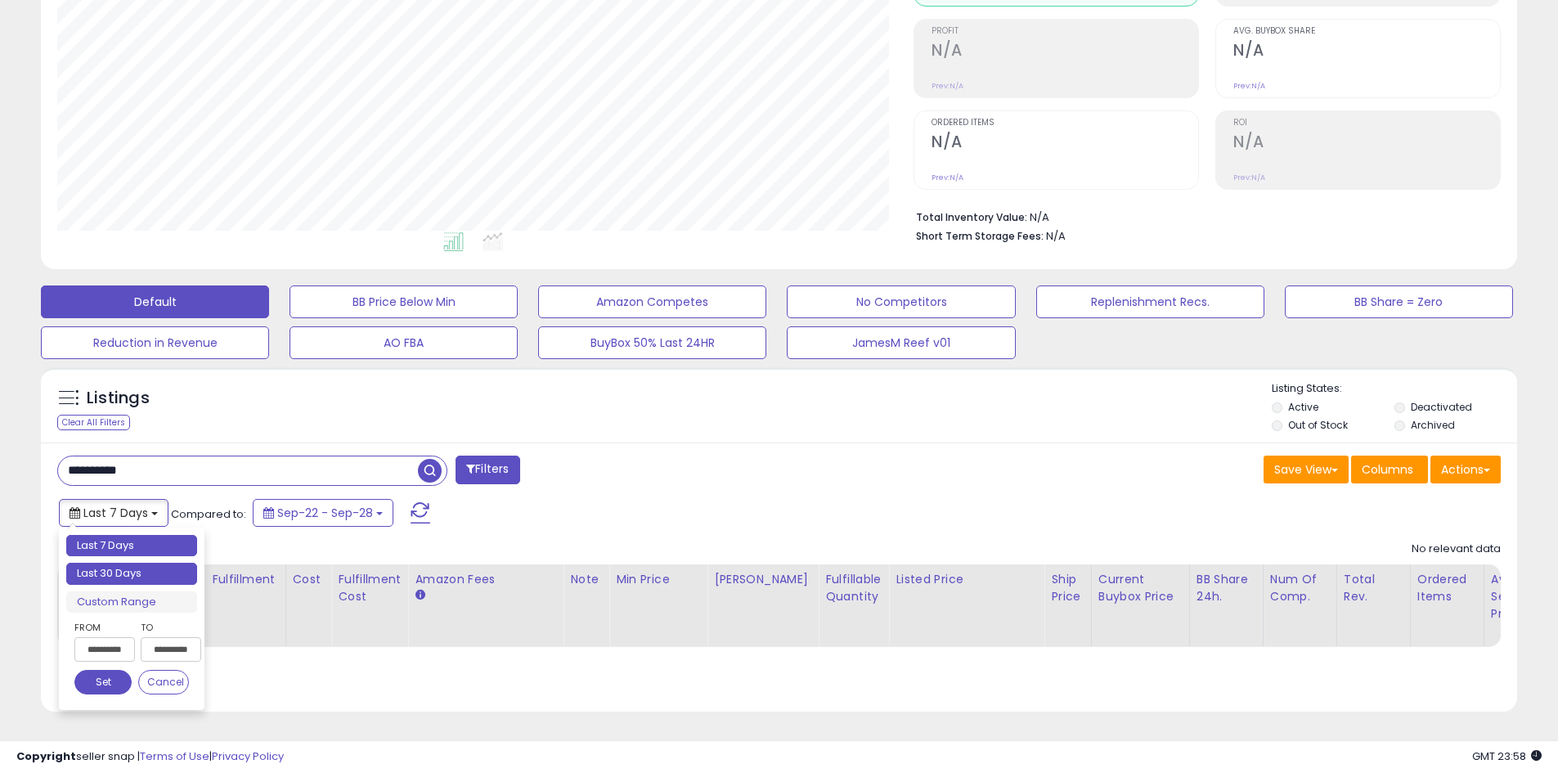
type input "**********"
click at [149, 564] on li "Last 30 Days" at bounding box center [131, 574] width 131 height 22
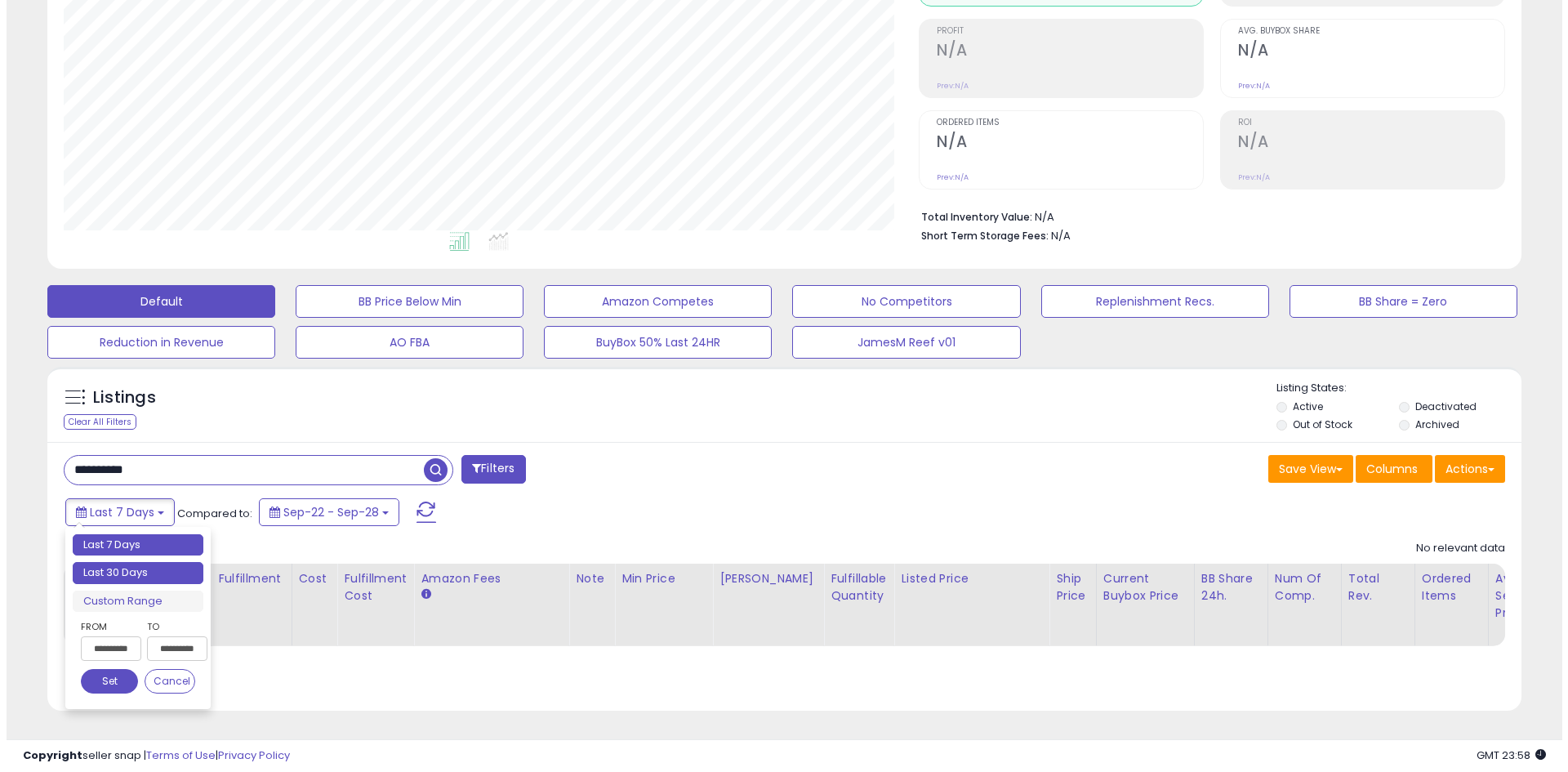
scroll to position [237, 0]
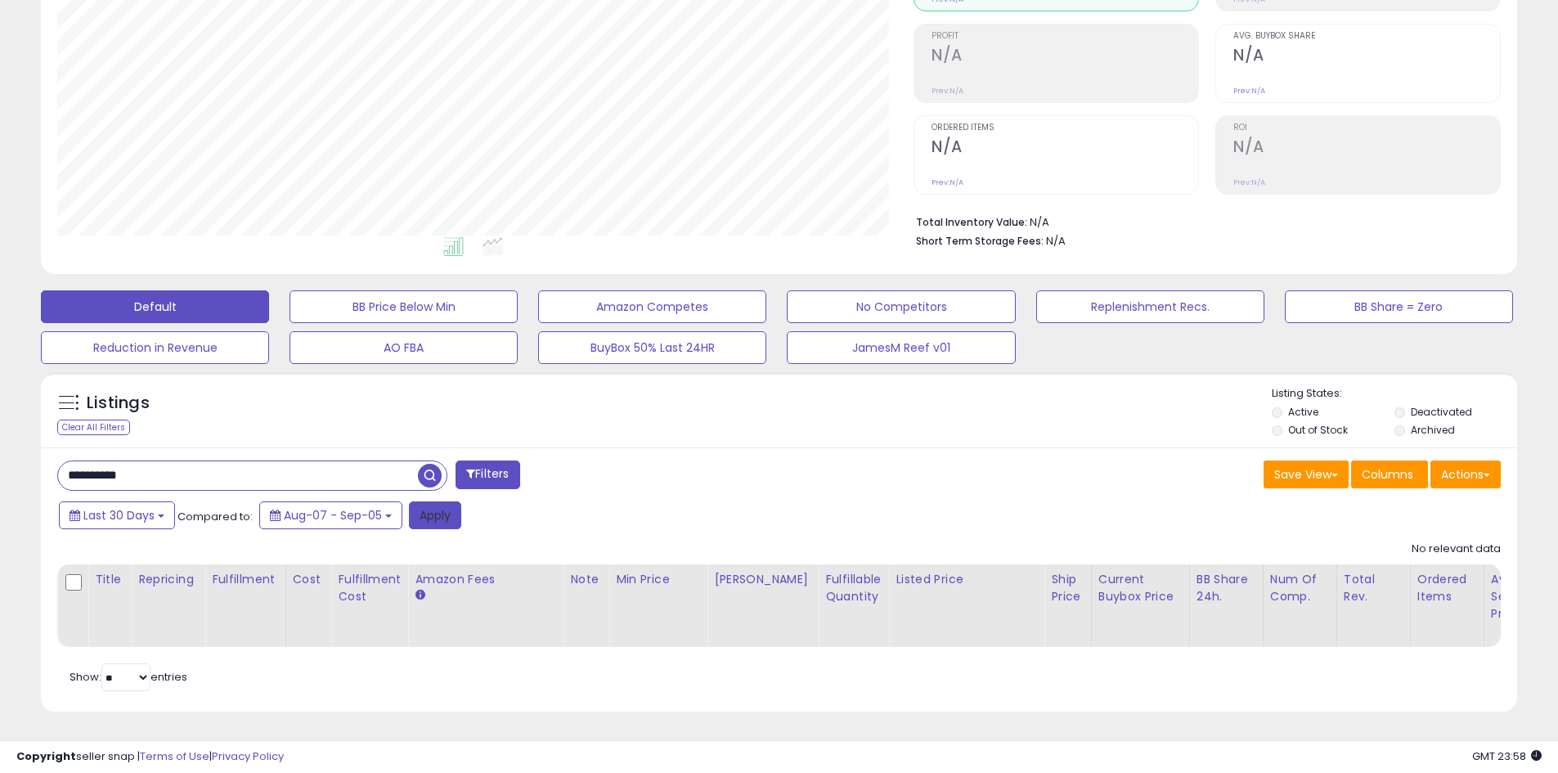
click at [433, 509] on button "Apply" at bounding box center [435, 515] width 52 height 28
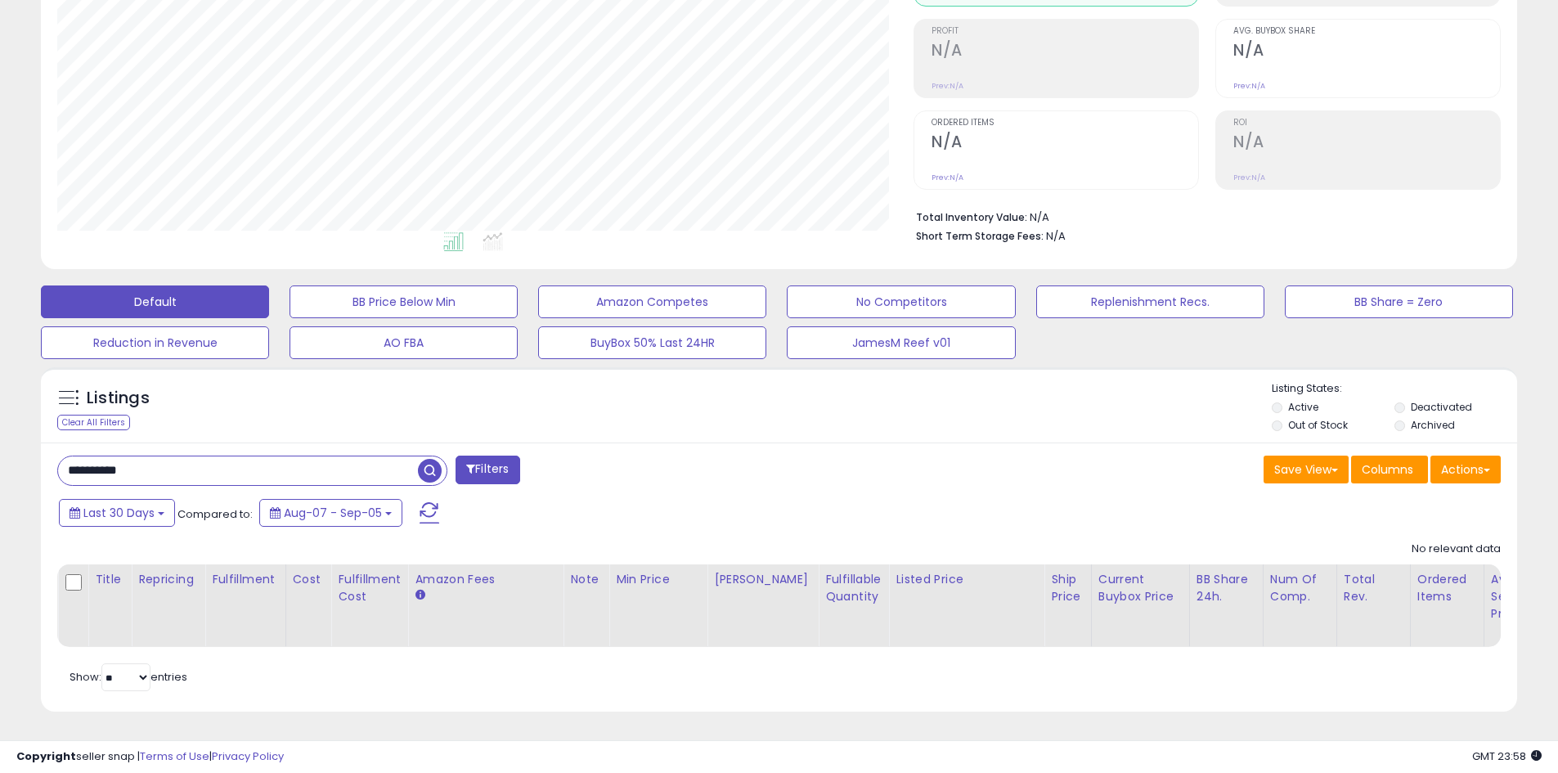
scroll to position [0, 0]
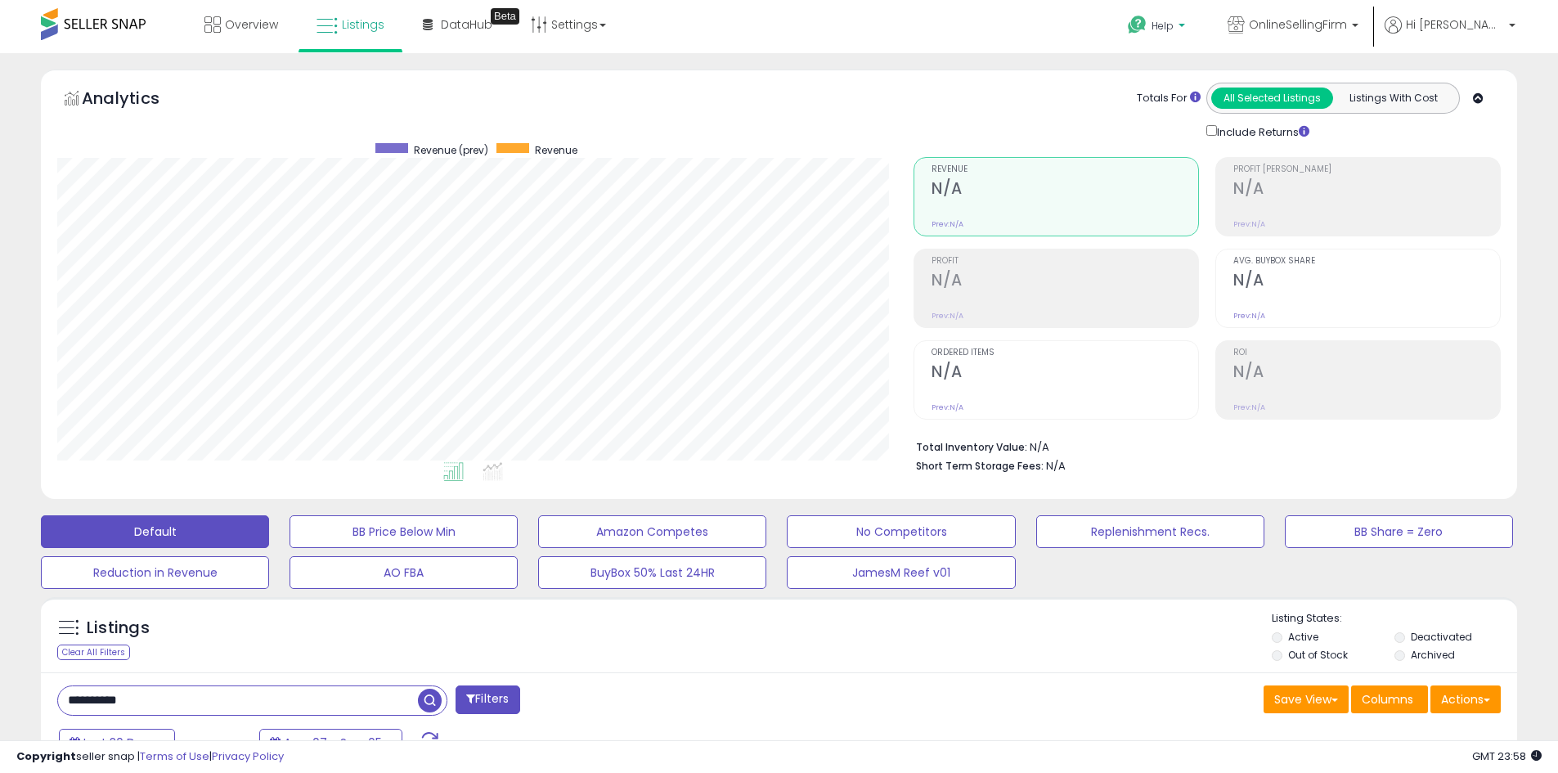
click at [1174, 22] on span "Help" at bounding box center [1162, 26] width 22 height 14
click at [1219, 79] on link "Contact Support" at bounding box center [1174, 87] width 88 height 16
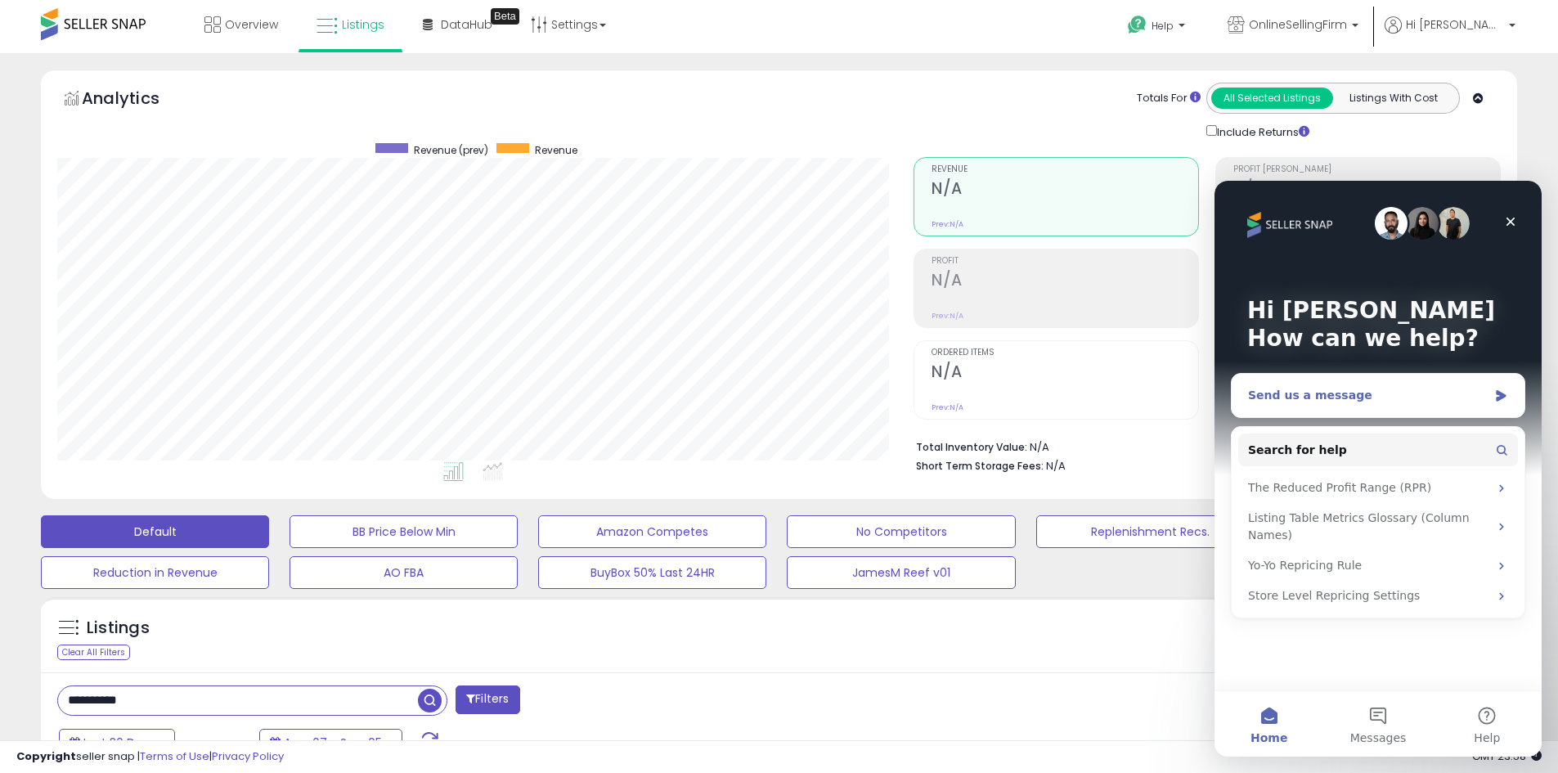
click at [1278, 395] on div "Send us a message" at bounding box center [1368, 395] width 240 height 17
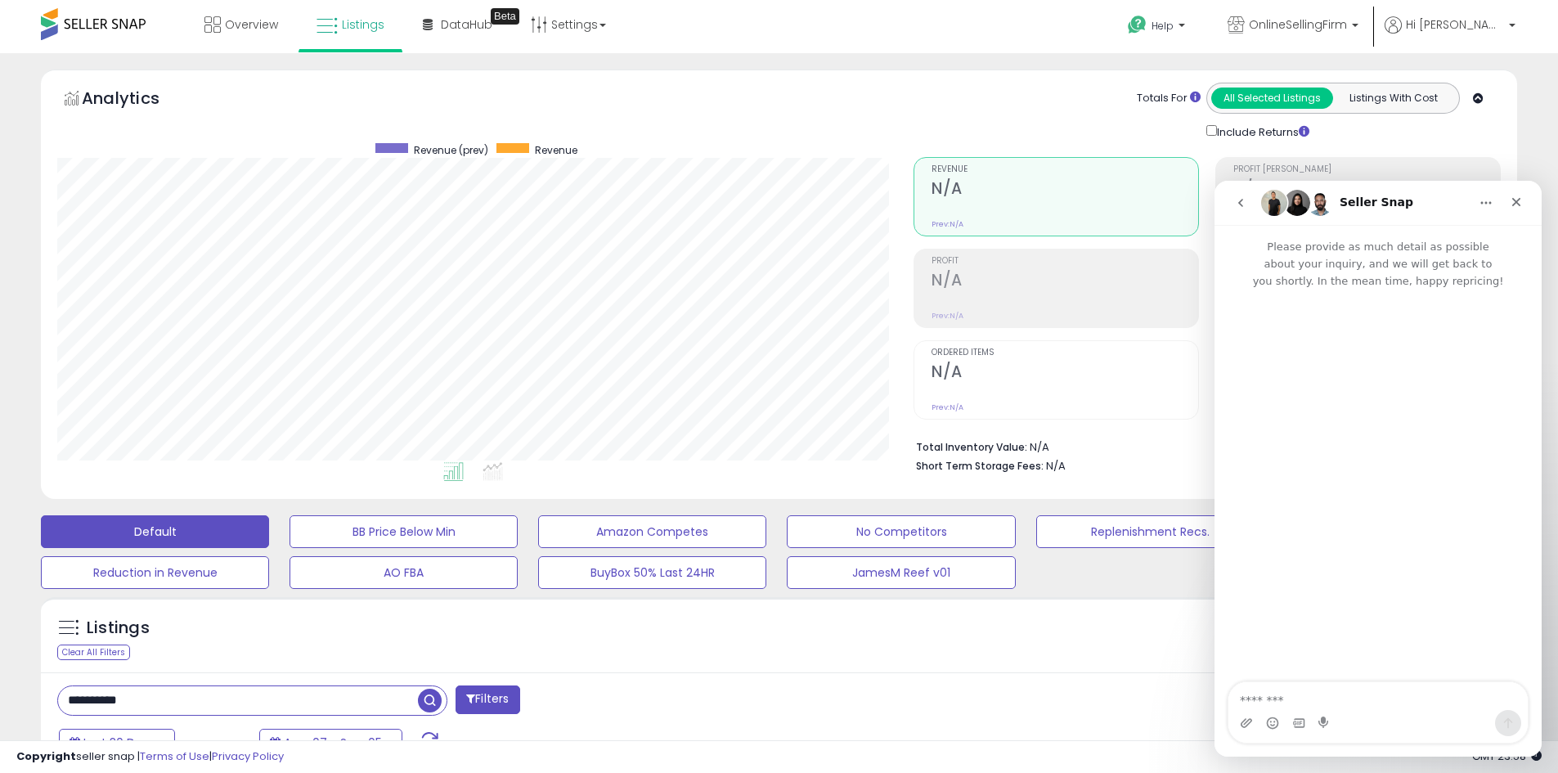
click at [1301, 698] on textarea "Message…" at bounding box center [1377, 696] width 299 height 28
type textarea "**********"
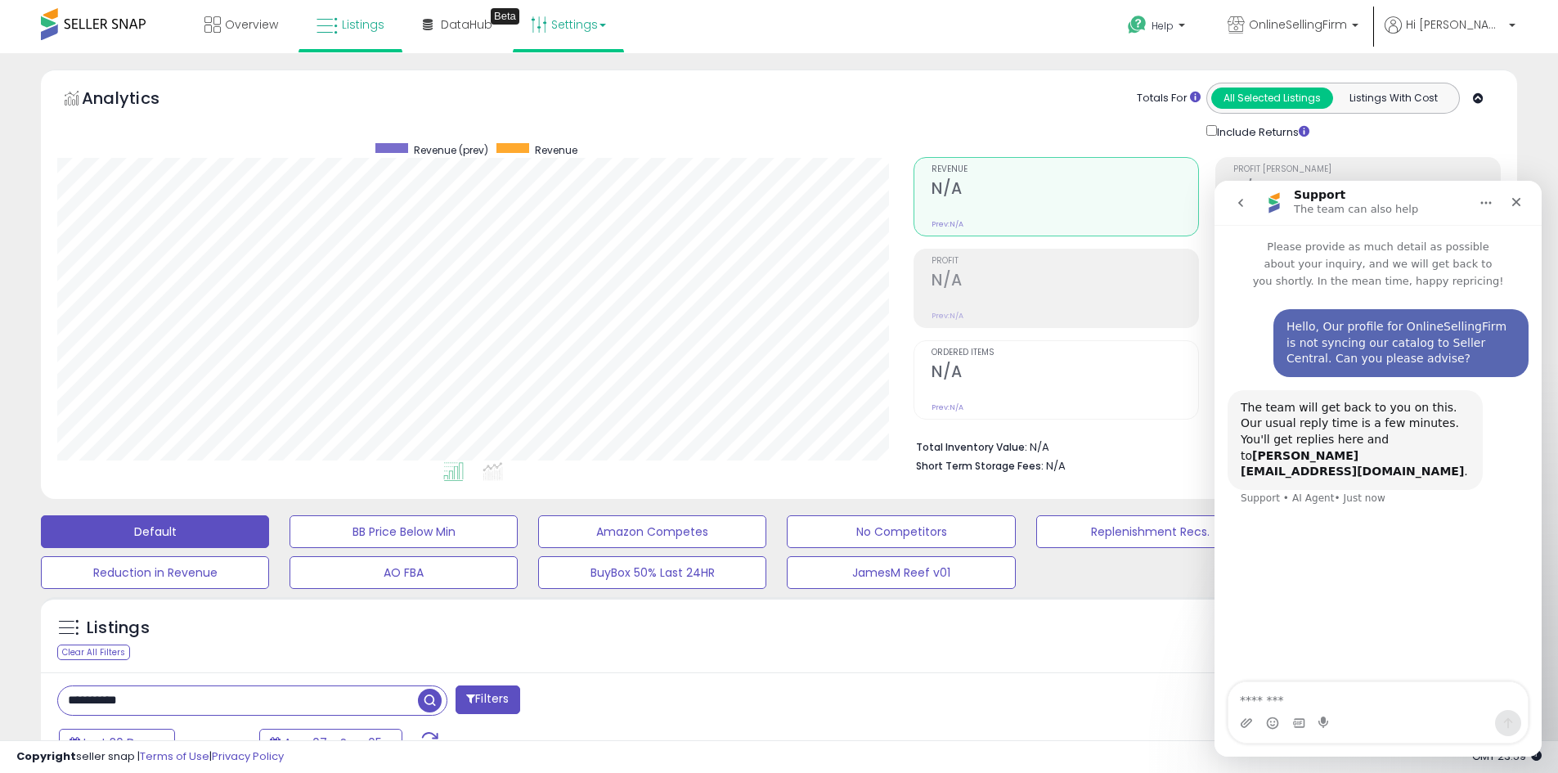
click at [580, 27] on link "Settings" at bounding box center [568, 24] width 100 height 49
click at [555, 84] on link "Store settings" at bounding box center [571, 83] width 74 height 16
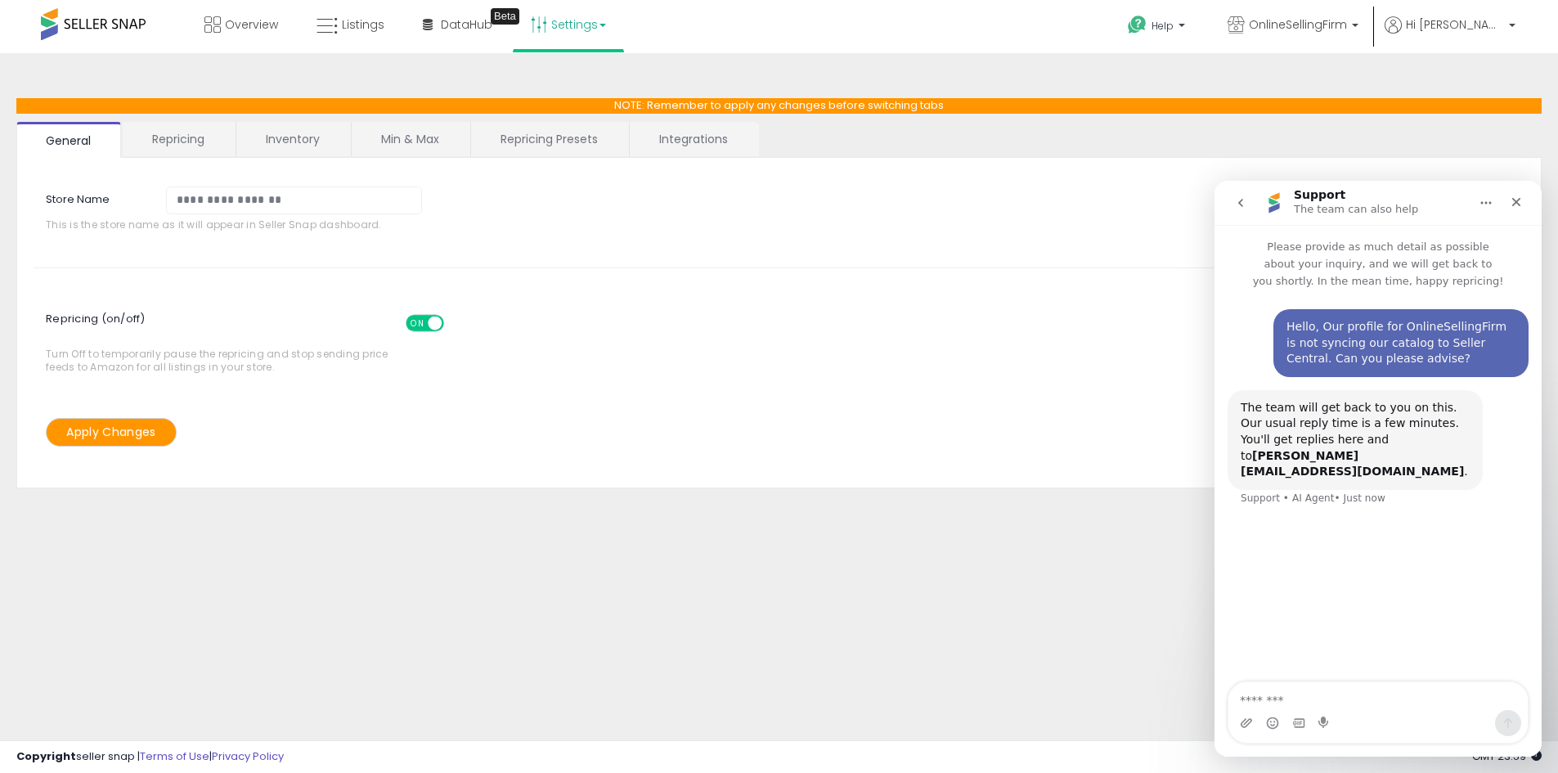
click at [520, 146] on link "Repricing Presets" at bounding box center [549, 139] width 156 height 34
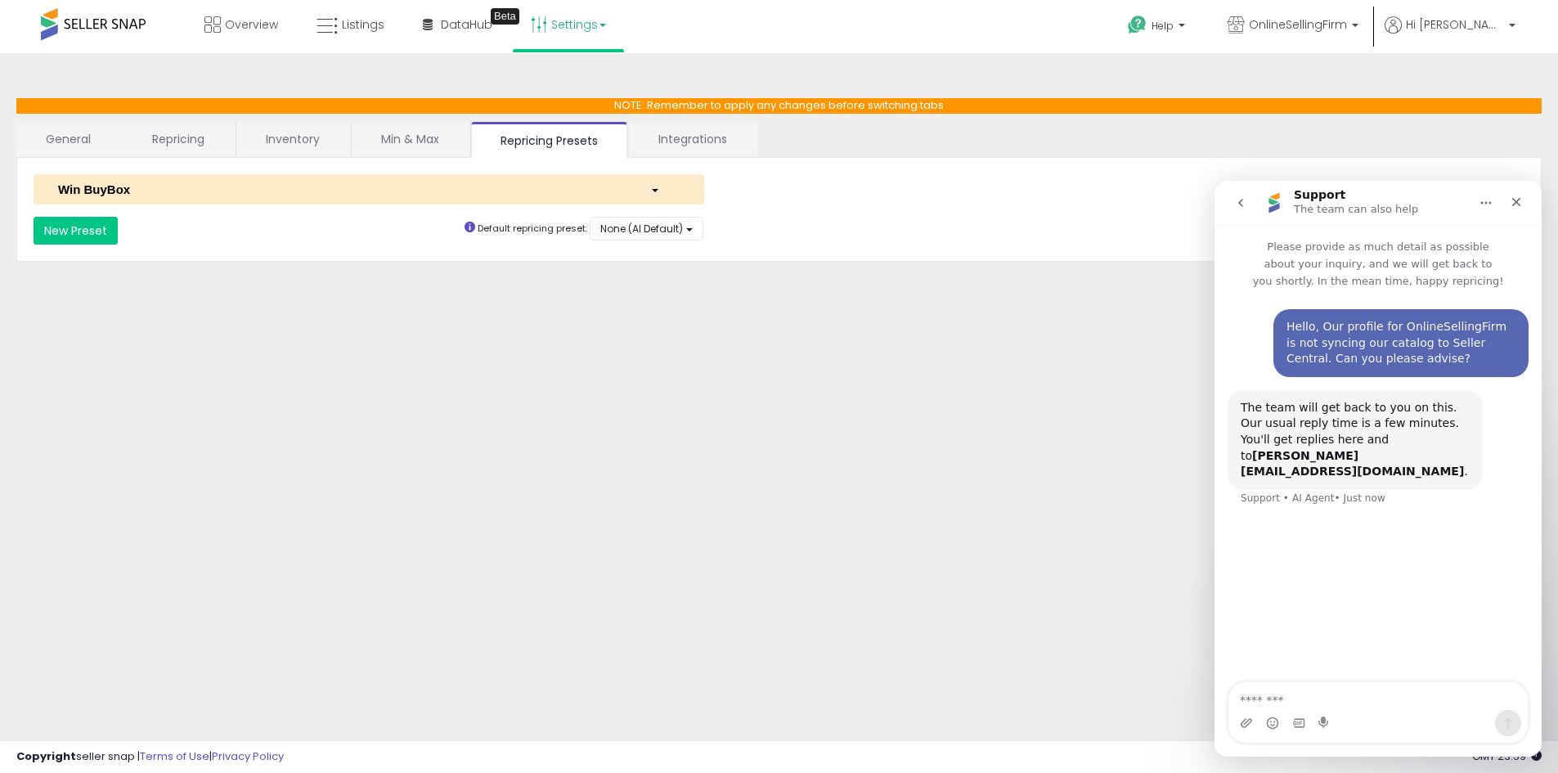
click at [299, 139] on link "Inventory" at bounding box center [292, 139] width 113 height 34
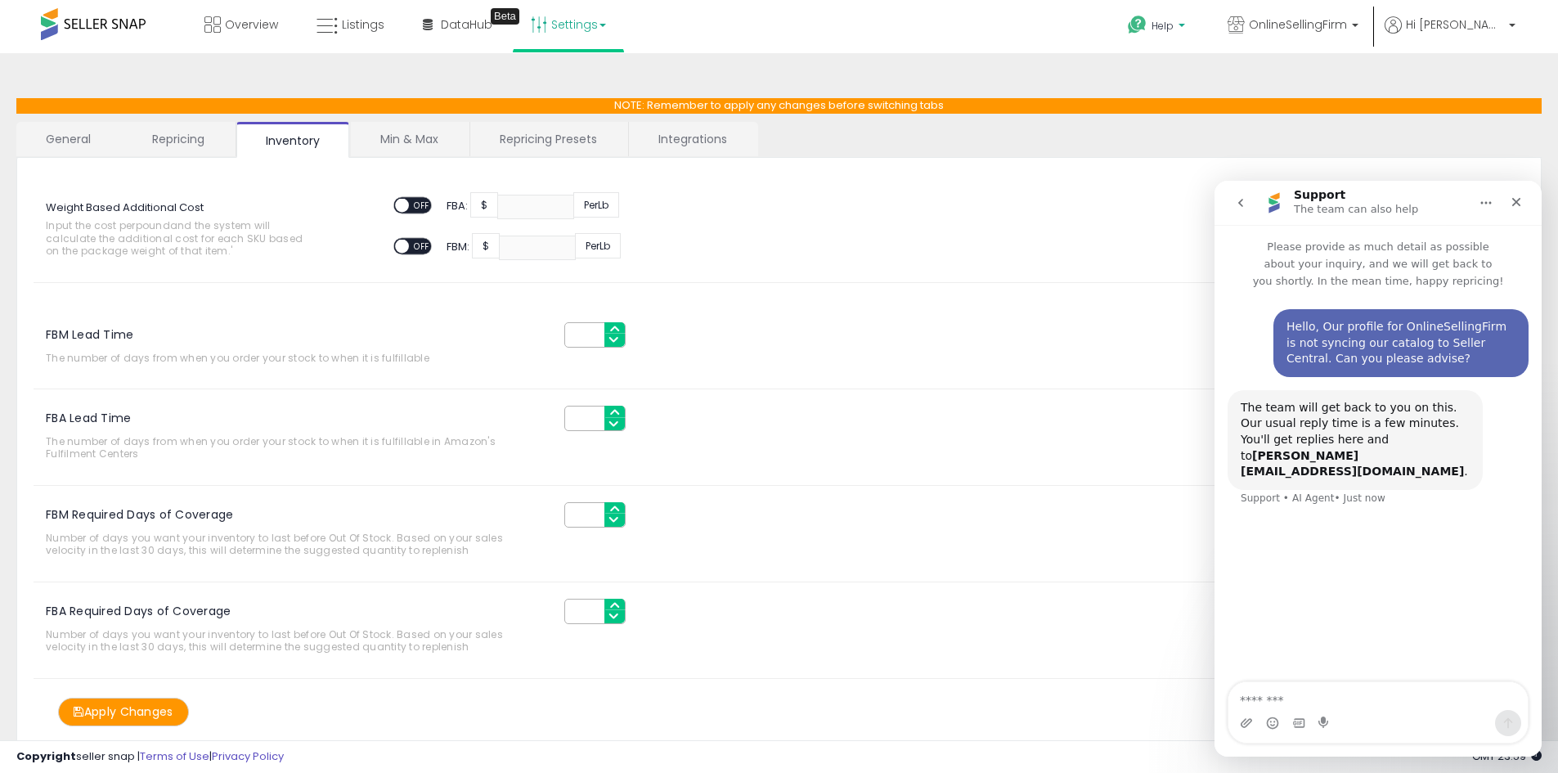
click at [1189, 29] on p "Help" at bounding box center [1158, 28] width 62 height 18
click at [1214, 143] on link "Search Knowledge Hub" at bounding box center [1172, 138] width 85 height 31
click at [1278, 697] on textarea "Message…" at bounding box center [1377, 696] width 299 height 28
paste textarea "**********"
type textarea "**********"
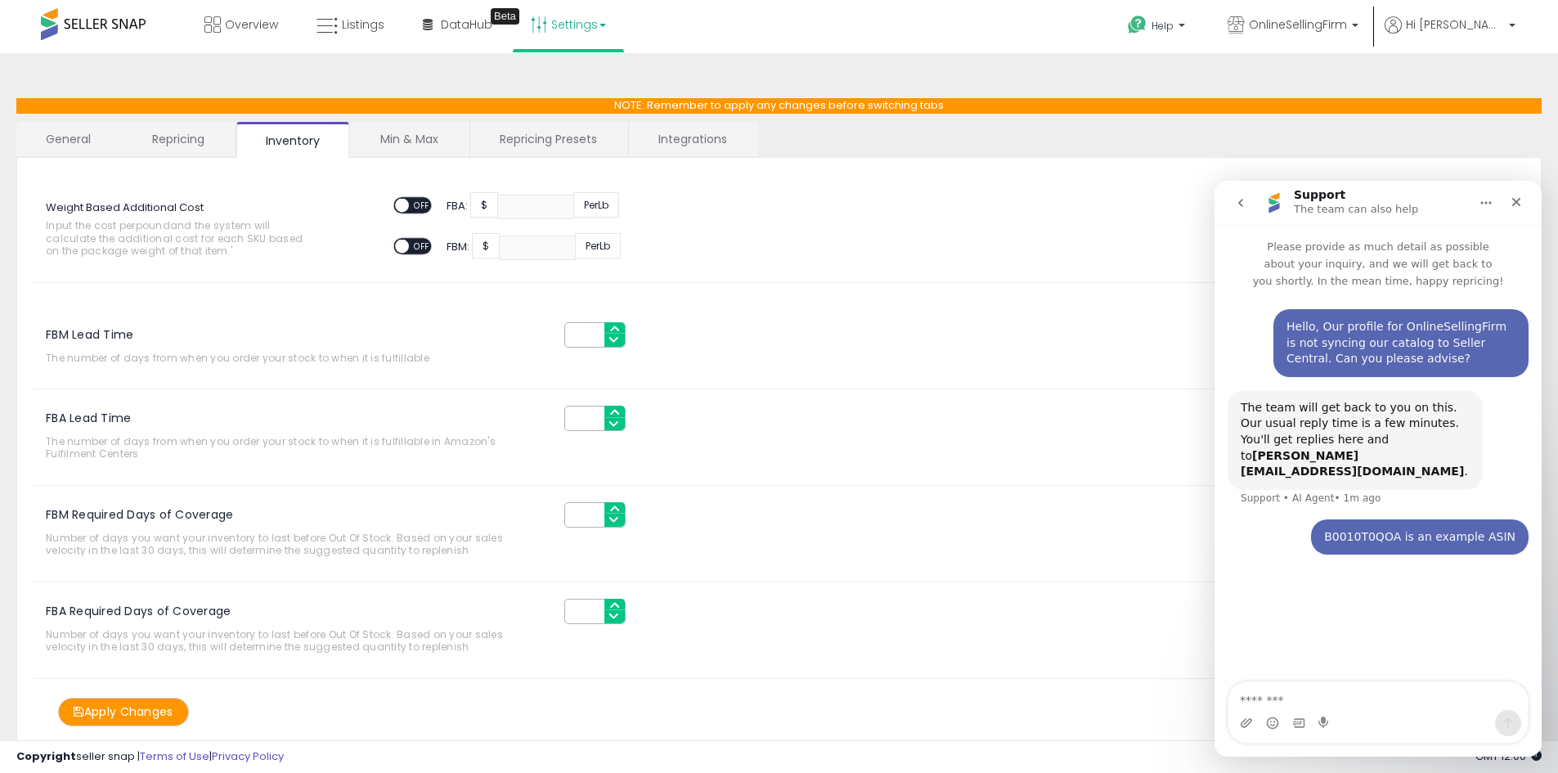
click at [181, 141] on link "Repricing" at bounding box center [178, 139] width 111 height 34
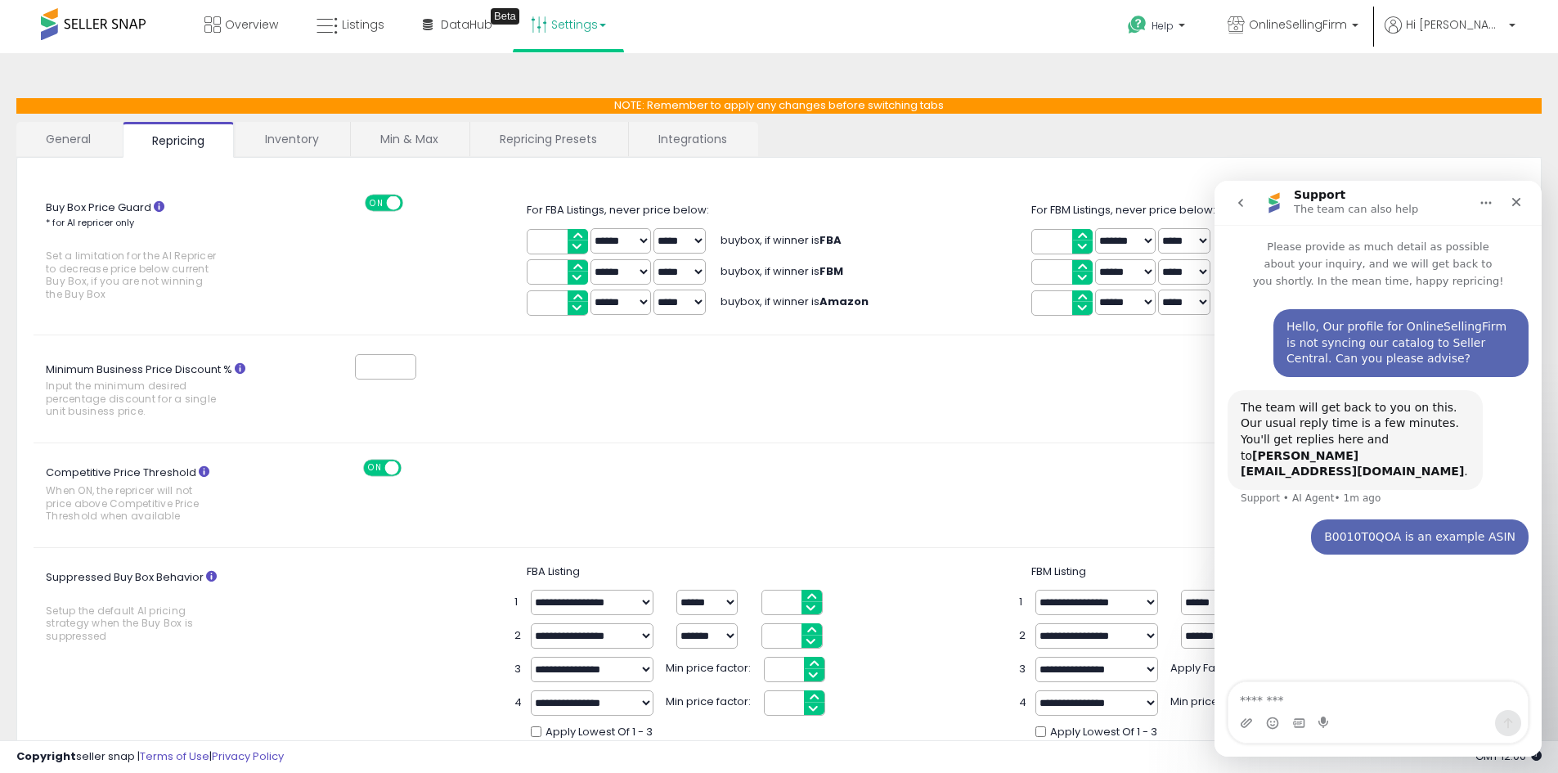
click at [524, 137] on link "Repricing Presets" at bounding box center [548, 139] width 156 height 34
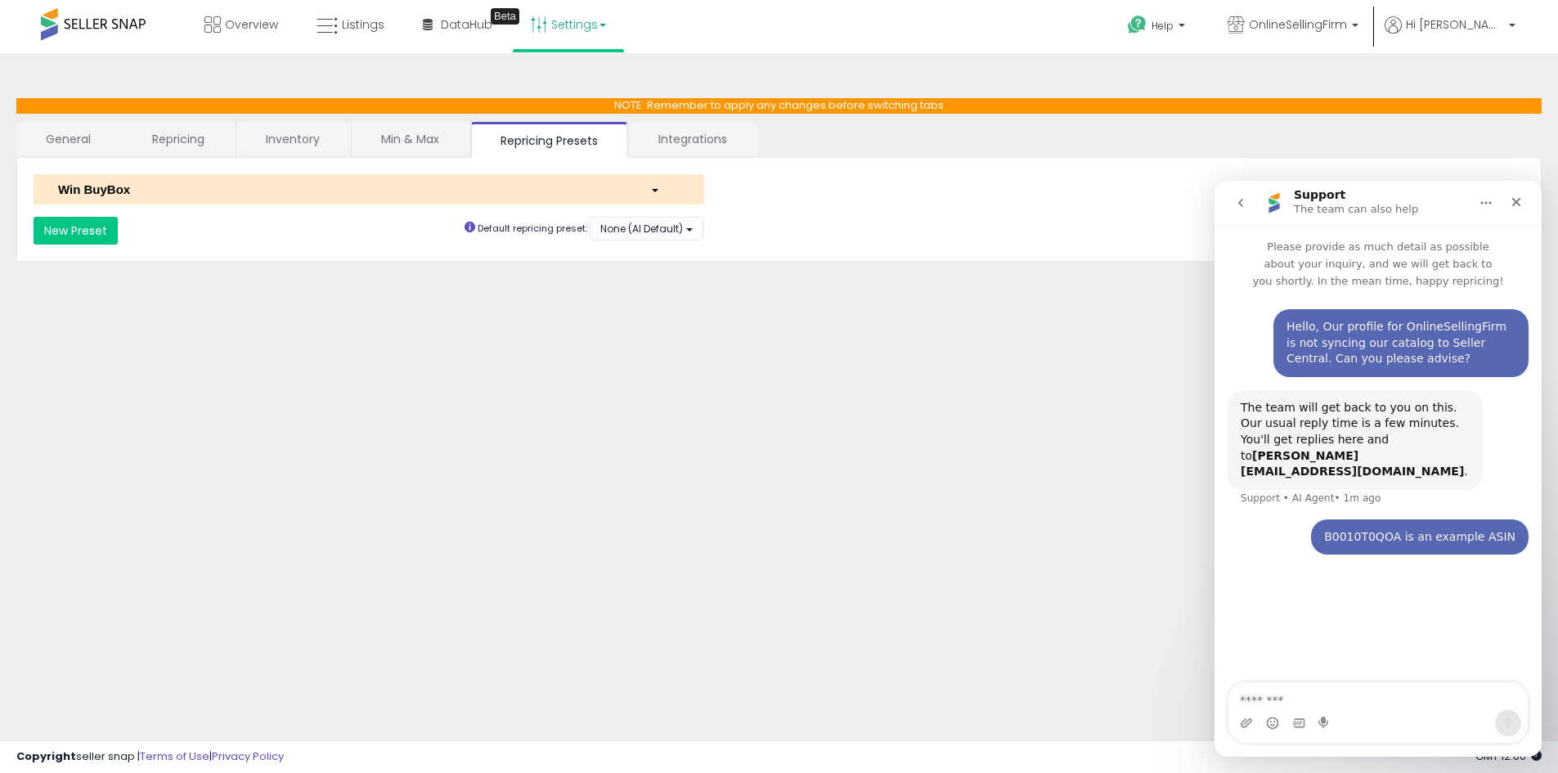
click at [396, 136] on link "Min & Max" at bounding box center [410, 139] width 117 height 34
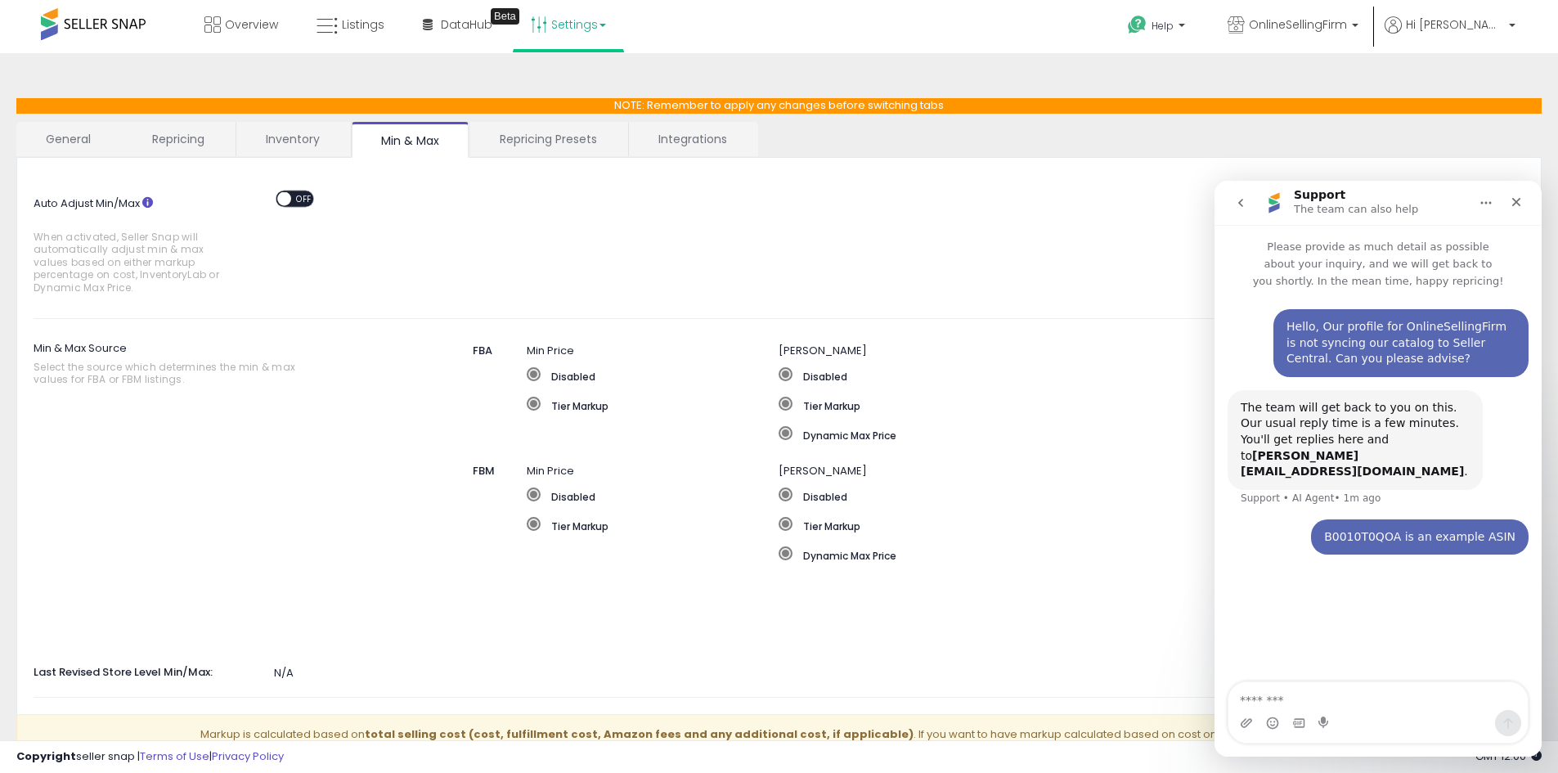
click at [84, 143] on link "General" at bounding box center [68, 139] width 105 height 34
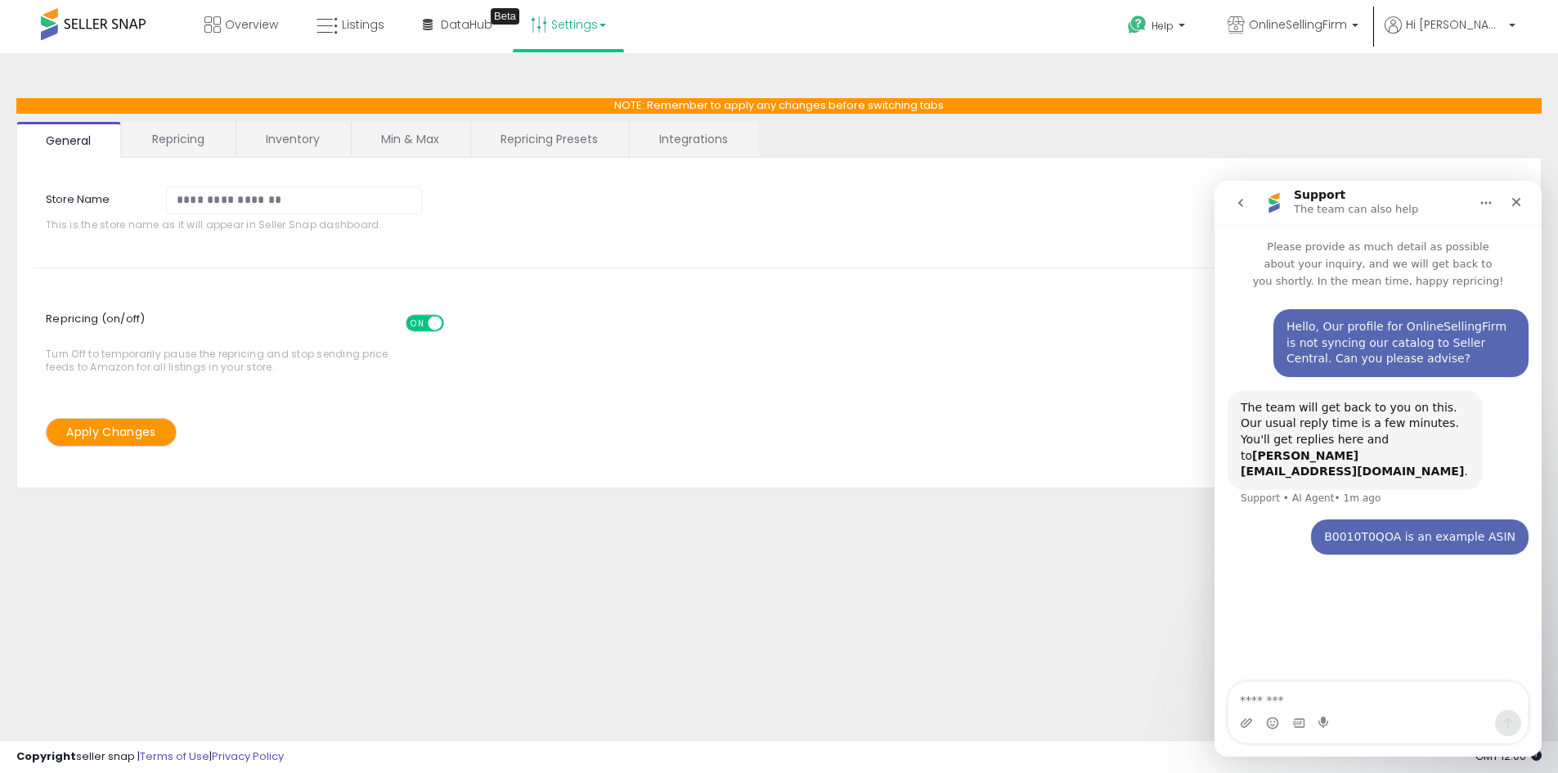
click at [174, 134] on link "Repricing" at bounding box center [178, 139] width 111 height 34
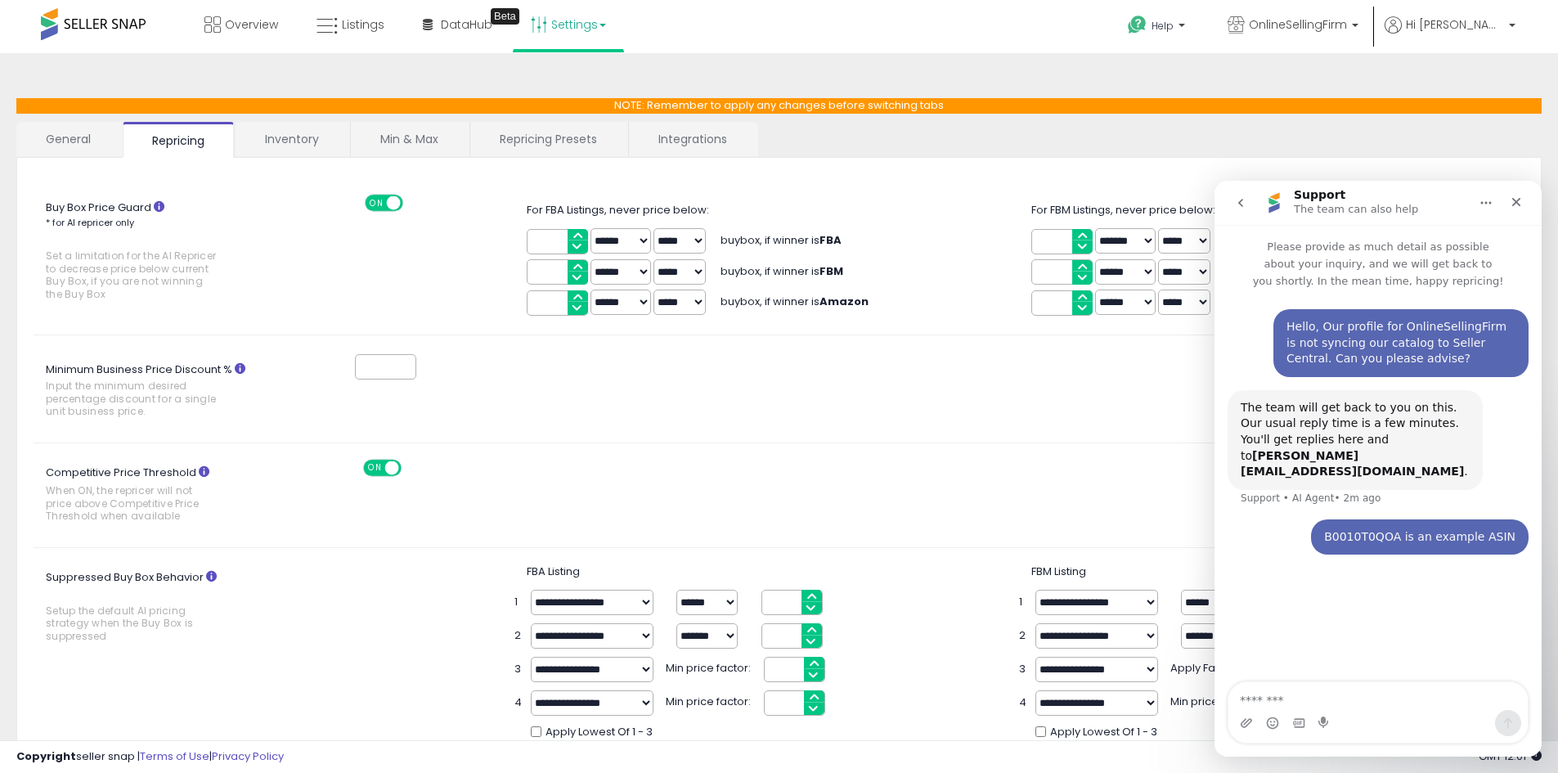
click at [697, 135] on link "Integrations" at bounding box center [693, 139] width 128 height 34
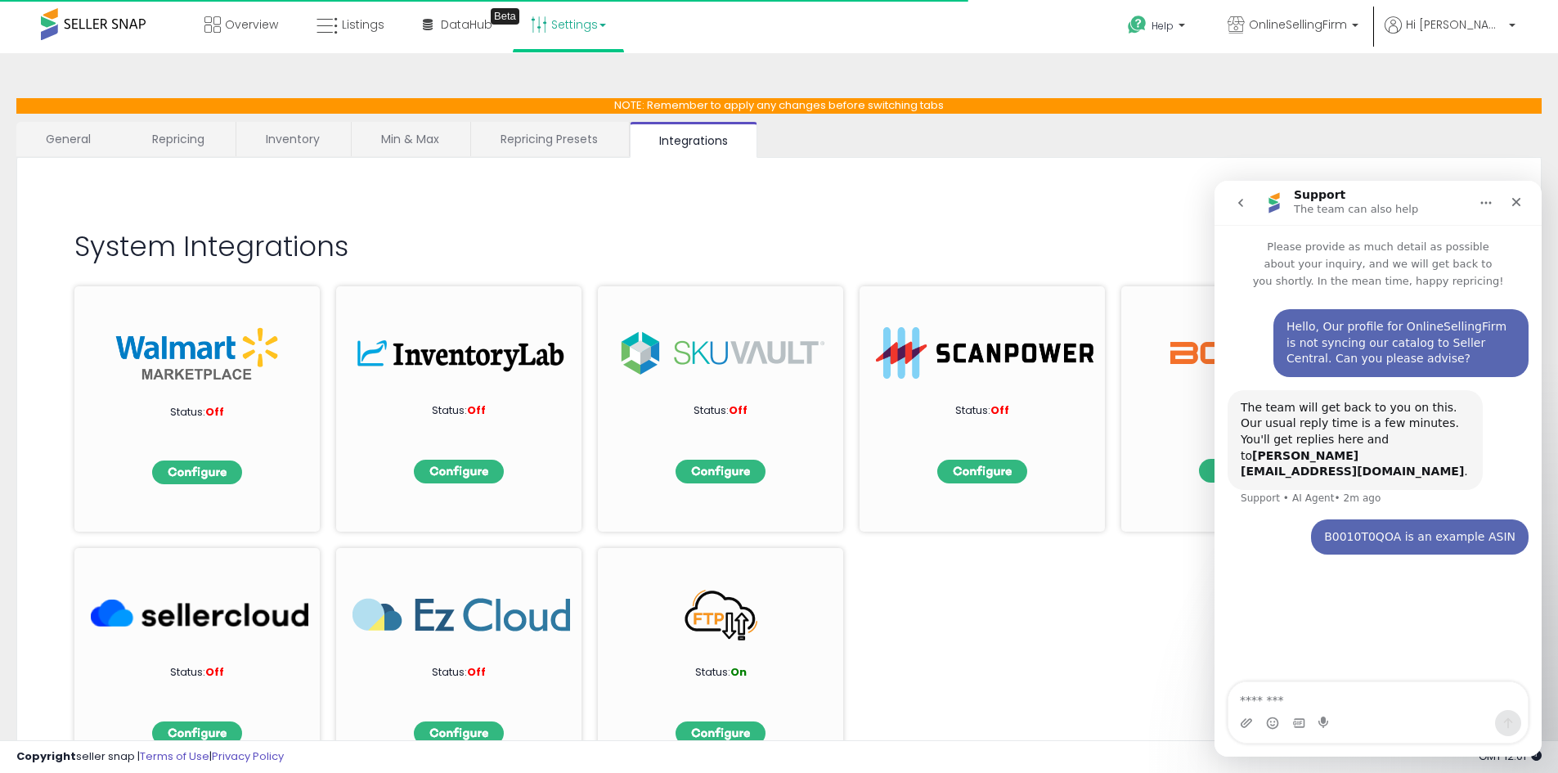
click at [559, 138] on link "Repricing Presets" at bounding box center [549, 139] width 156 height 34
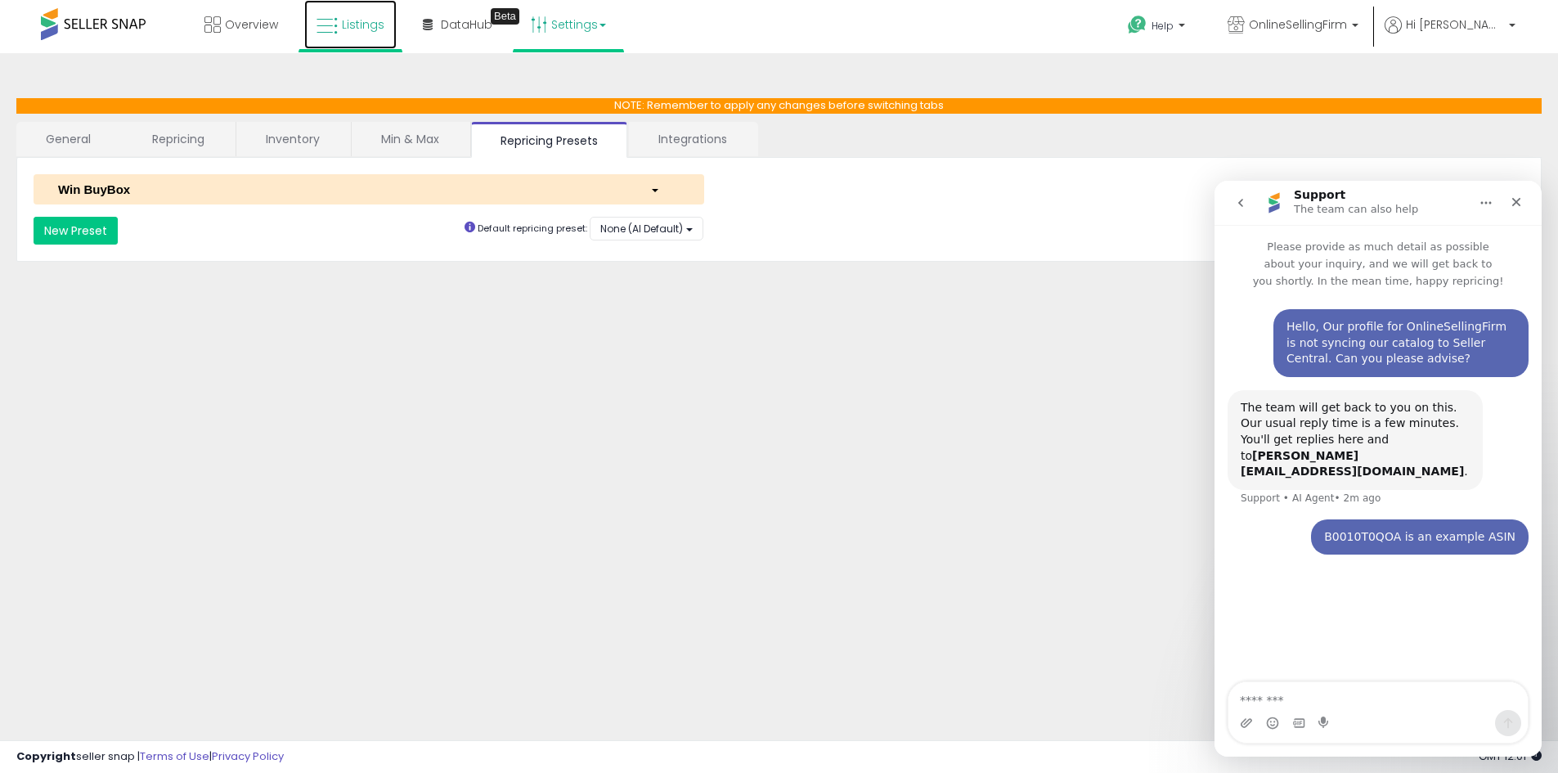
click at [343, 23] on span "Listings" at bounding box center [363, 24] width 43 height 16
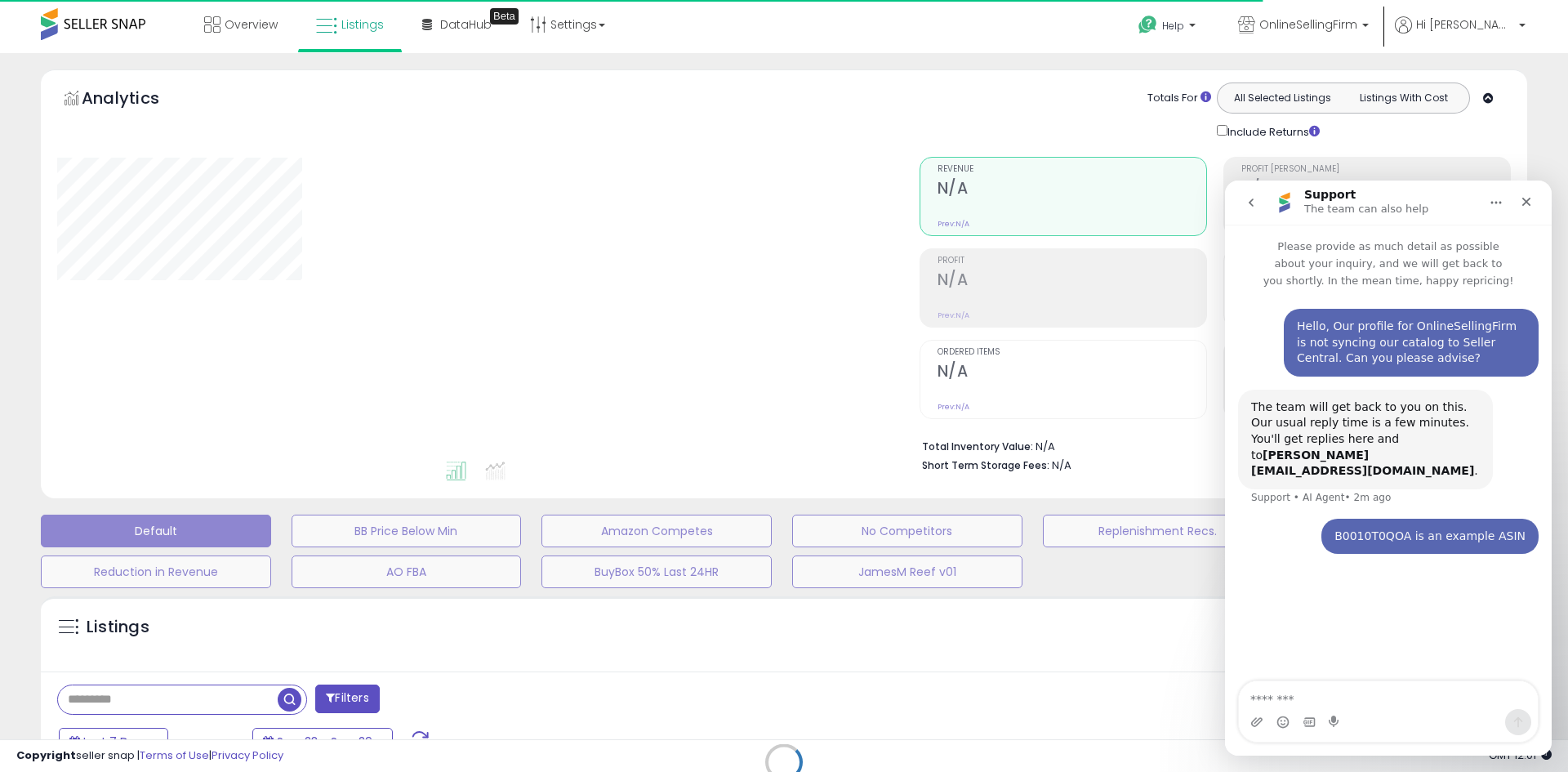
click at [1496, 200] on icon "Home" at bounding box center [1496, 202] width 13 height 13
click at [169, 693] on div "Retrieving listings data.." at bounding box center [784, 774] width 1511 height 373
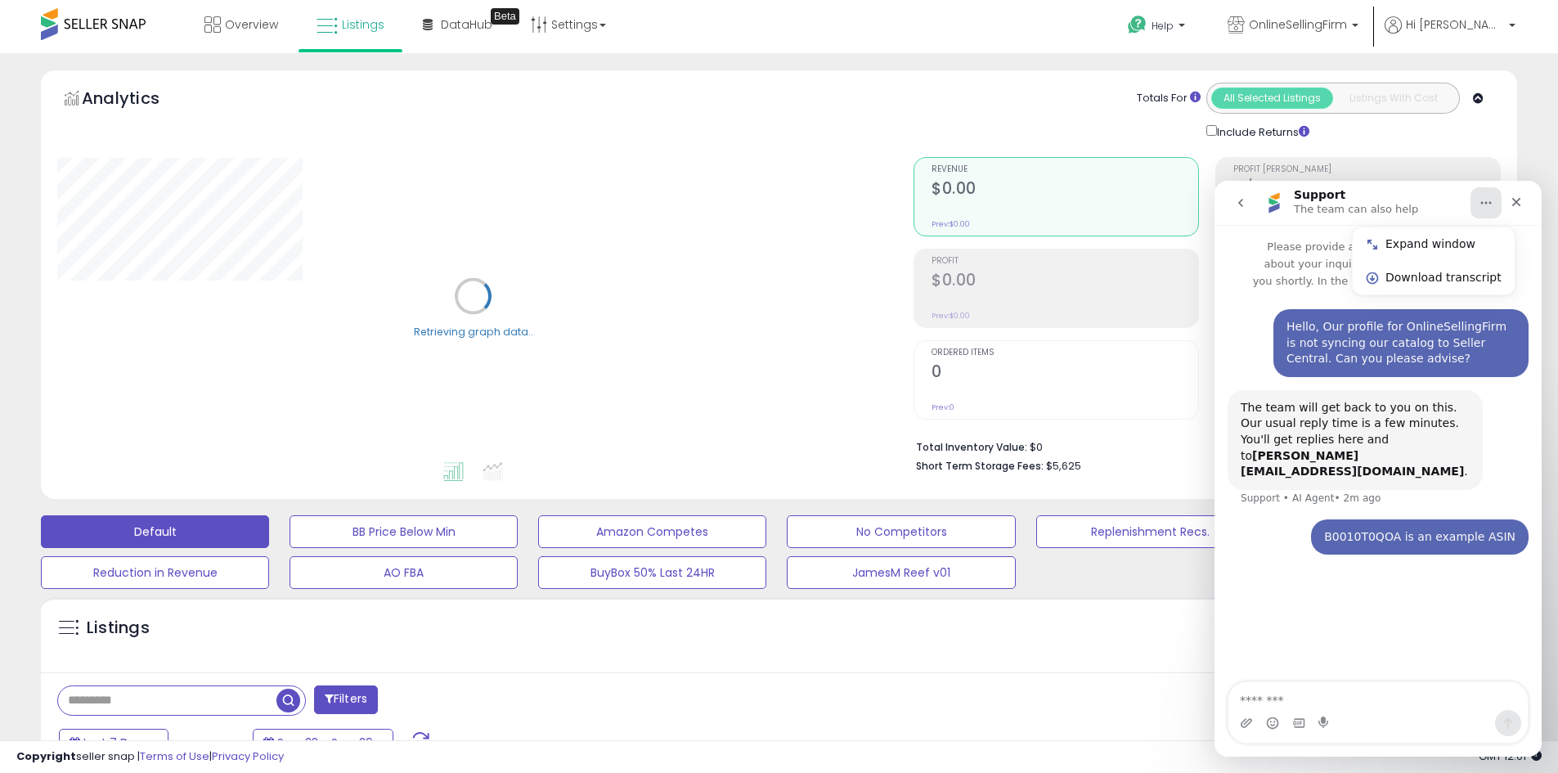
click at [182, 702] on input "text" at bounding box center [167, 700] width 218 height 29
paste input "**********"
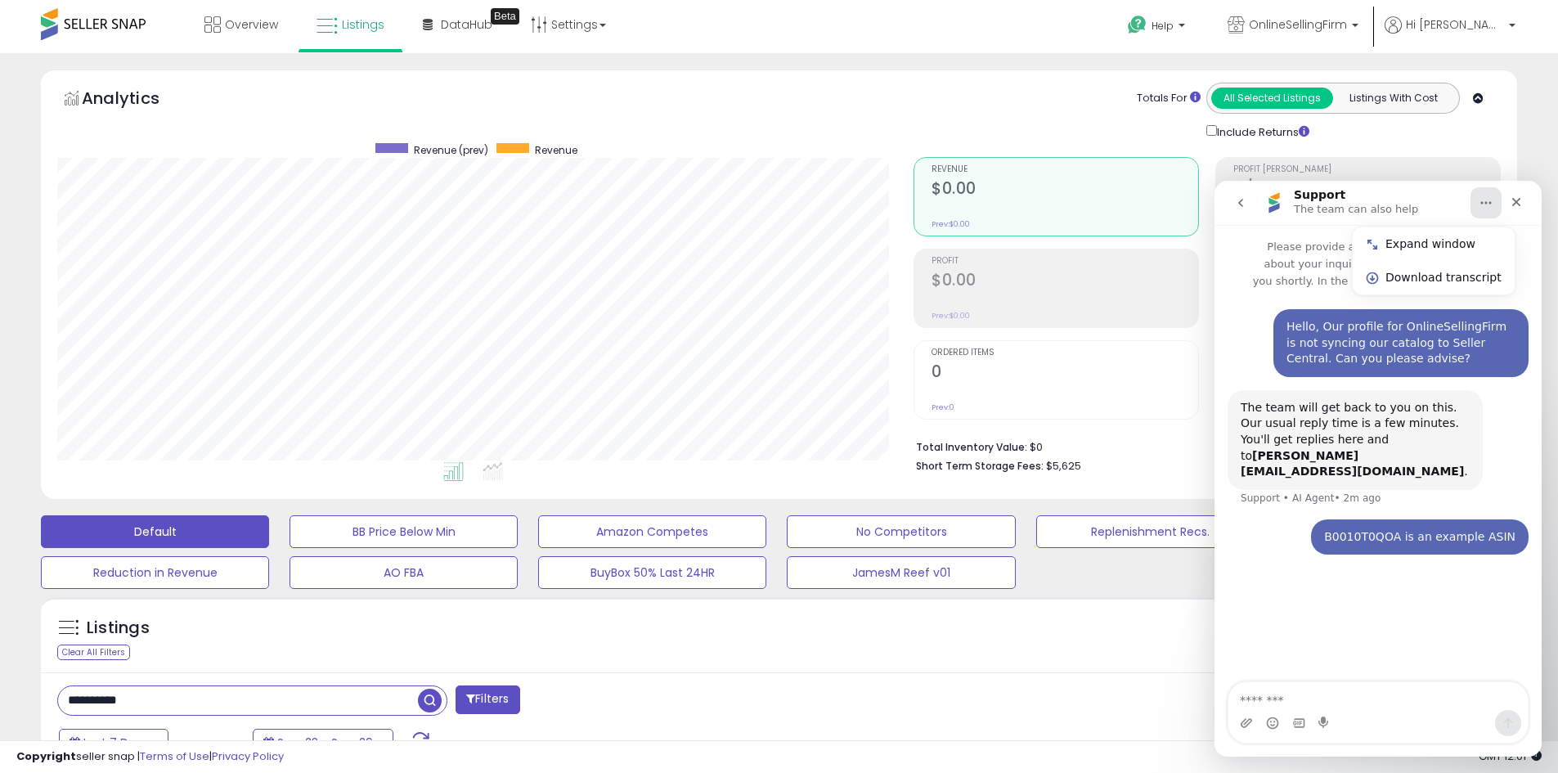
click at [425, 693] on span "button" at bounding box center [430, 701] width 24 height 24
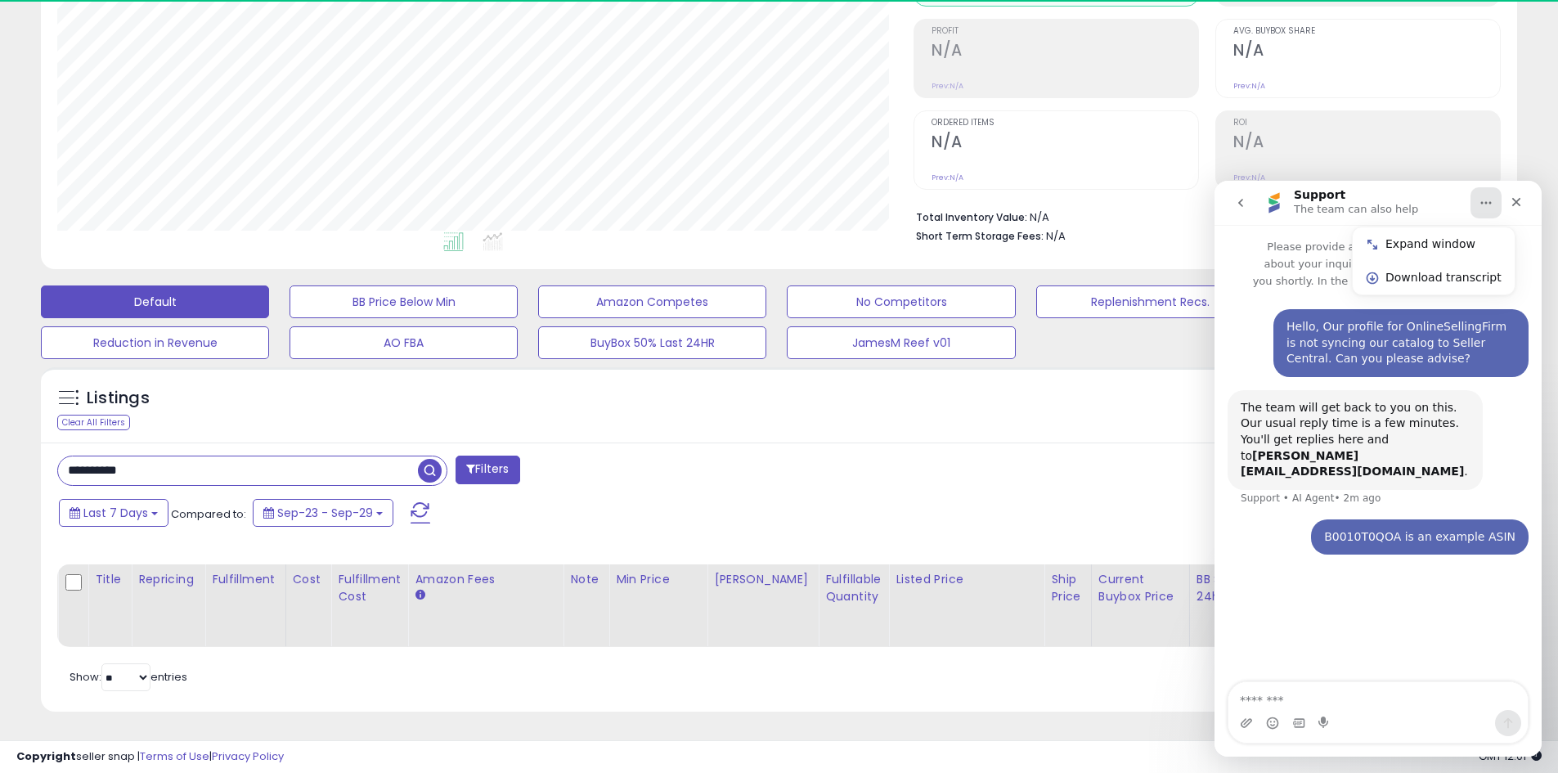
scroll to position [335, 856]
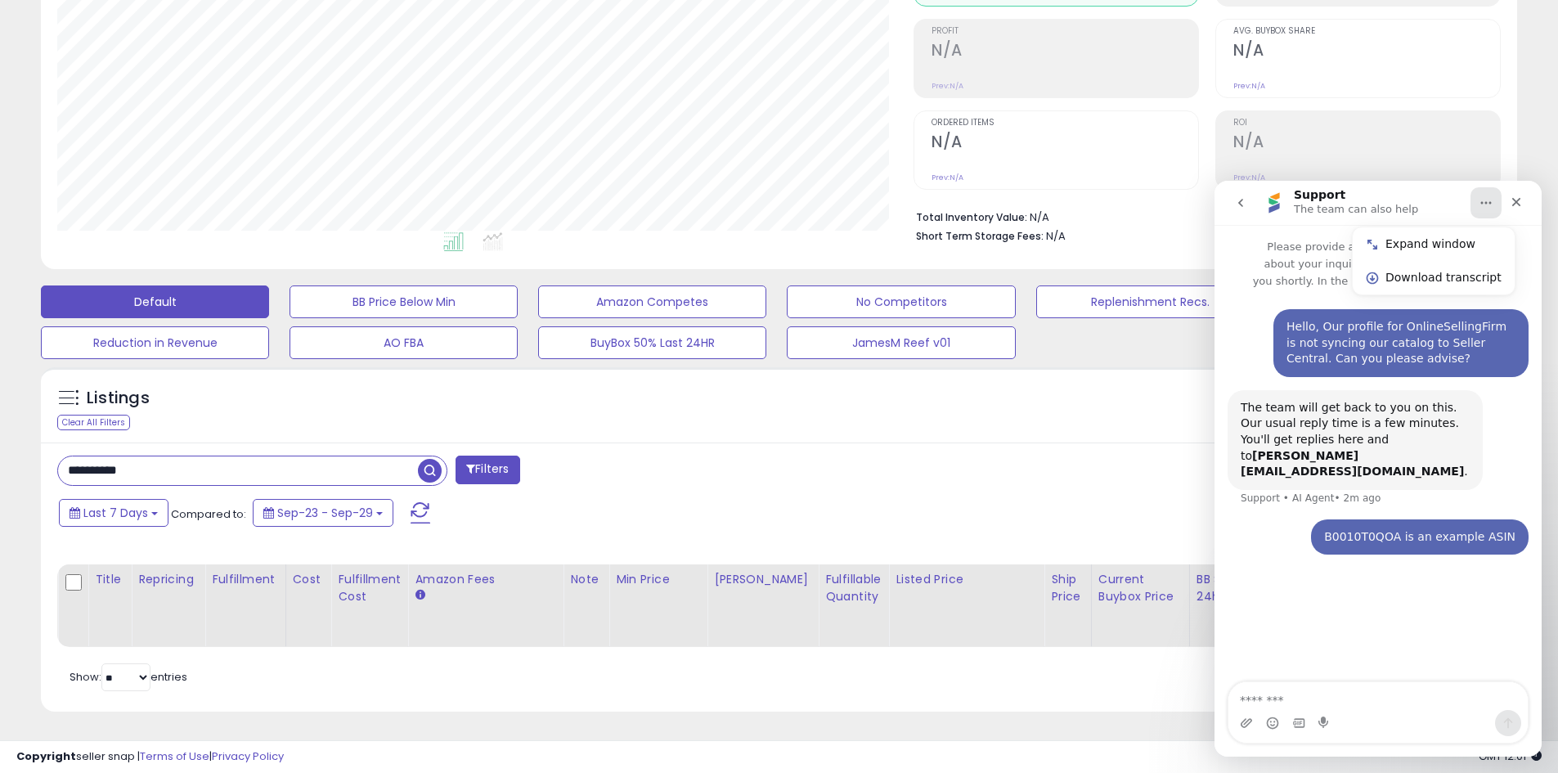
click at [1483, 203] on icon "Home" at bounding box center [1486, 203] width 11 height 2
click at [1049, 442] on div "**********" at bounding box center [779, 577] width 1476 height 270
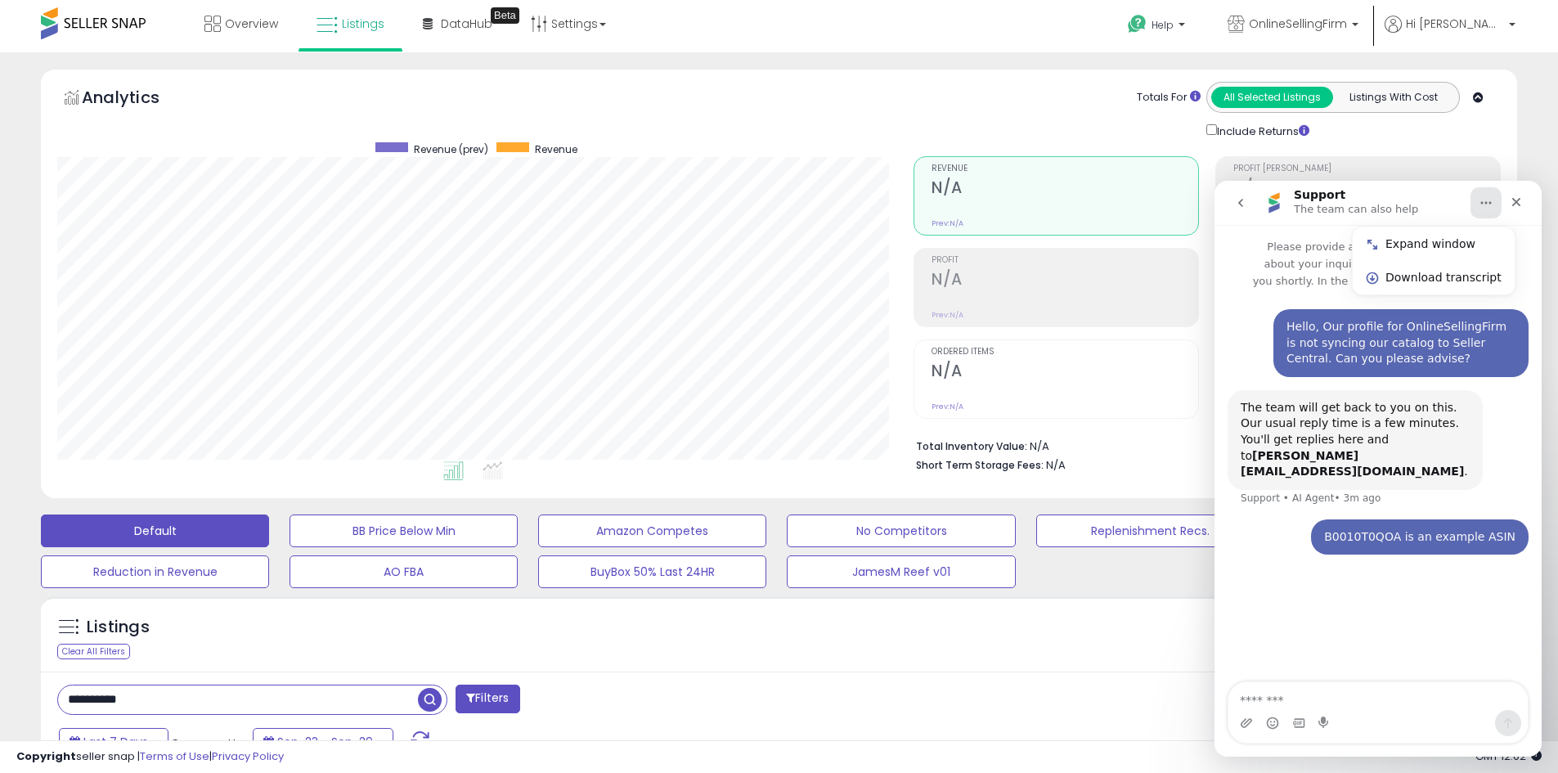
scroll to position [0, 0]
click at [1516, 203] on icon "Close" at bounding box center [1516, 202] width 9 height 9
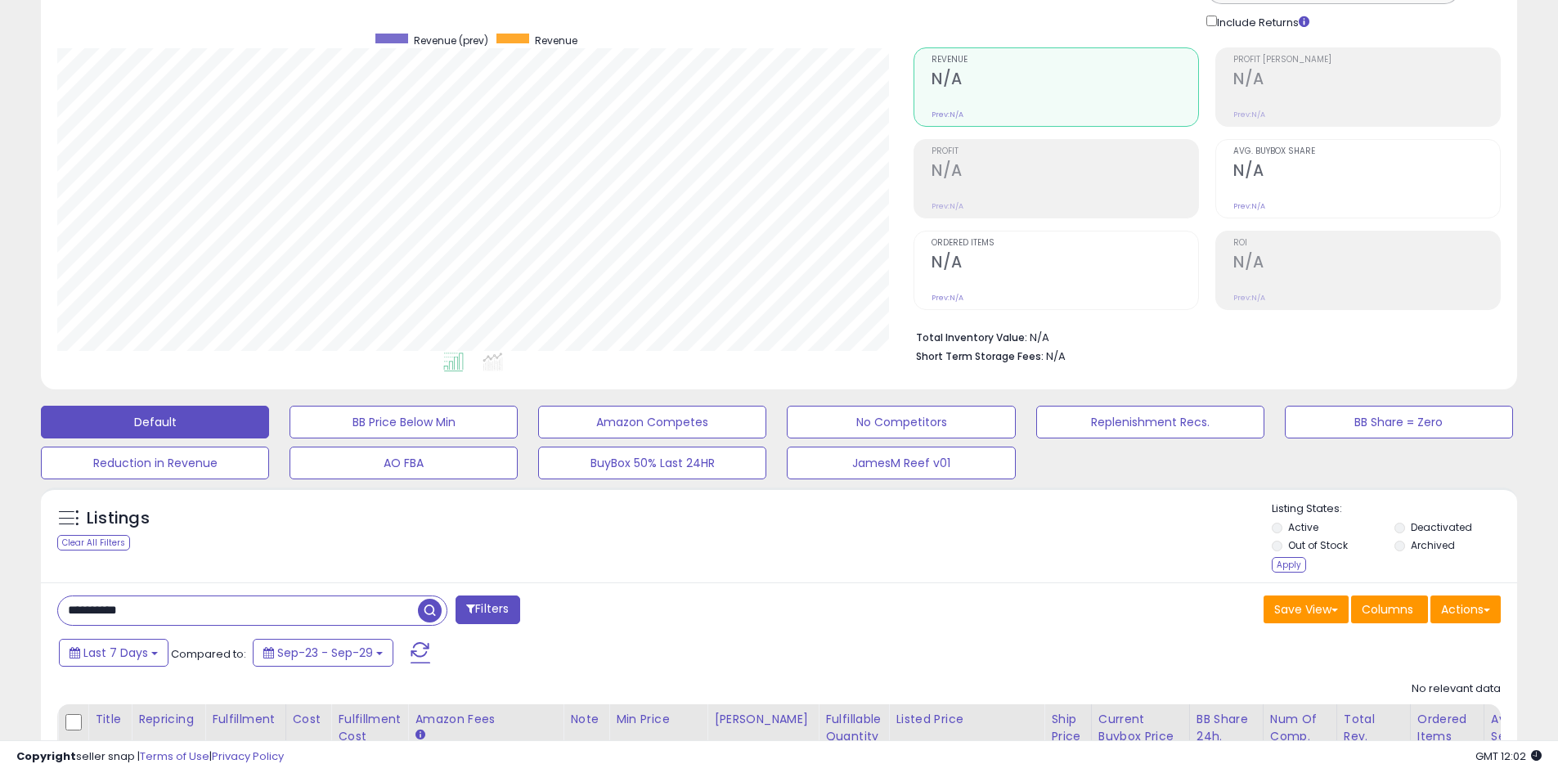
scroll to position [262, 0]
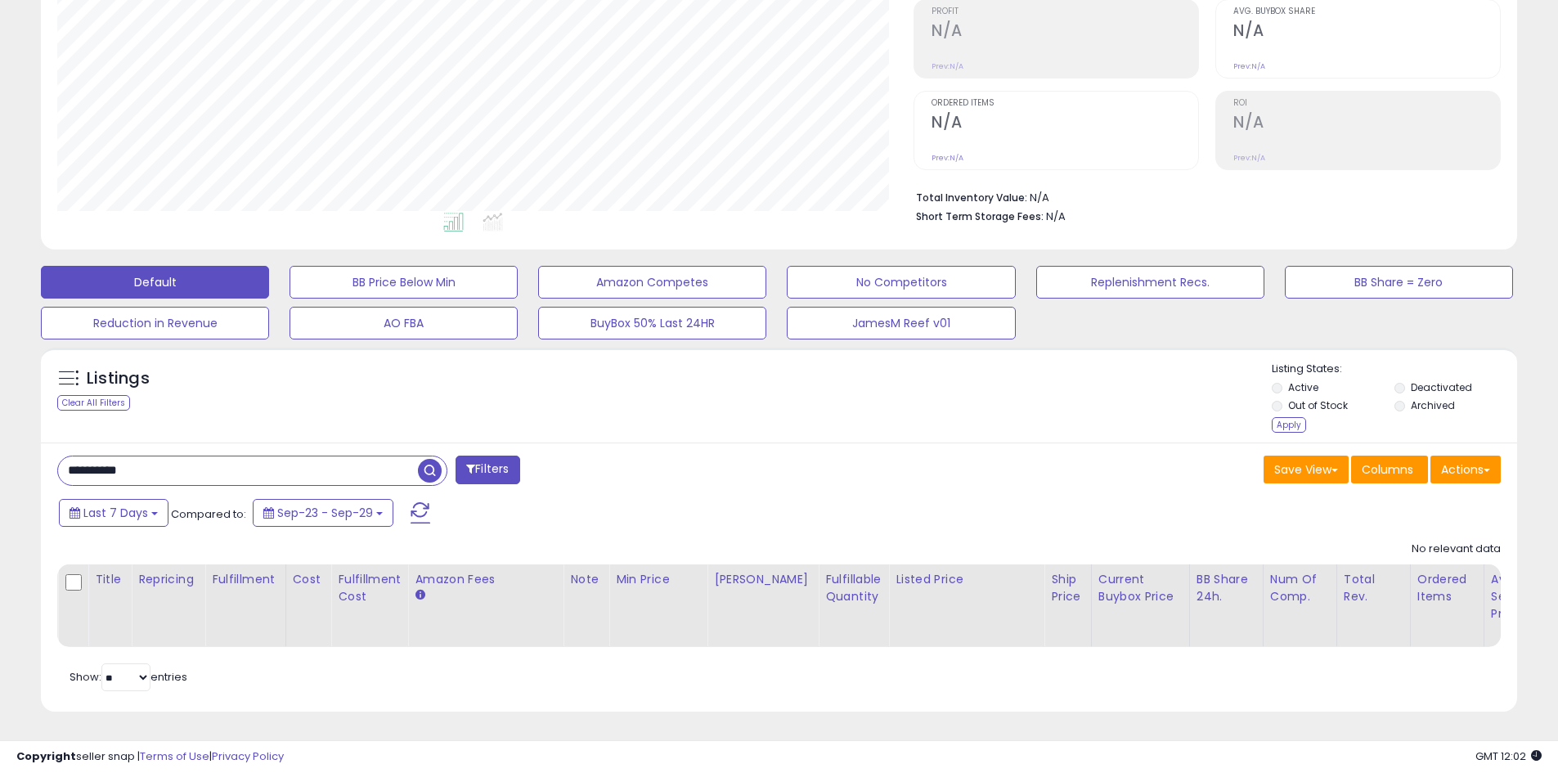
click at [426, 460] on span "button" at bounding box center [430, 471] width 24 height 24
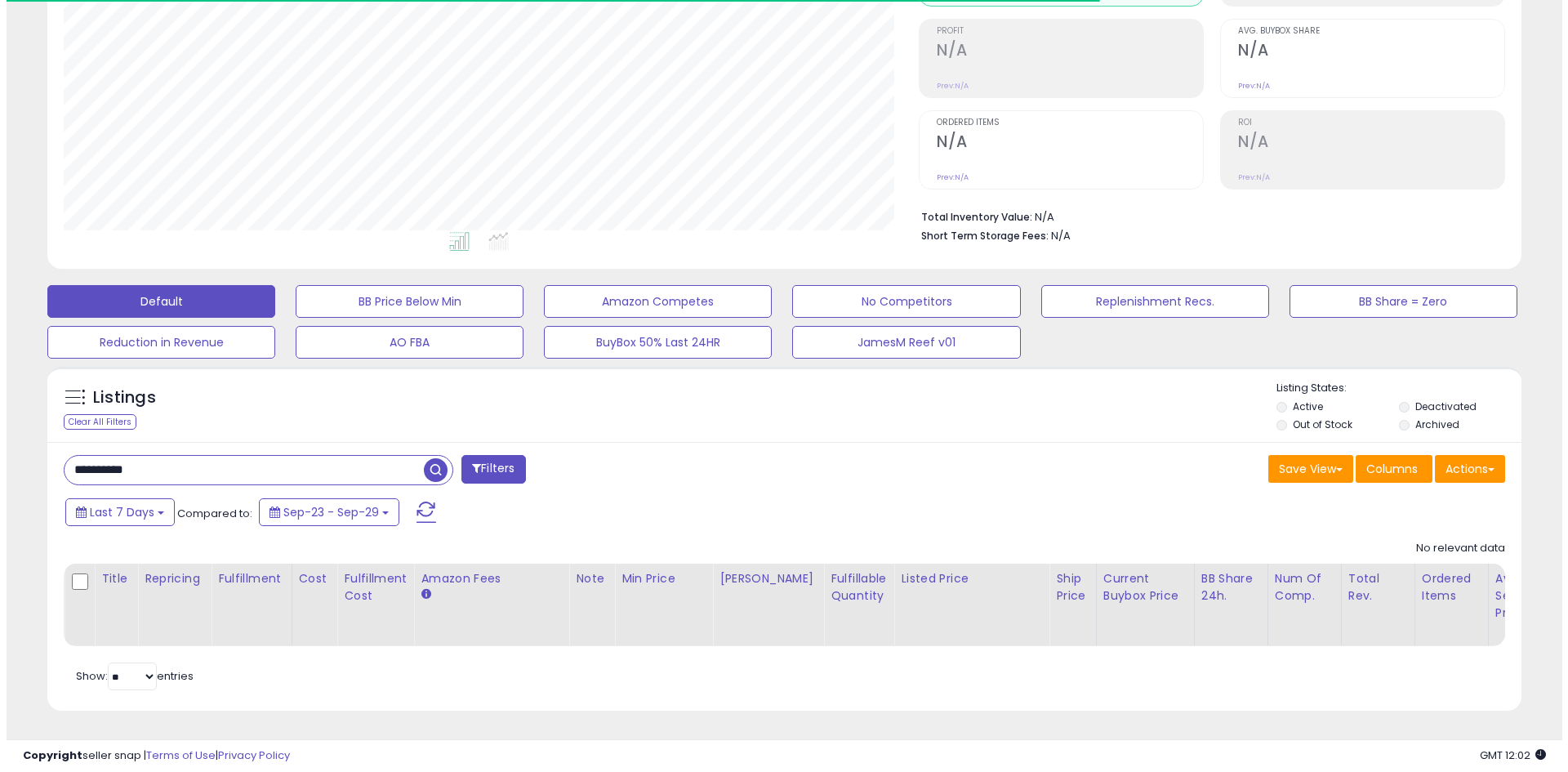
scroll to position [335, 855]
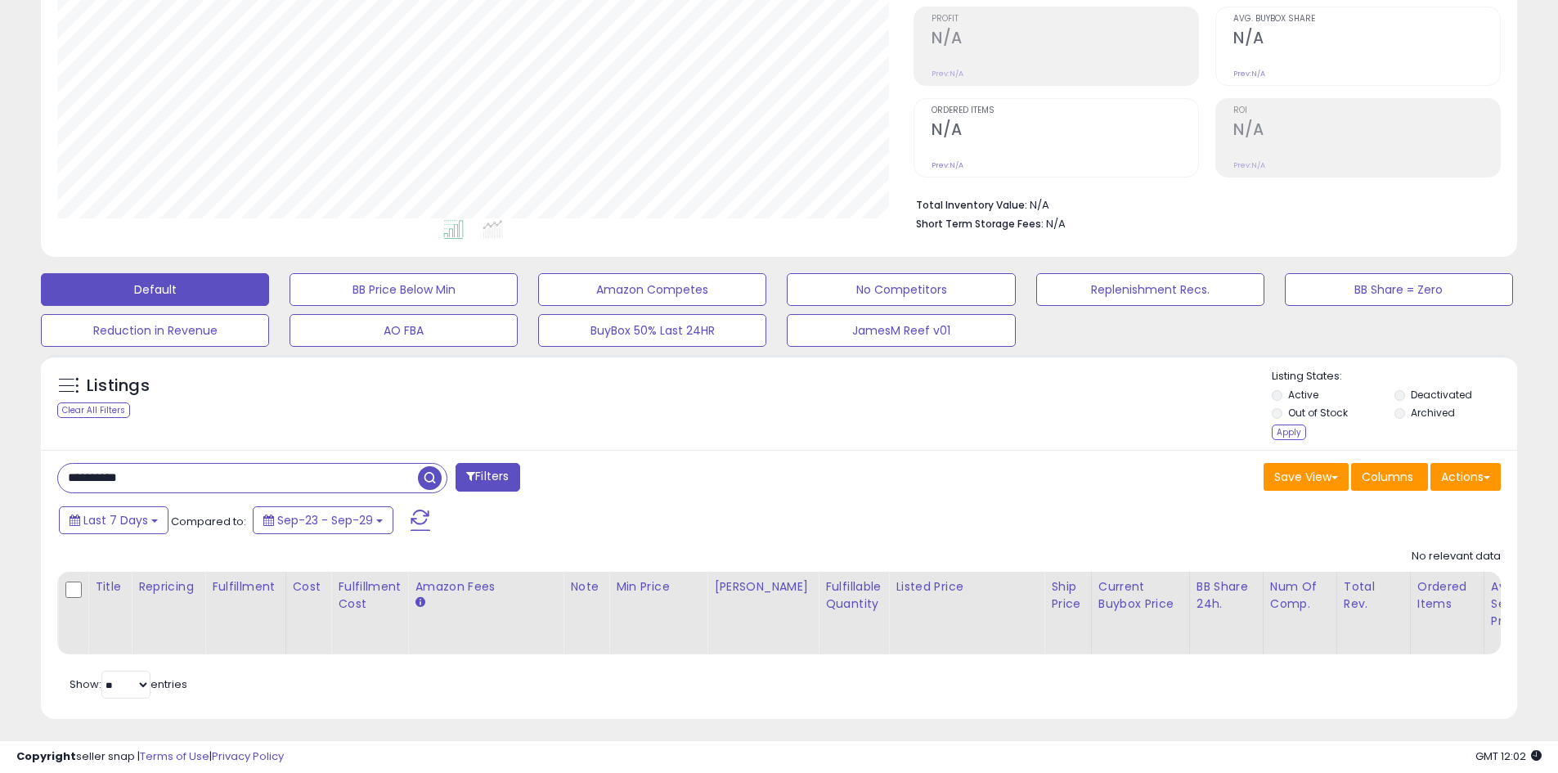
click at [1407, 415] on li "Archived" at bounding box center [1454, 415] width 120 height 18
click at [1287, 433] on div "Apply" at bounding box center [1289, 432] width 34 height 16
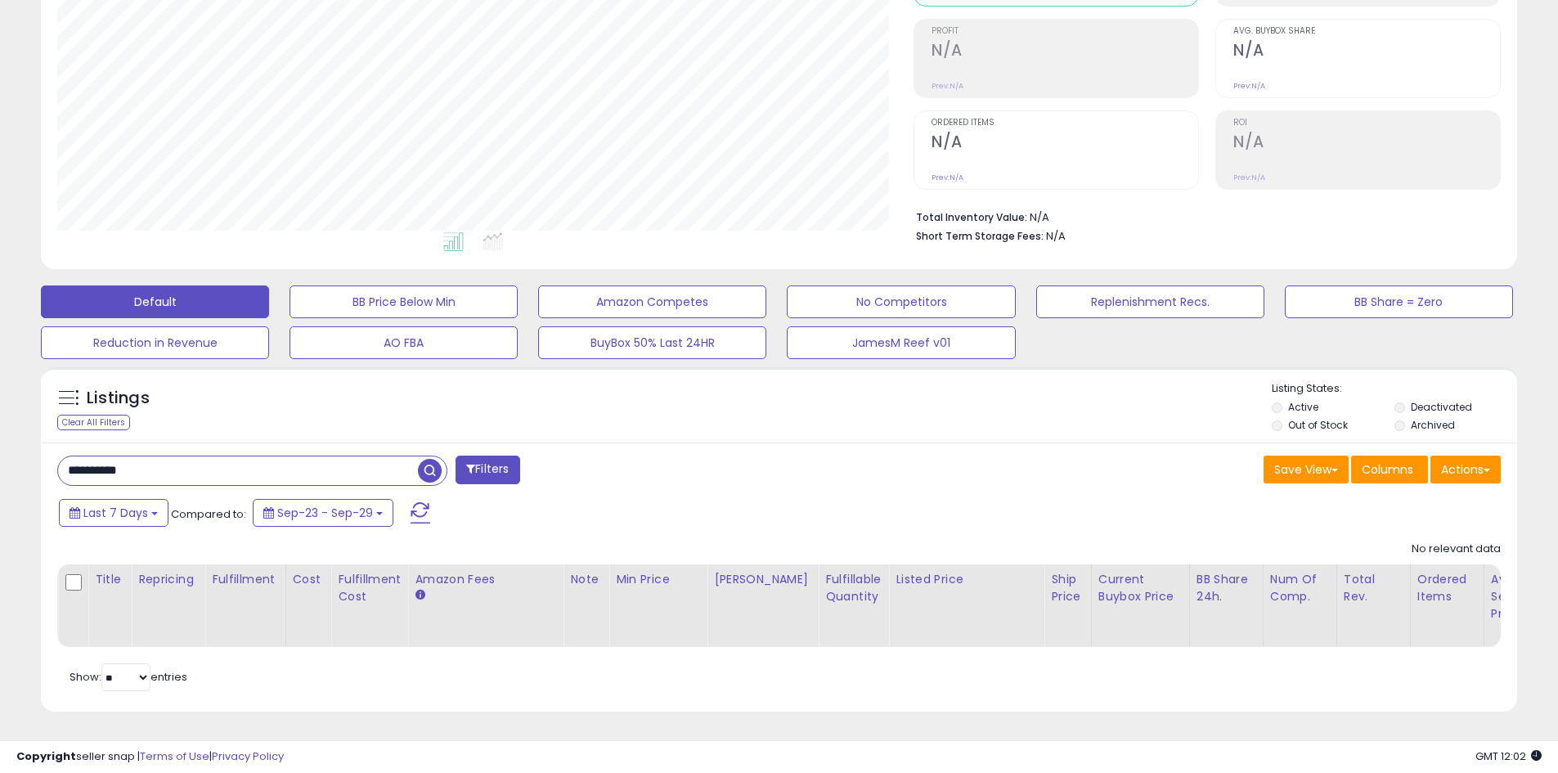
click at [425, 459] on span "button" at bounding box center [430, 471] width 24 height 24
drag, startPoint x: 174, startPoint y: 456, endPoint x: 0, endPoint y: 438, distance: 175.2
click at [0, 438] on div "**********" at bounding box center [779, 297] width 1558 height 949
paste input "******"
type input "**********"
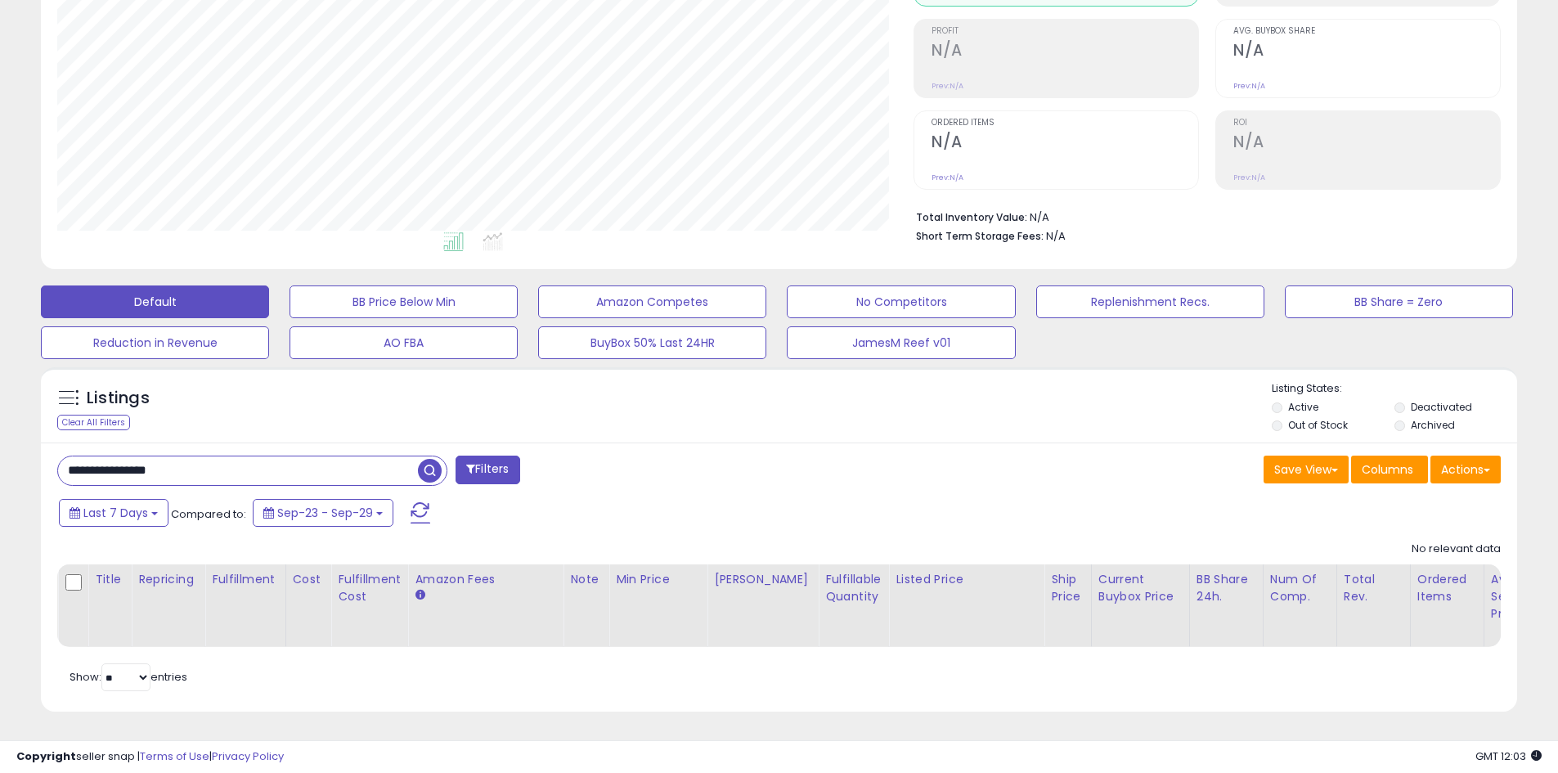
click at [430, 459] on span "button" at bounding box center [430, 471] width 24 height 24
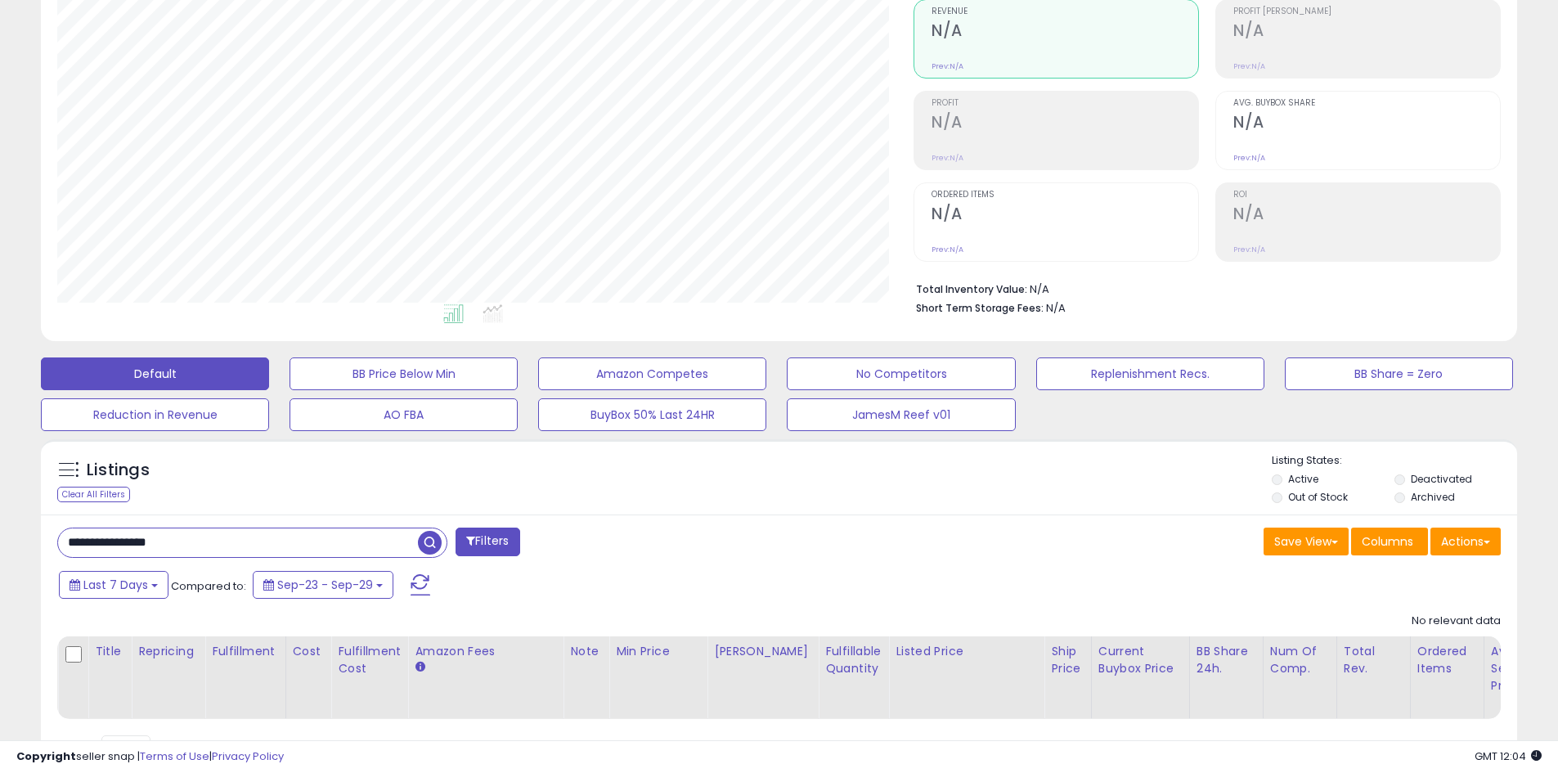
scroll to position [164, 0]
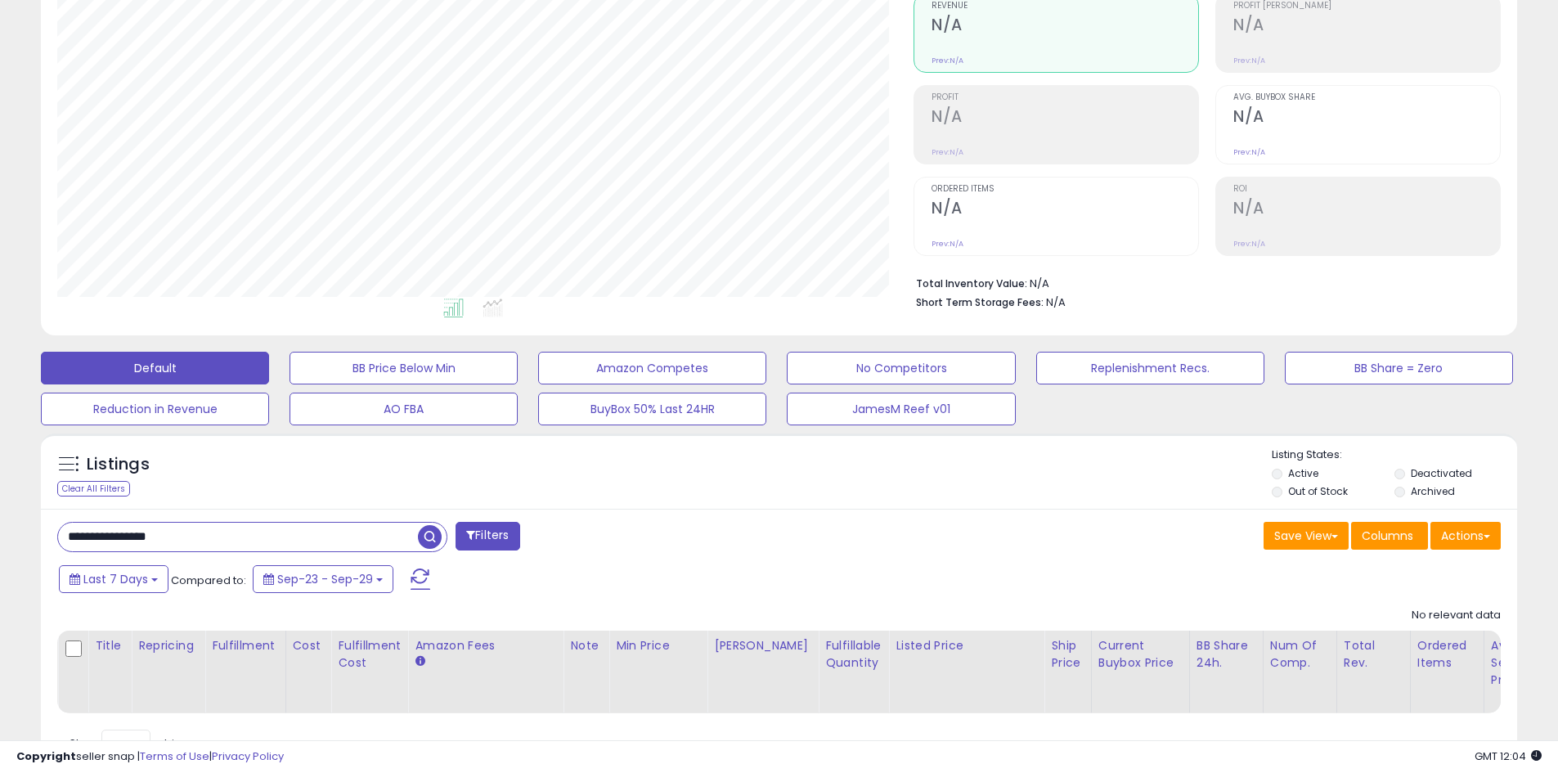
drag, startPoint x: 216, startPoint y: 536, endPoint x: 0, endPoint y: 516, distance: 216.8
click at [0, 516] on div "**********" at bounding box center [779, 364] width 1558 height 949
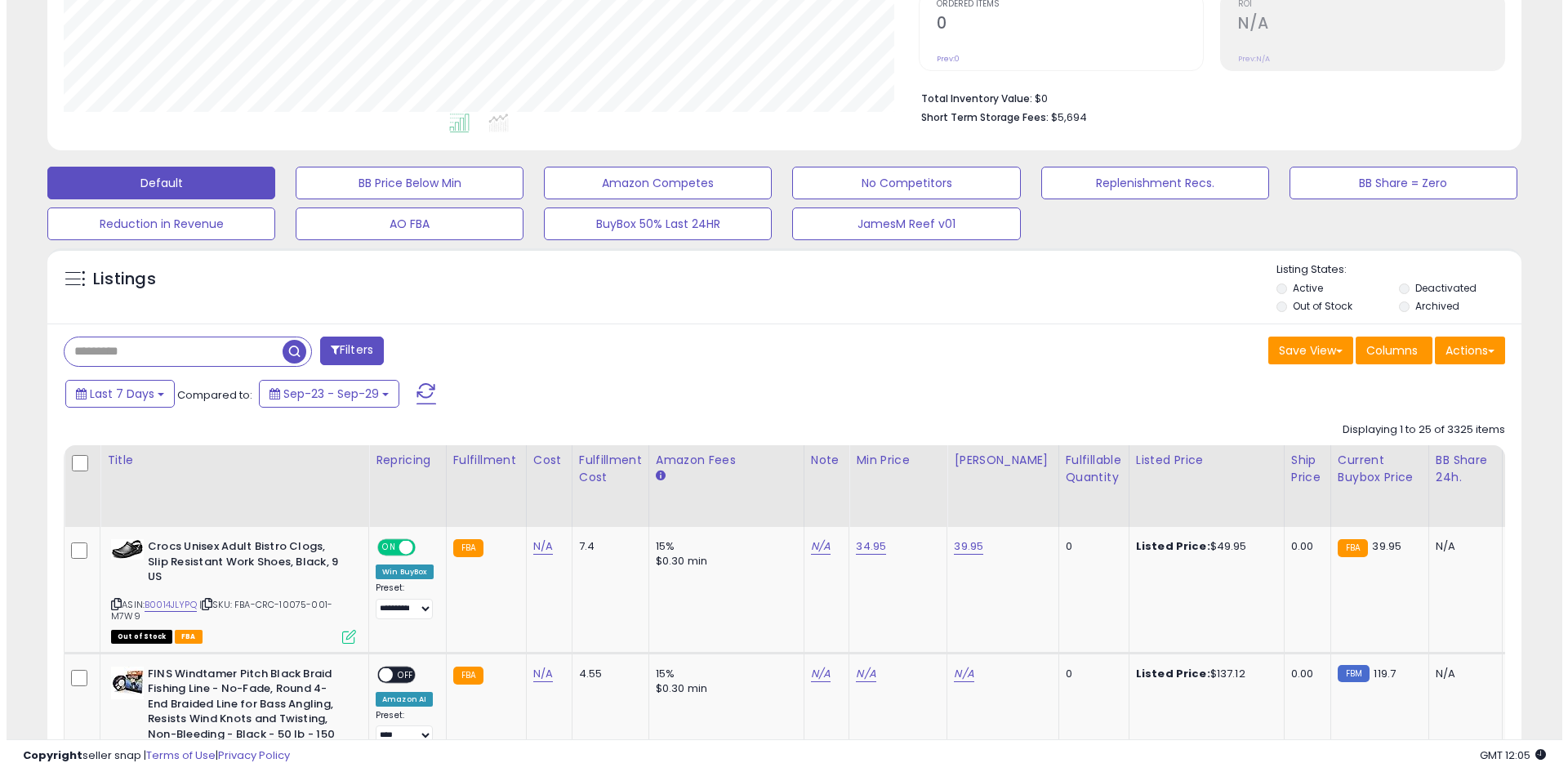
scroll to position [245, 0]
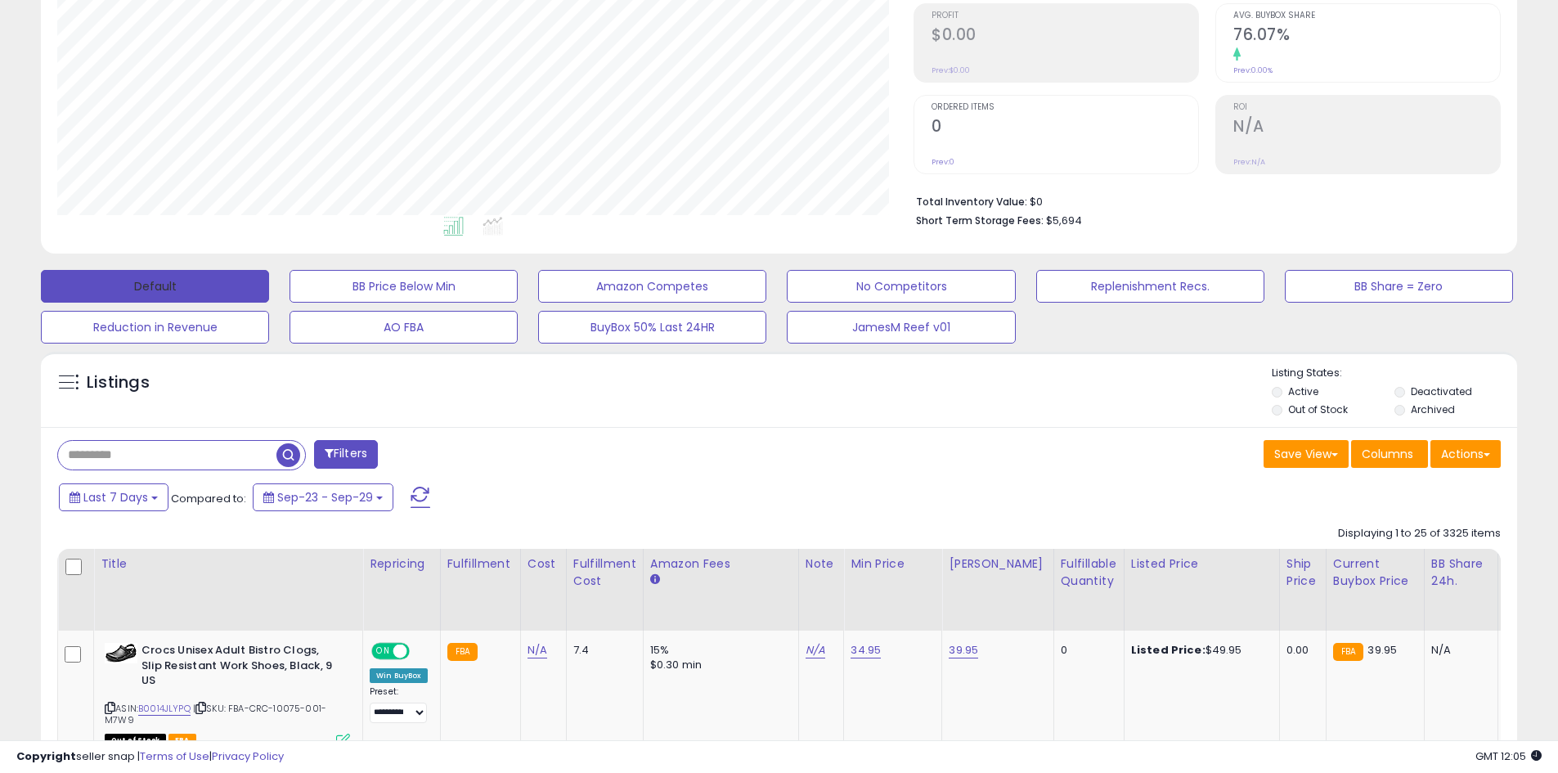
click at [196, 293] on button "Default" at bounding box center [155, 286] width 228 height 33
click at [0, 0] on div "Retrieving listings data.." at bounding box center [0, 0] width 0 height 0
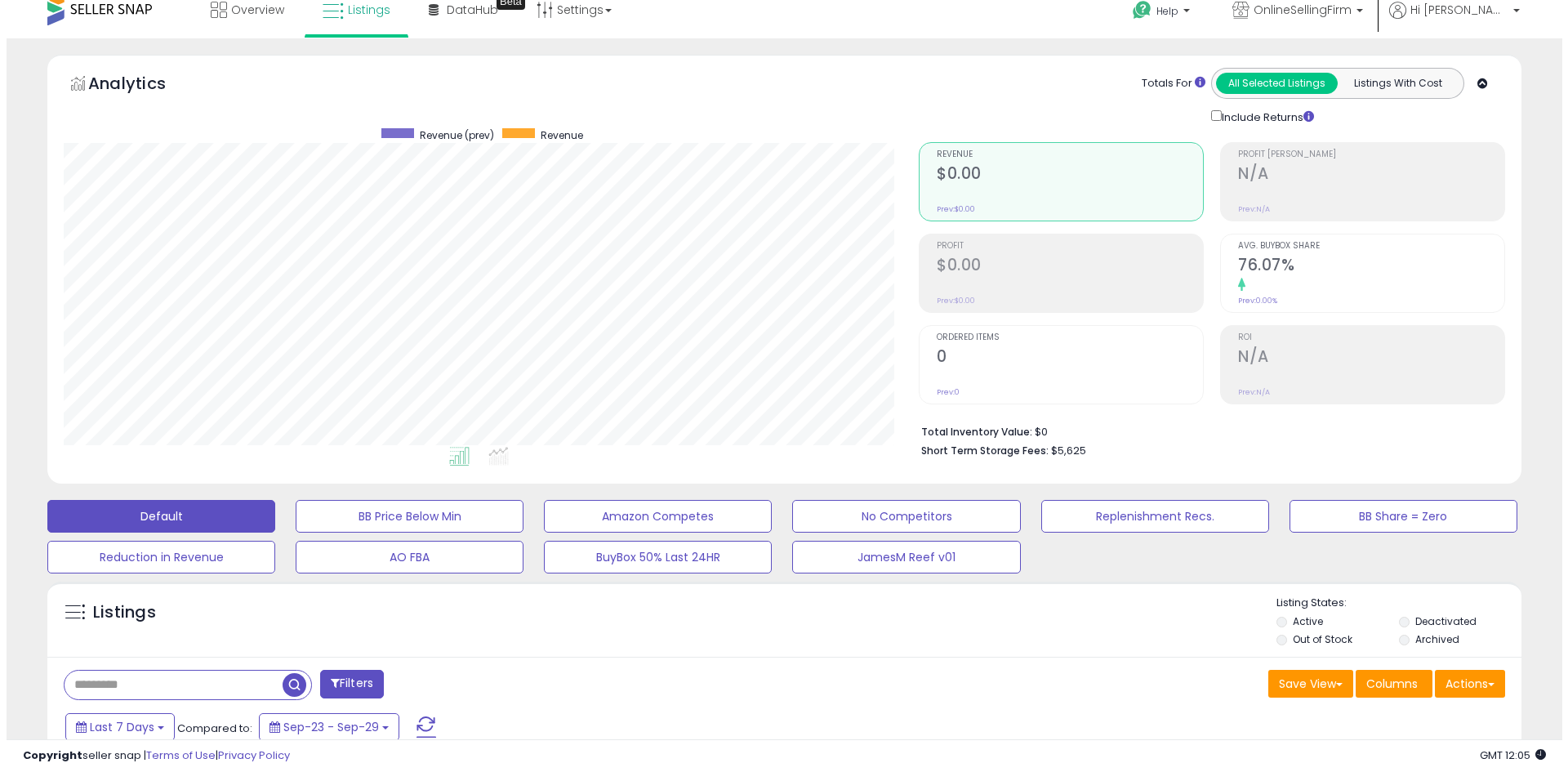
scroll to position [0, 0]
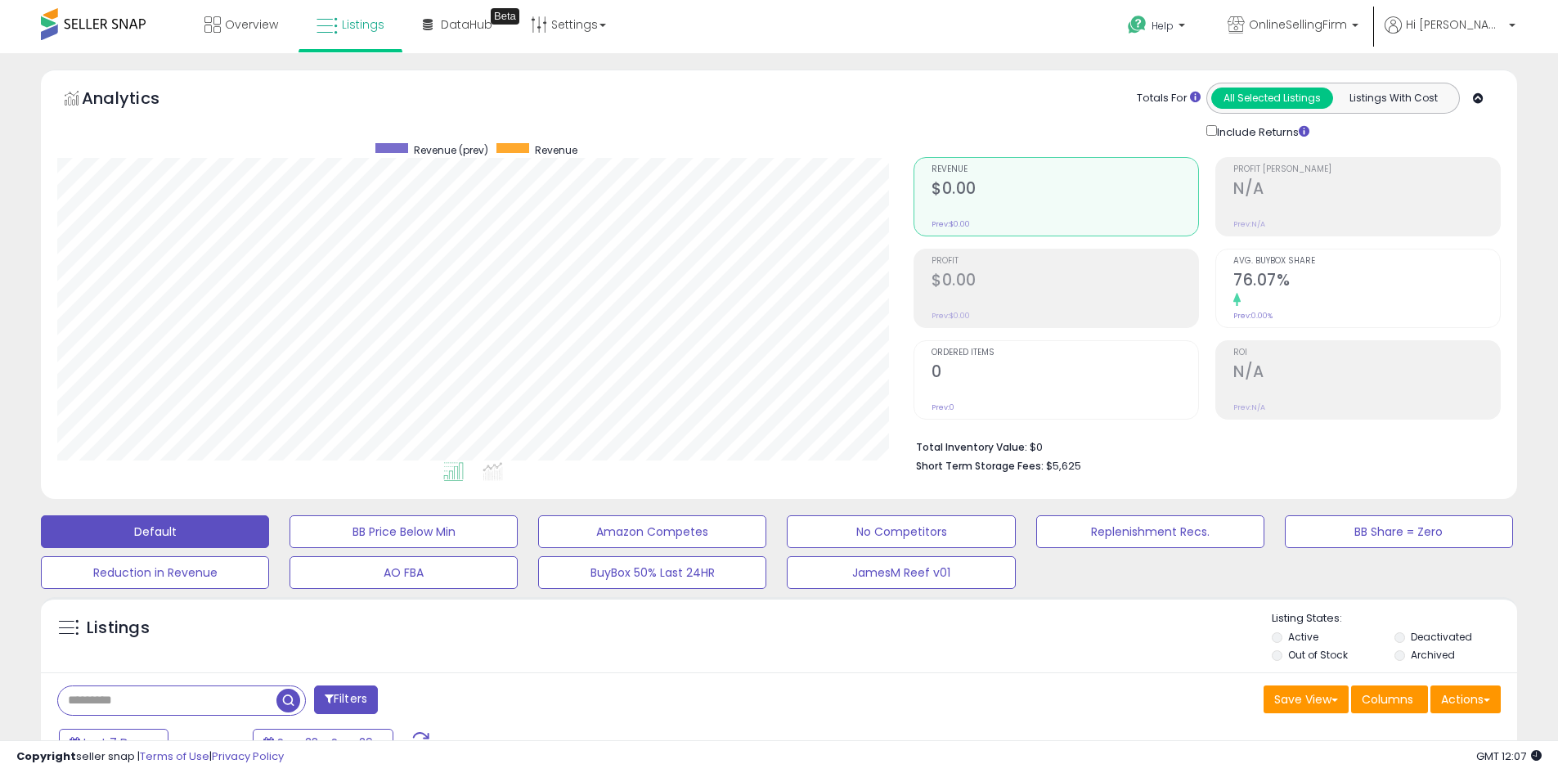
click at [352, 702] on button "Filters" at bounding box center [346, 699] width 64 height 29
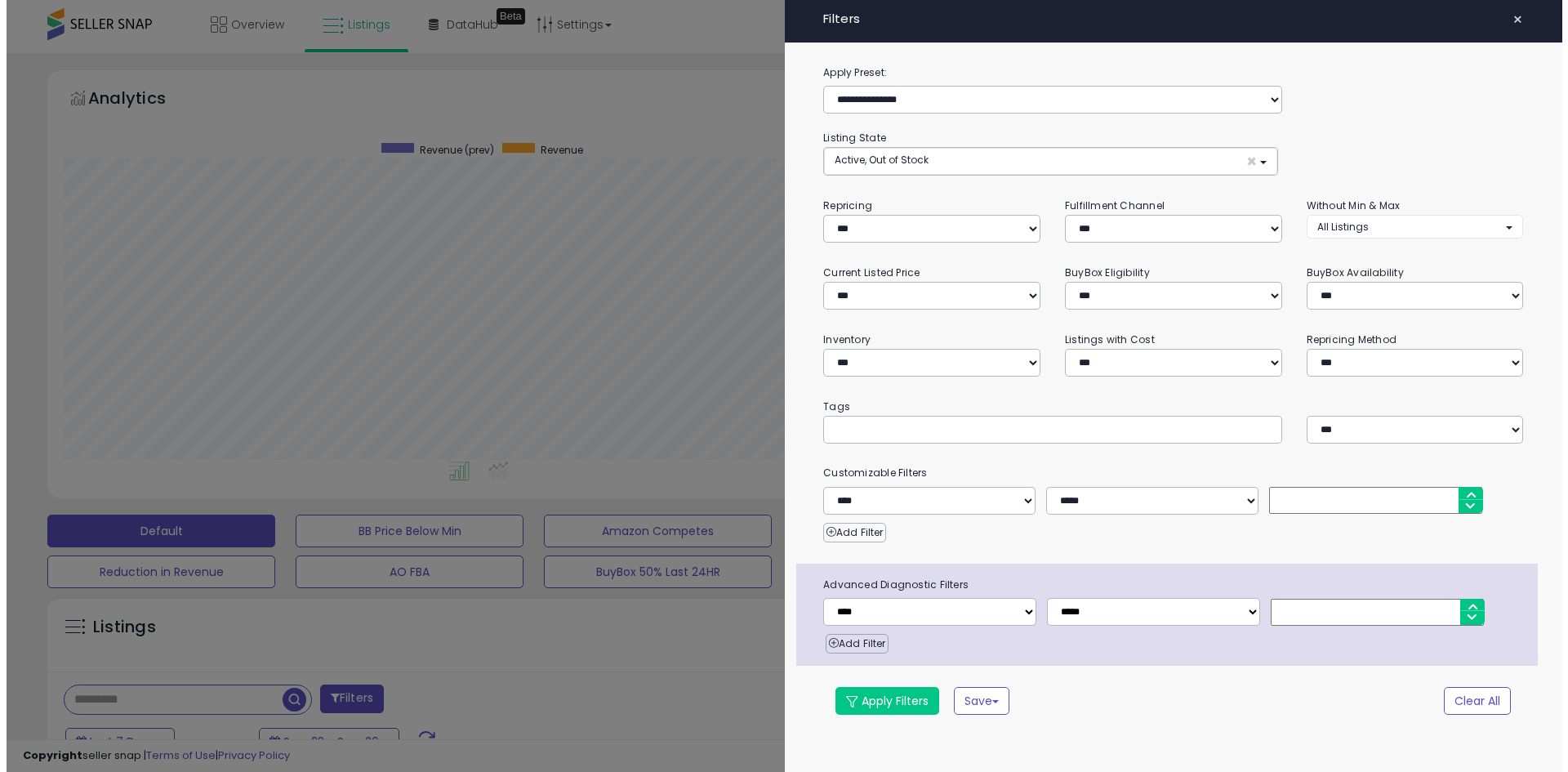
scroll to position [335, 863]
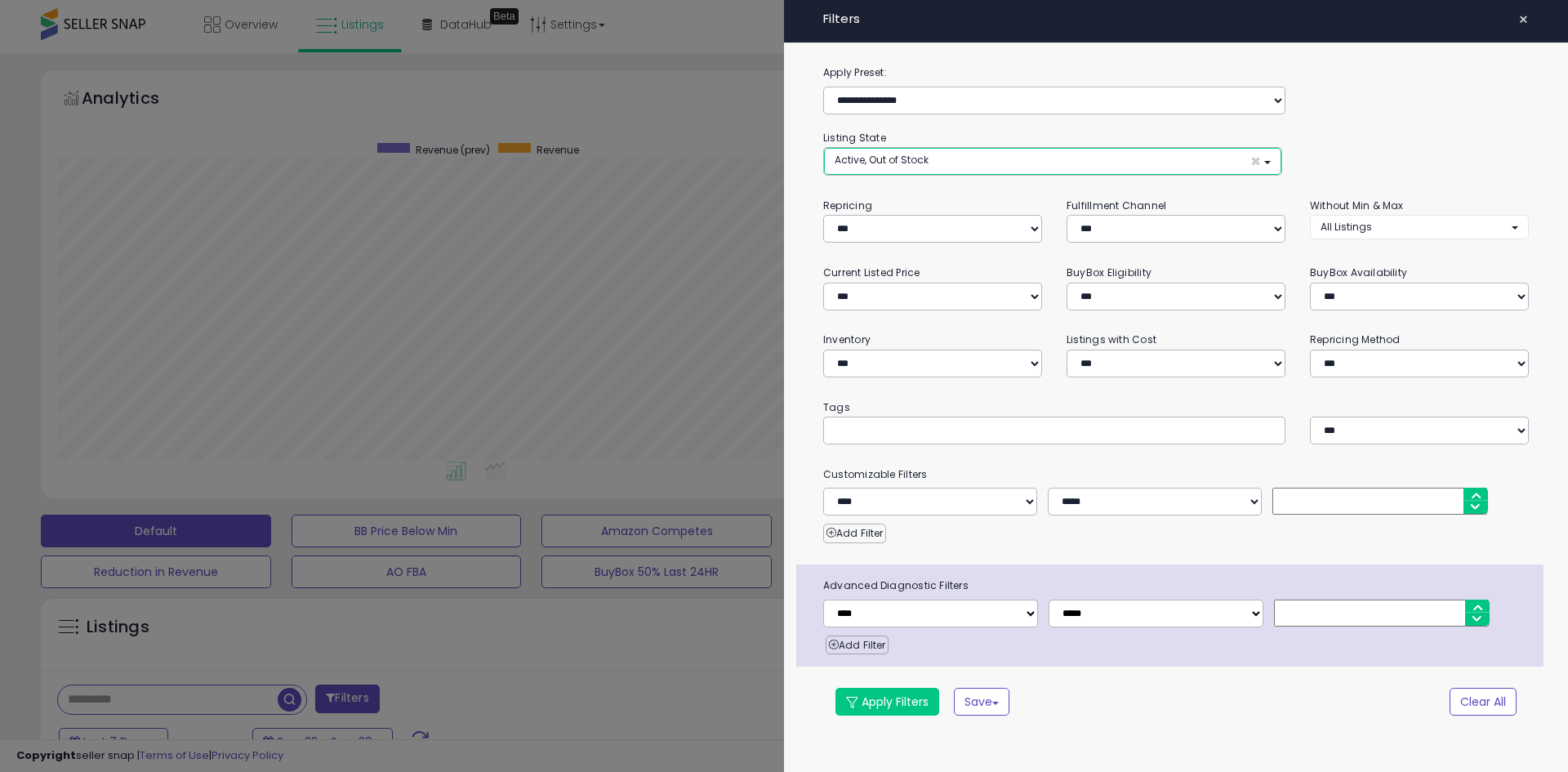
click at [928, 168] on button "Active, Out of Stock ×" at bounding box center [1053, 161] width 457 height 27
click at [913, 249] on link "Deactivated" at bounding box center [889, 252] width 123 height 25
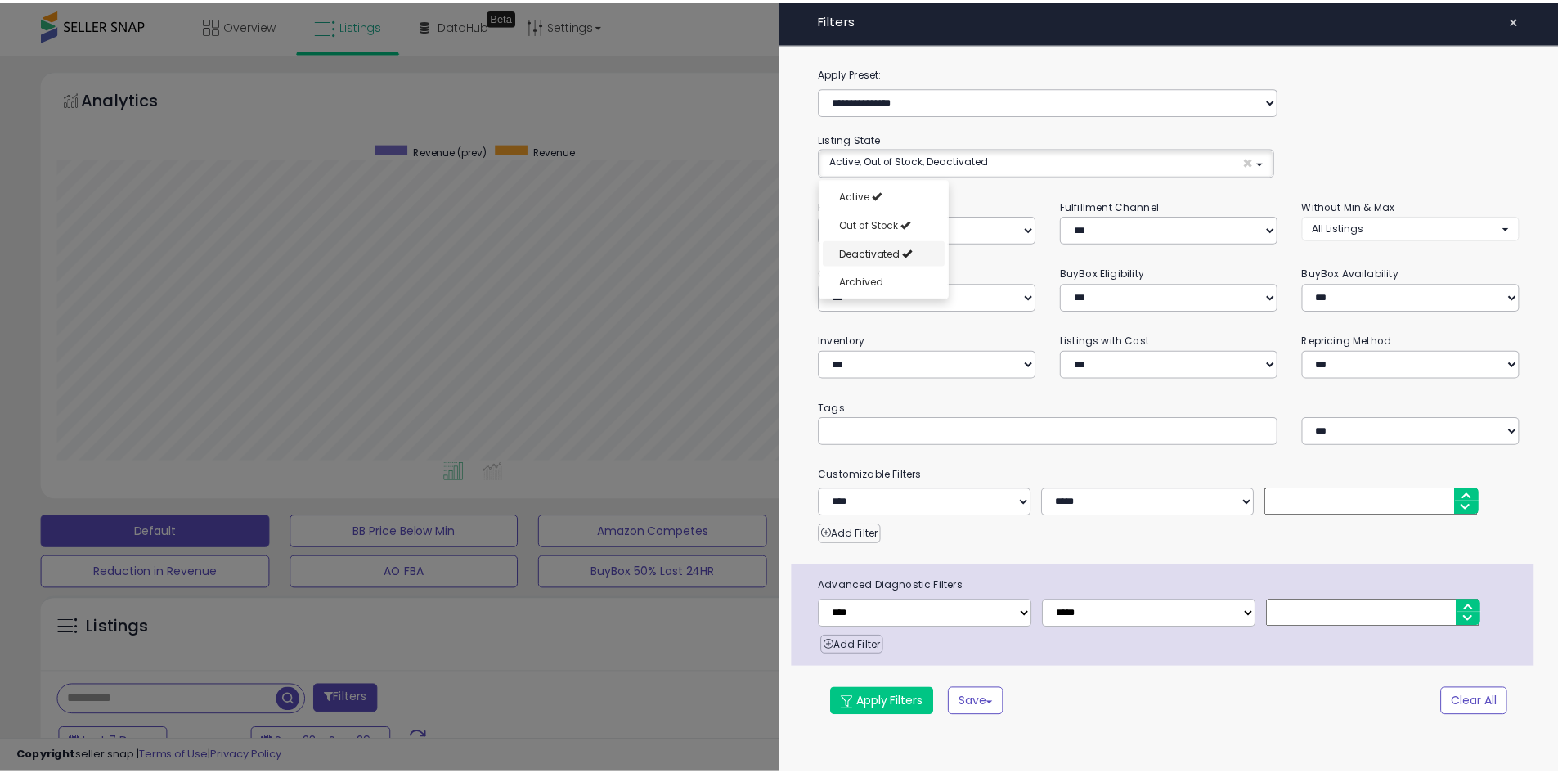
scroll to position [13, 0]
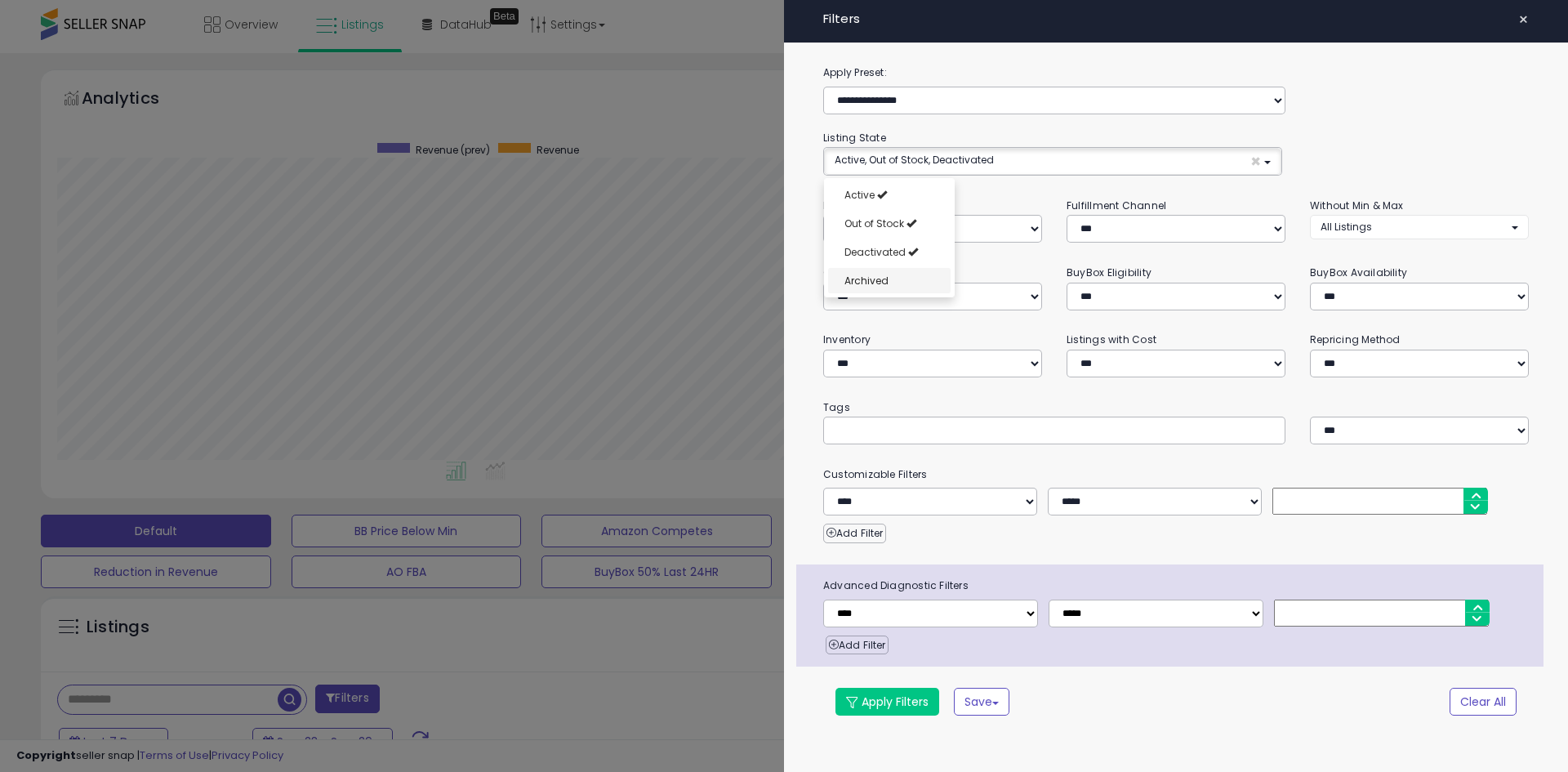
select select "**********"
click at [910, 285] on link "Archived" at bounding box center [889, 280] width 123 height 25
click at [897, 699] on button "Apply Filters" at bounding box center [888, 702] width 104 height 28
click at [905, 697] on button "Apply Filters" at bounding box center [888, 702] width 104 height 28
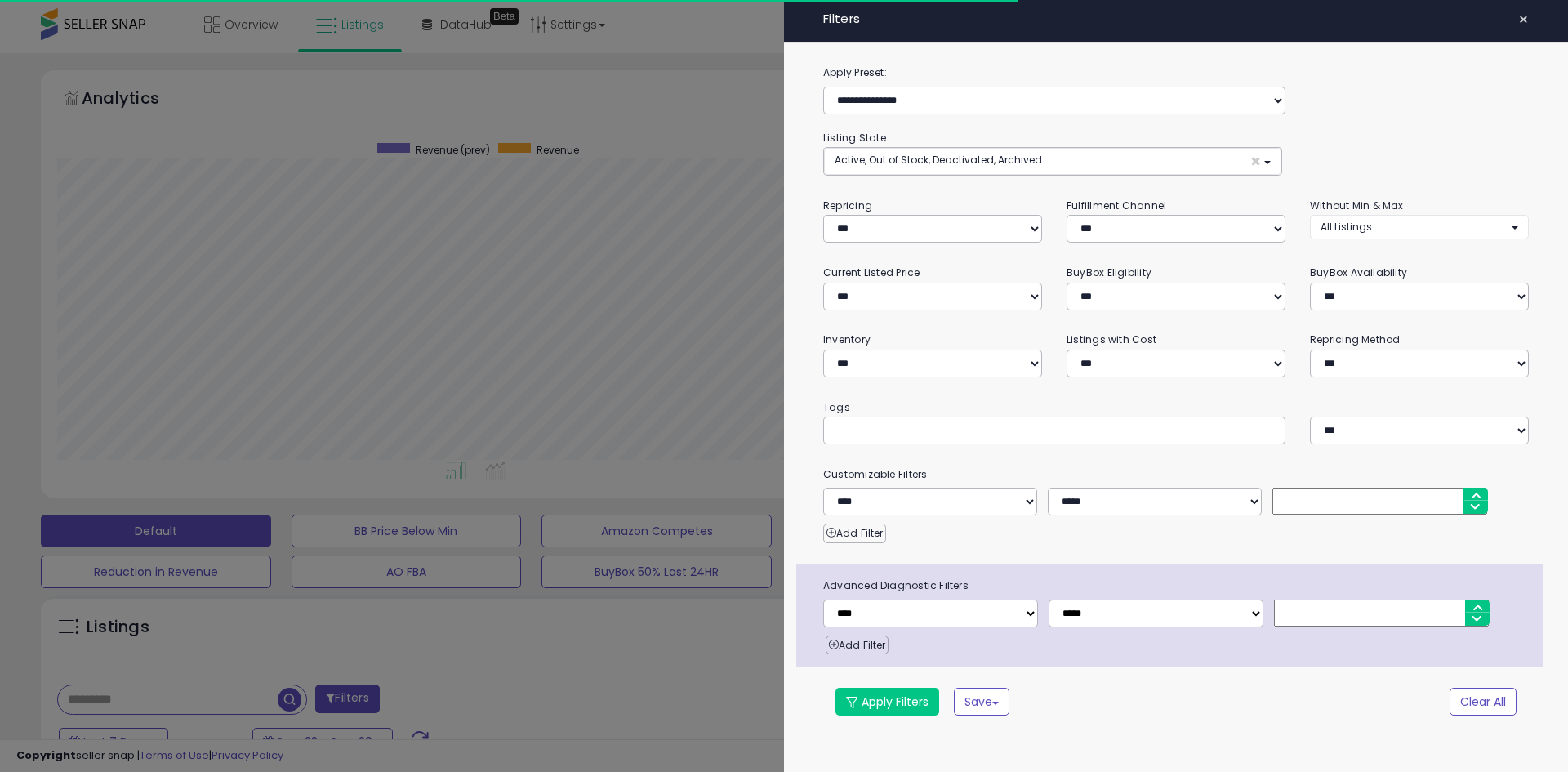
click at [1520, 18] on span "×" at bounding box center [1523, 19] width 11 height 23
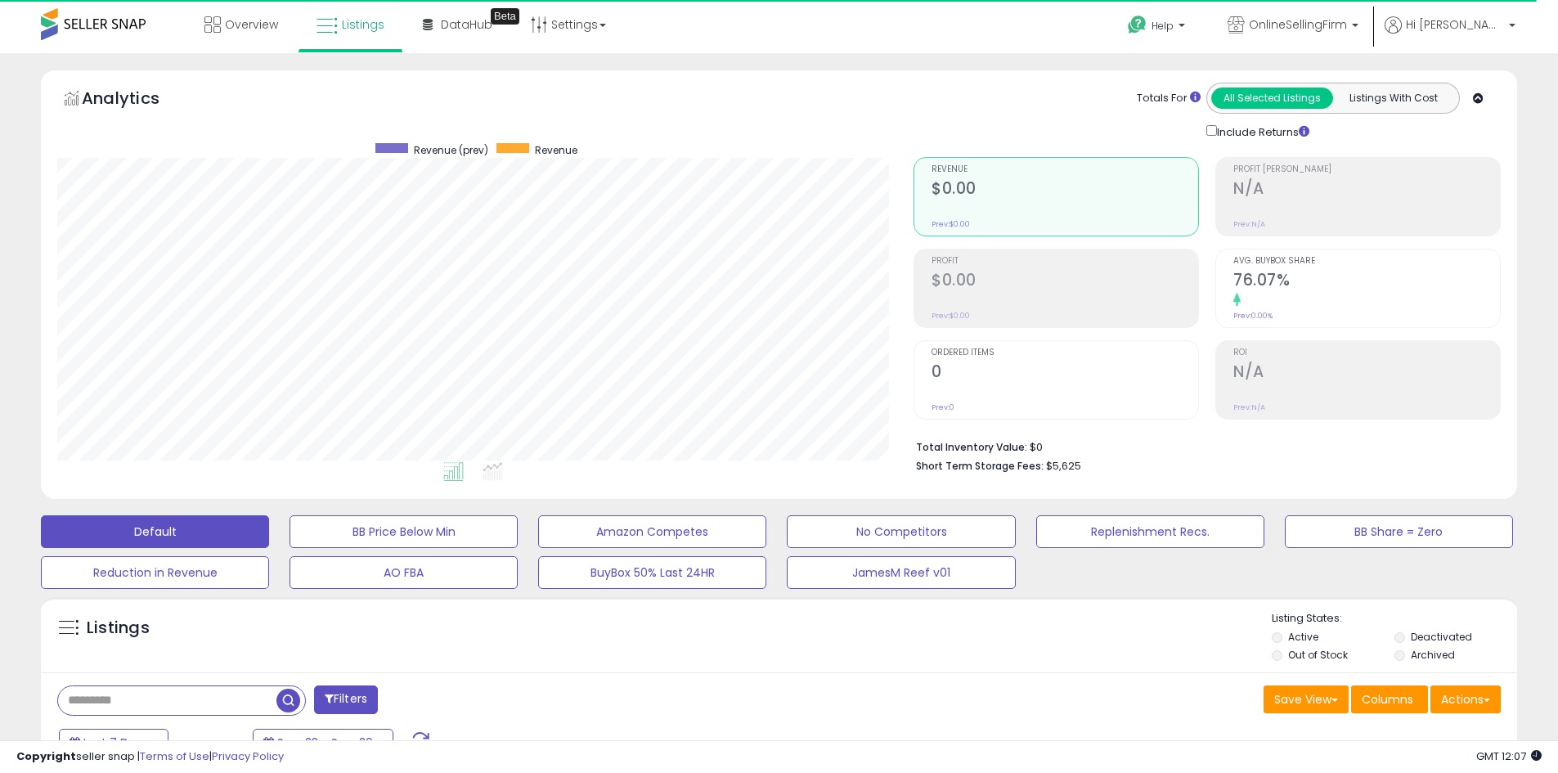
scroll to position [817450, 816929]
click at [213, 700] on input "text" at bounding box center [167, 700] width 218 height 29
paste input "**********"
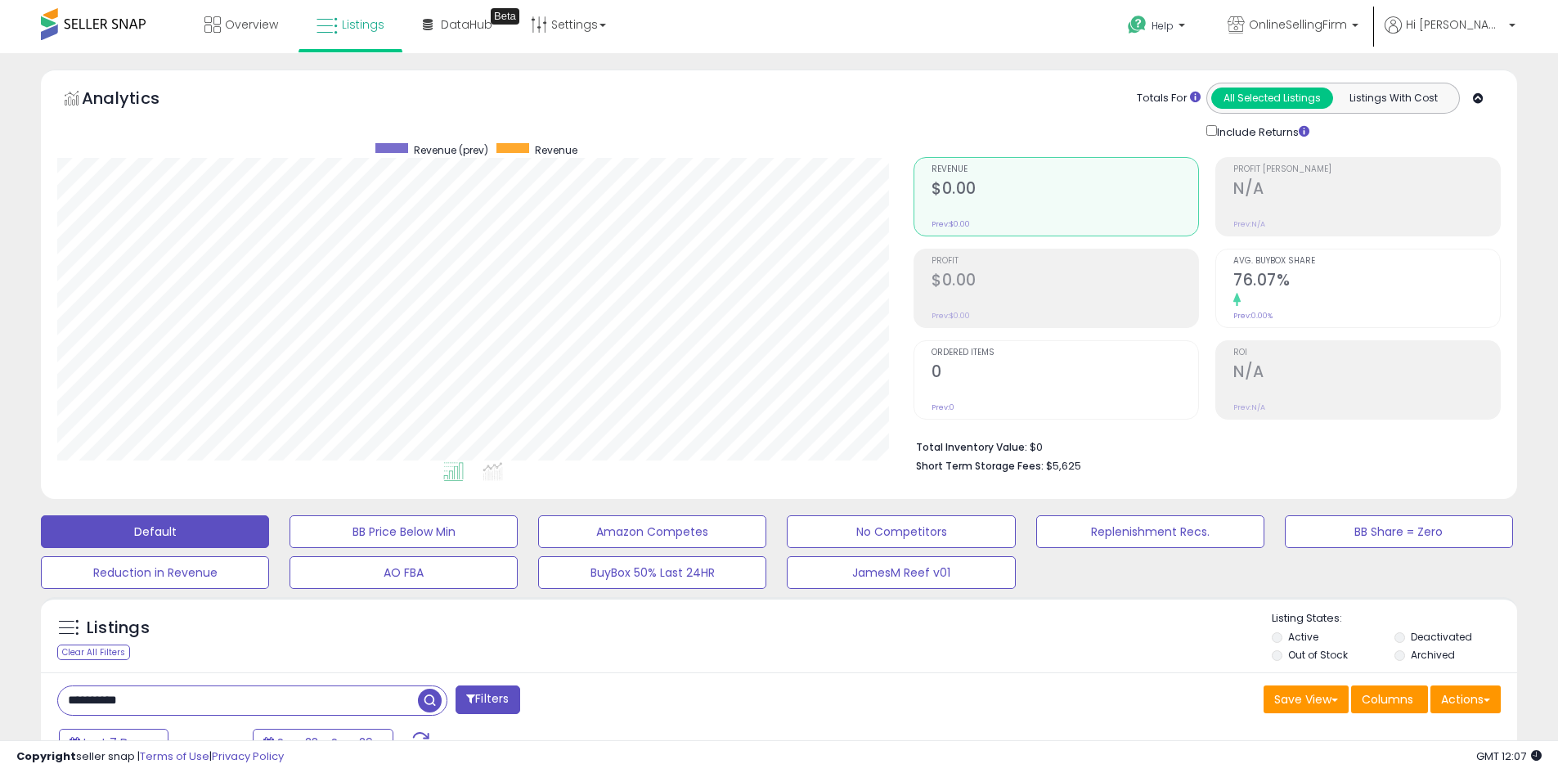
type input "**********"
click at [429, 698] on span "button" at bounding box center [430, 701] width 24 height 24
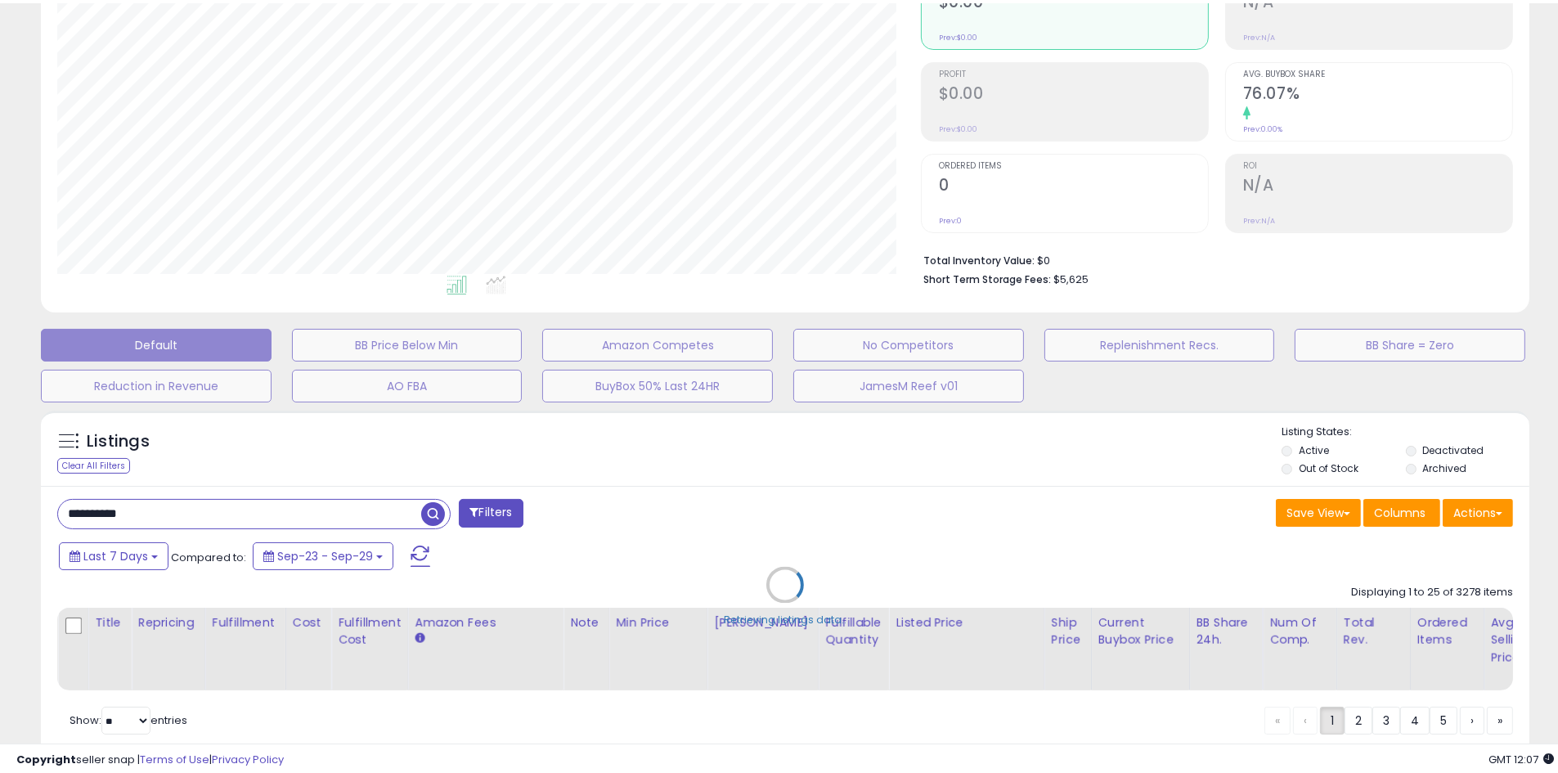
scroll to position [335, 856]
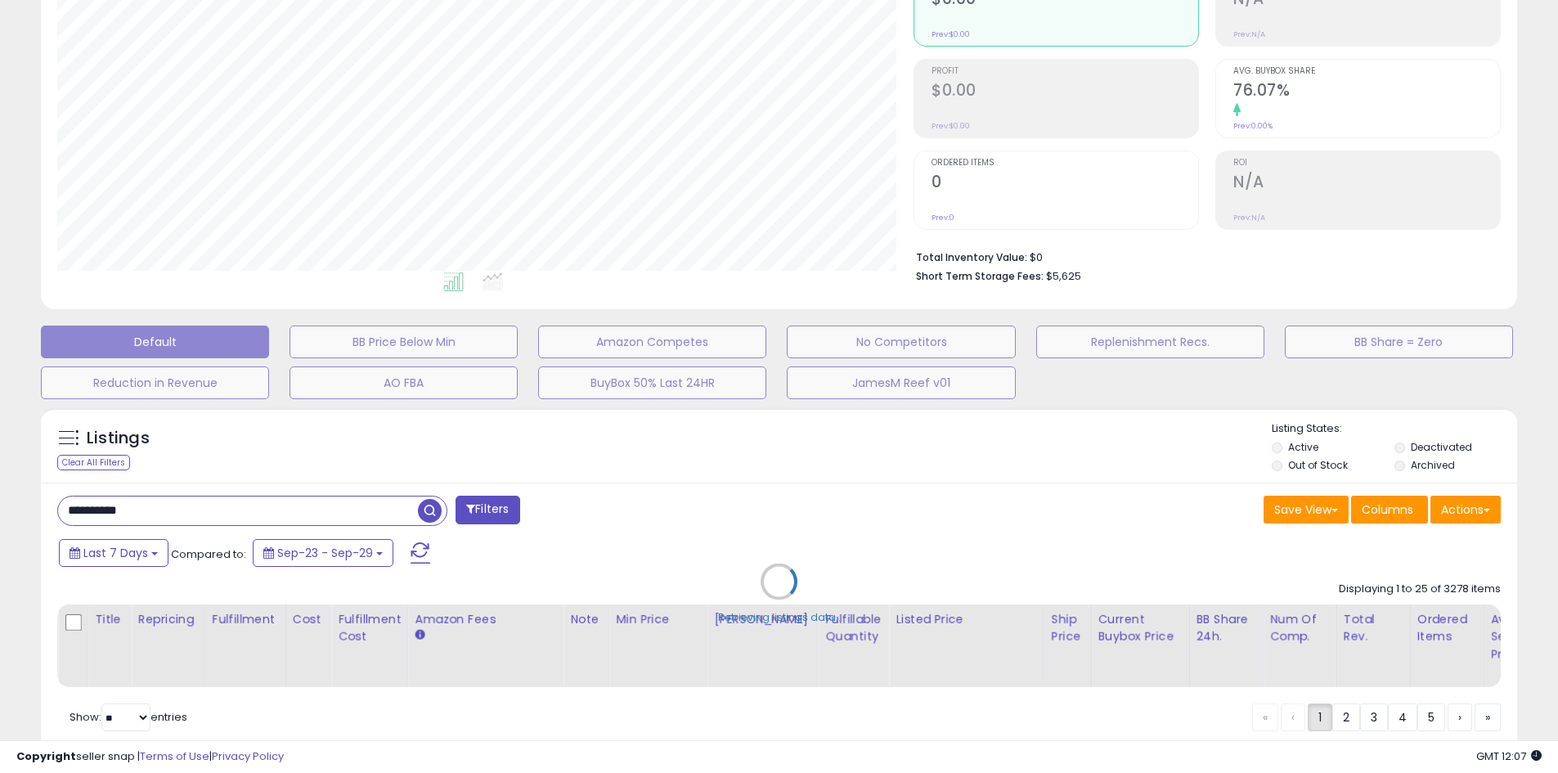
select select "*"
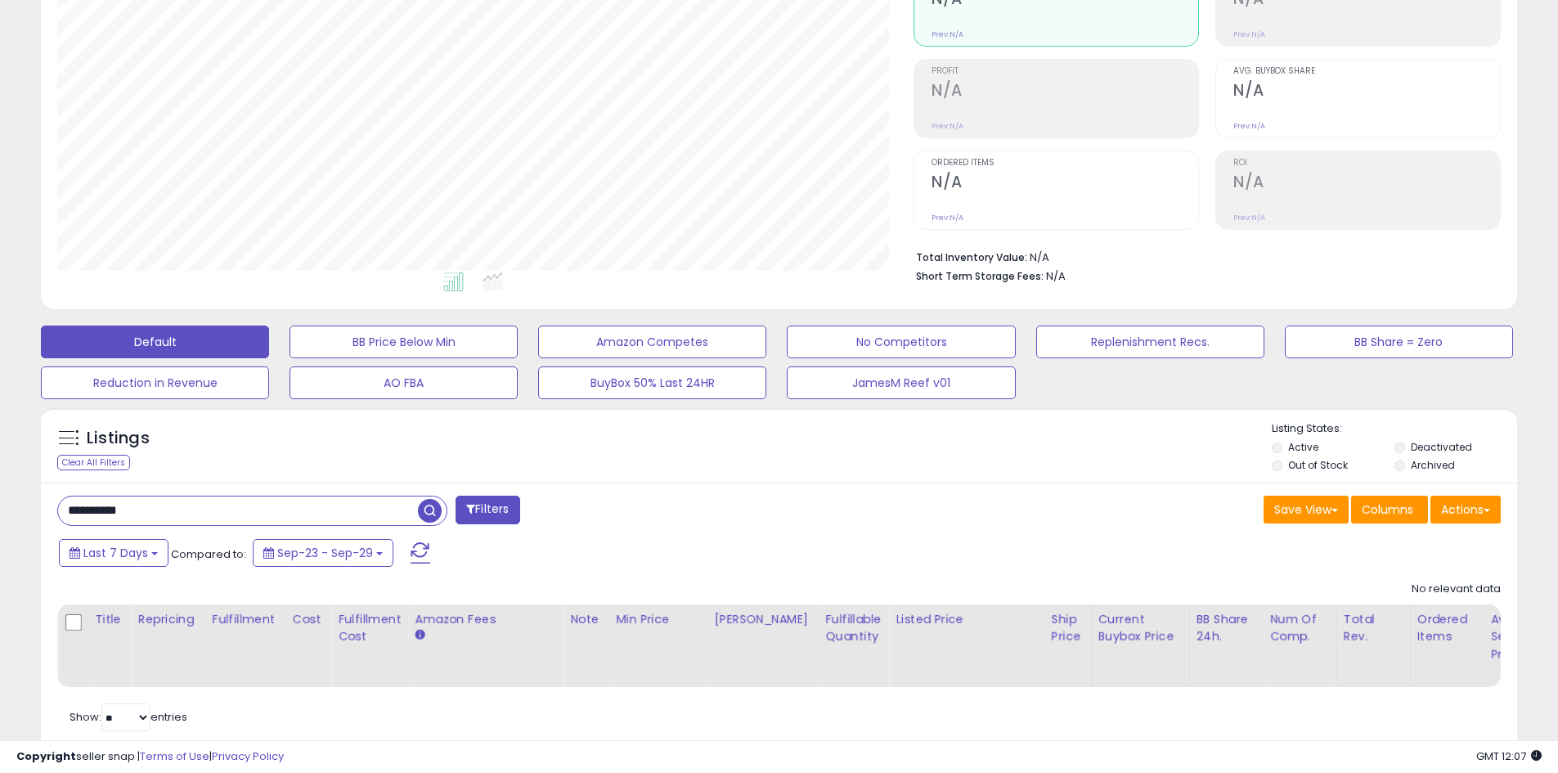
click at [491, 505] on button "Filters" at bounding box center [488, 510] width 64 height 29
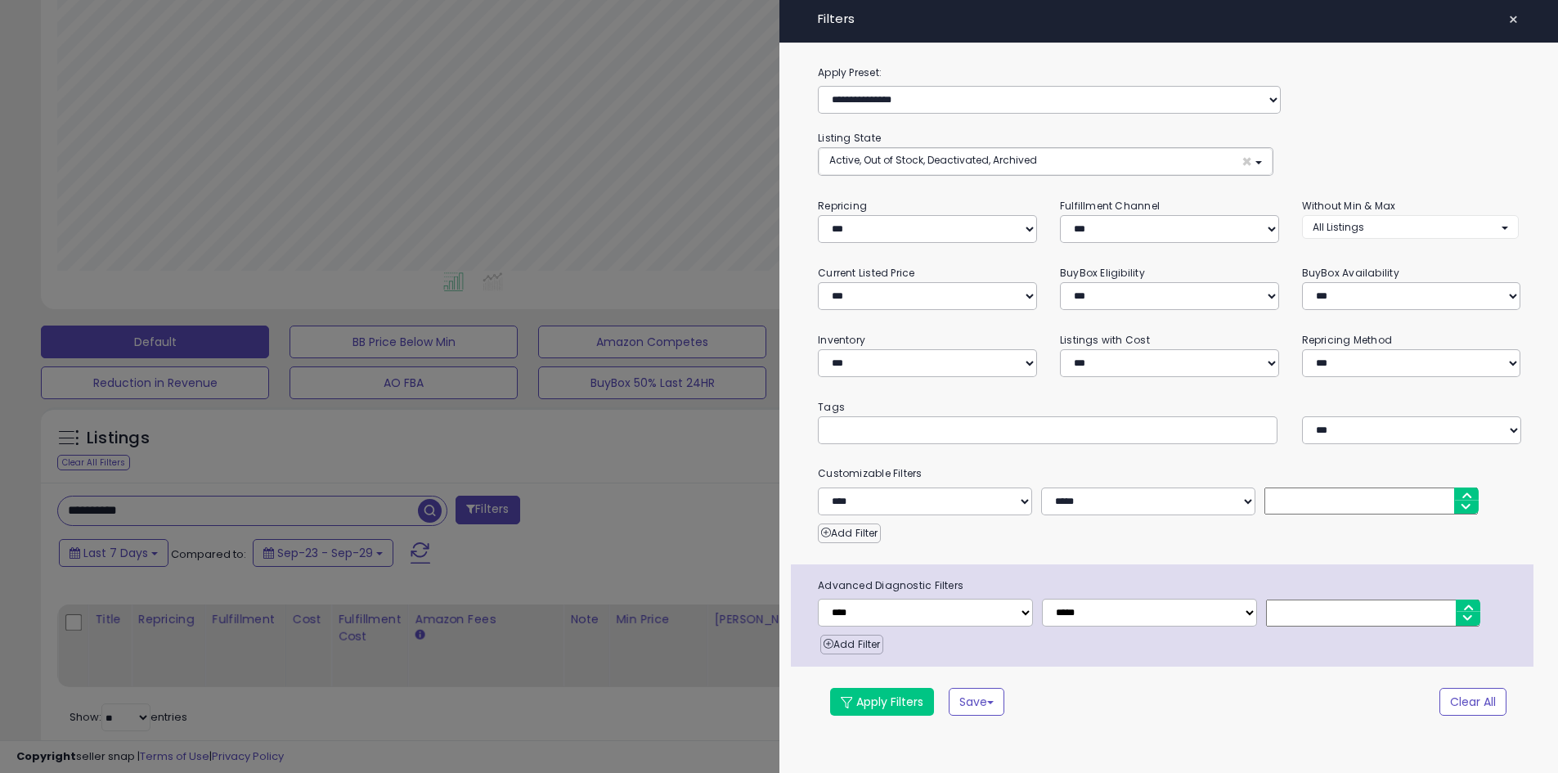
scroll to position [335, 864]
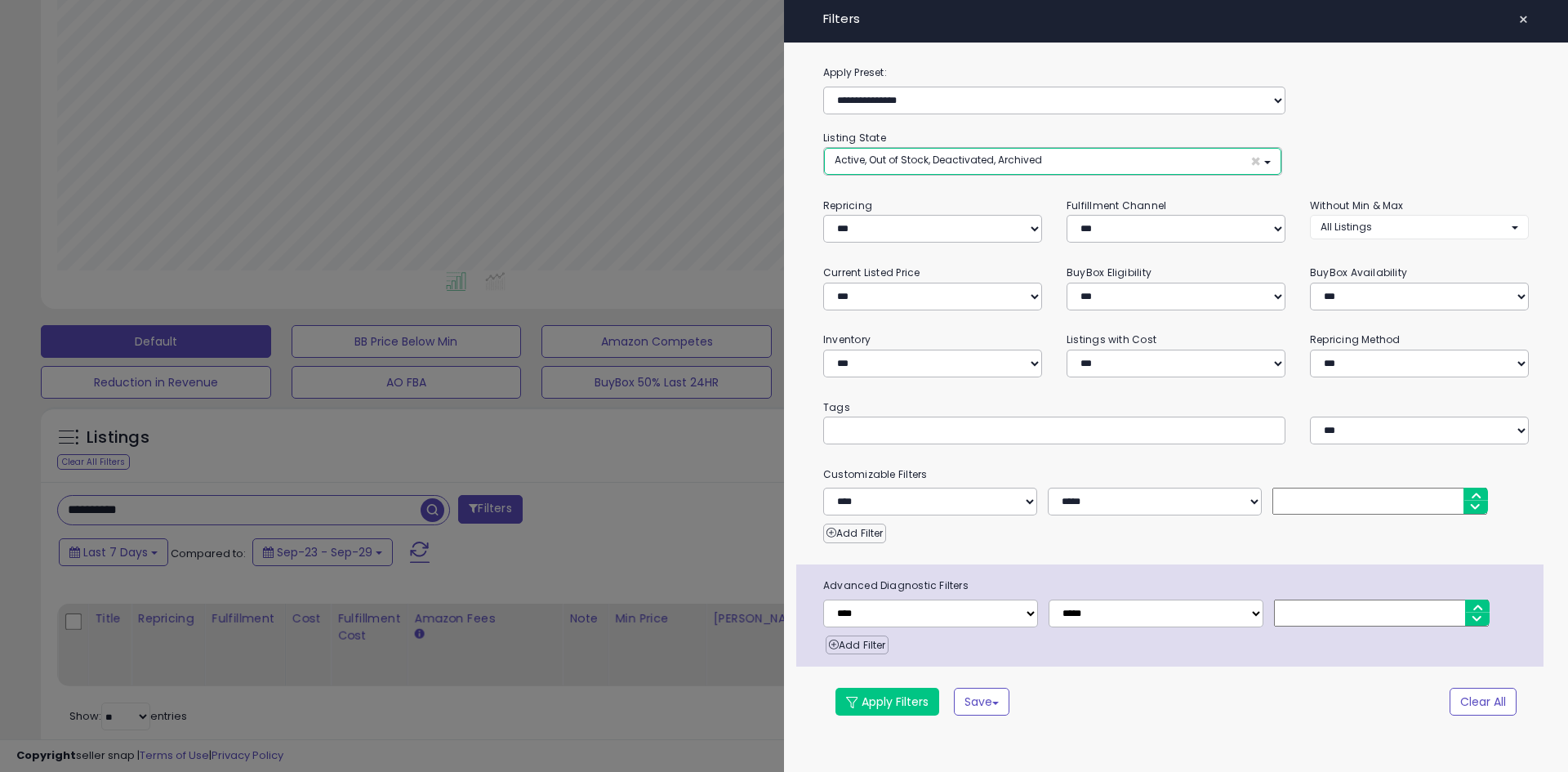
click at [945, 168] on button "Active, Out of Stock, Deactivated, Archived ×" at bounding box center [1053, 161] width 457 height 27
click at [1007, 199] on div "**********" at bounding box center [933, 220] width 244 height 46
click at [1519, 20] on span "×" at bounding box center [1523, 19] width 11 height 23
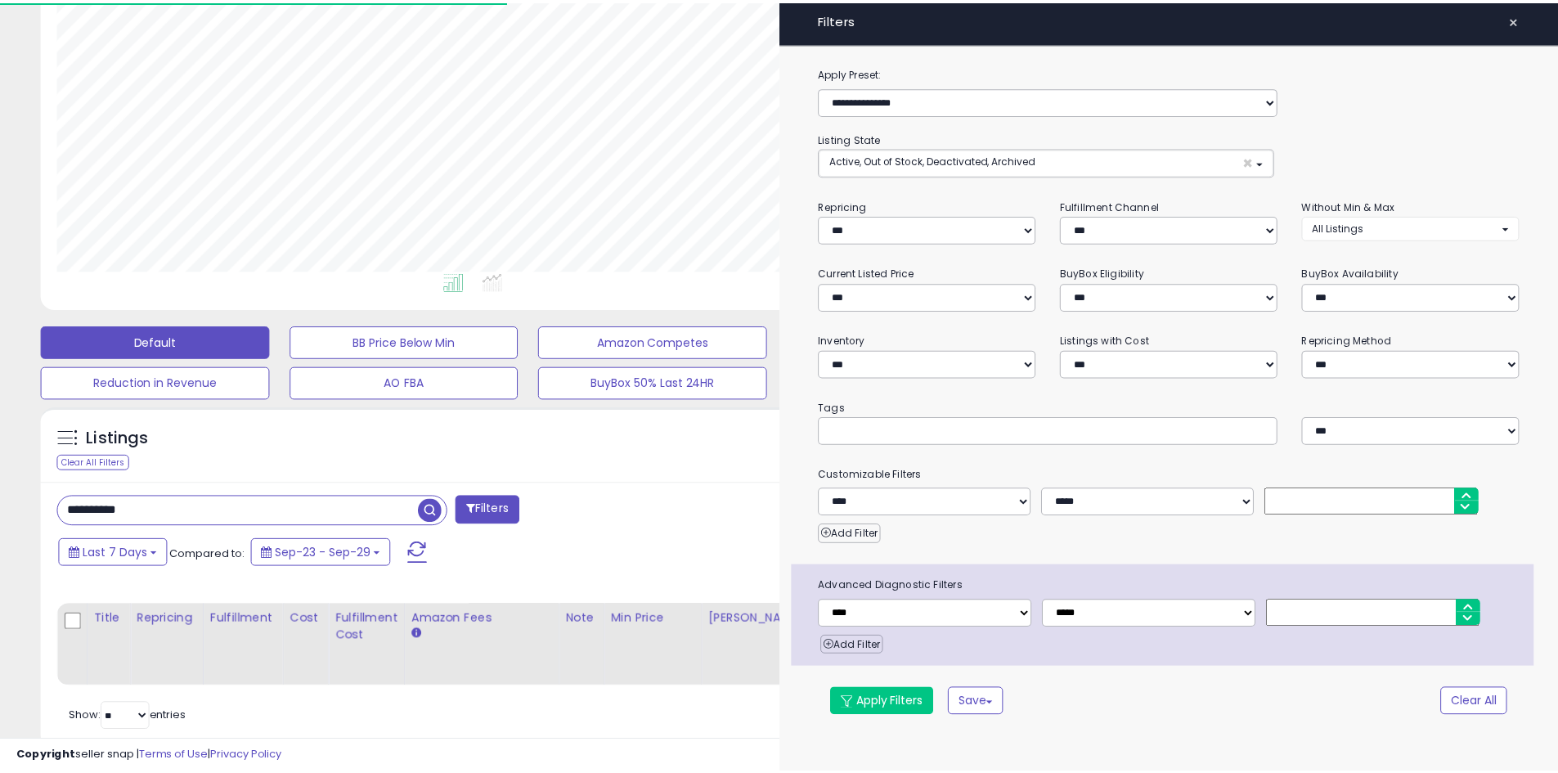
scroll to position [817450, 816929]
